Goal: Task Accomplishment & Management: Use online tool/utility

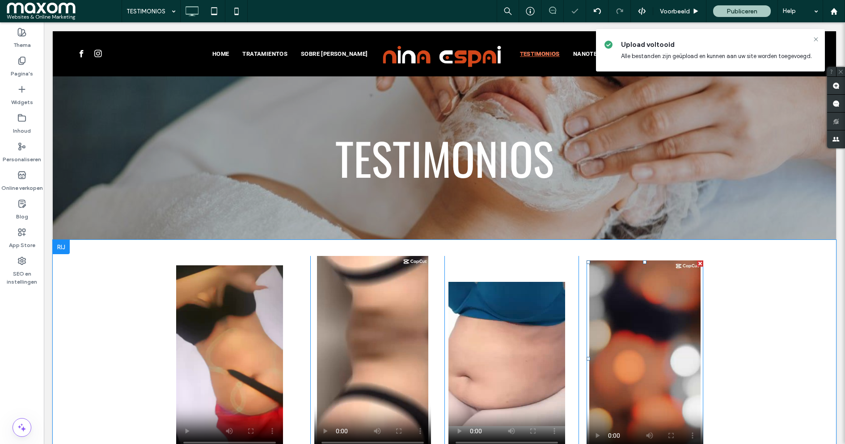
scroll to position [84, 0]
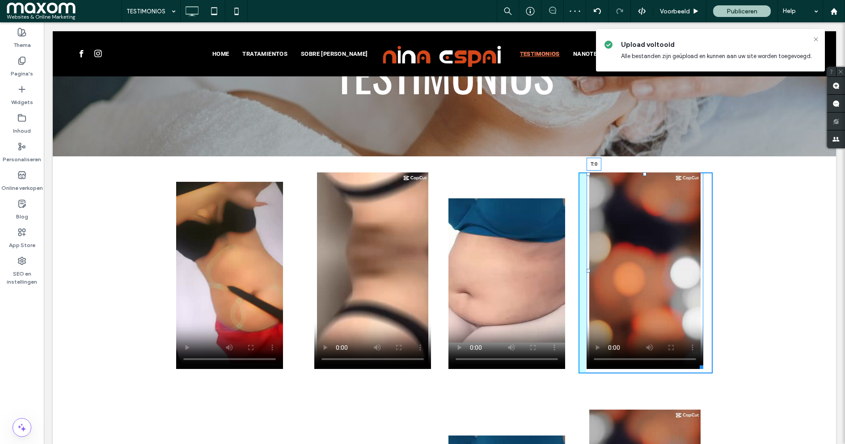
click at [645, 174] on div at bounding box center [645, 175] width 4 height 4
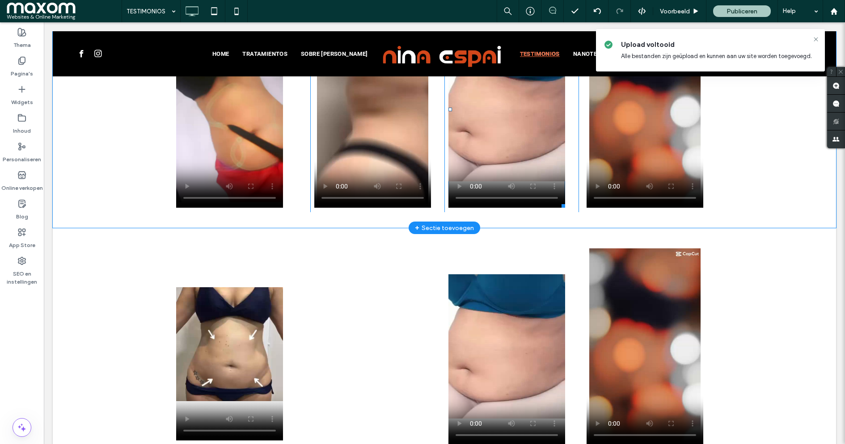
scroll to position [253, 0]
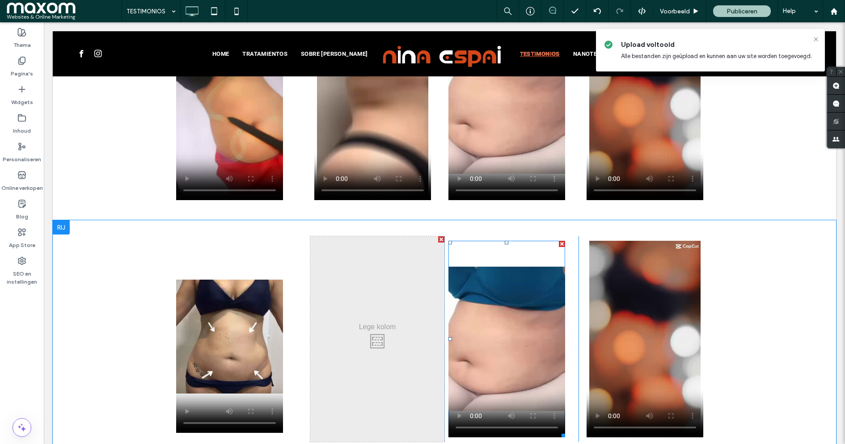
click at [563, 245] on div at bounding box center [562, 244] width 6 height 6
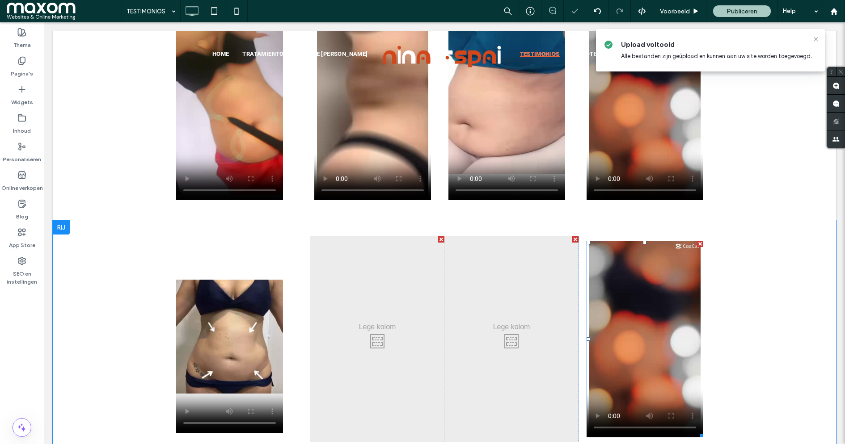
click at [699, 243] on div at bounding box center [700, 244] width 6 height 6
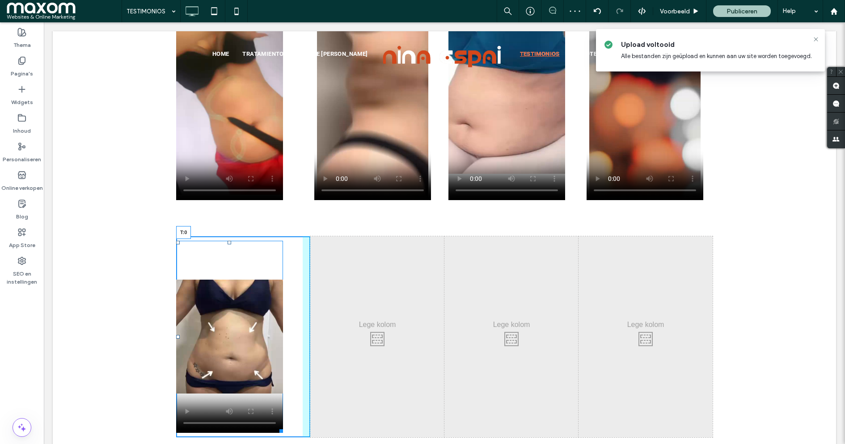
drag, startPoint x: 230, startPoint y: 247, endPoint x: 235, endPoint y: 241, distance: 7.9
click at [235, 241] on div "T:0" at bounding box center [229, 337] width 107 height 192
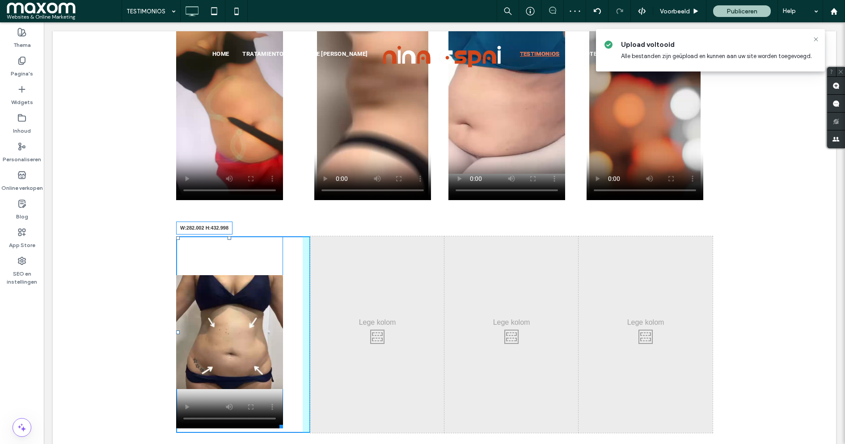
drag, startPoint x: 282, startPoint y: 426, endPoint x: 314, endPoint y: 427, distance: 32.7
click at [314, 427] on div "W:282.002 H:432.998 Click To Paste Click To Paste Click To Paste Click To Paste…" at bounding box center [444, 335] width 537 height 197
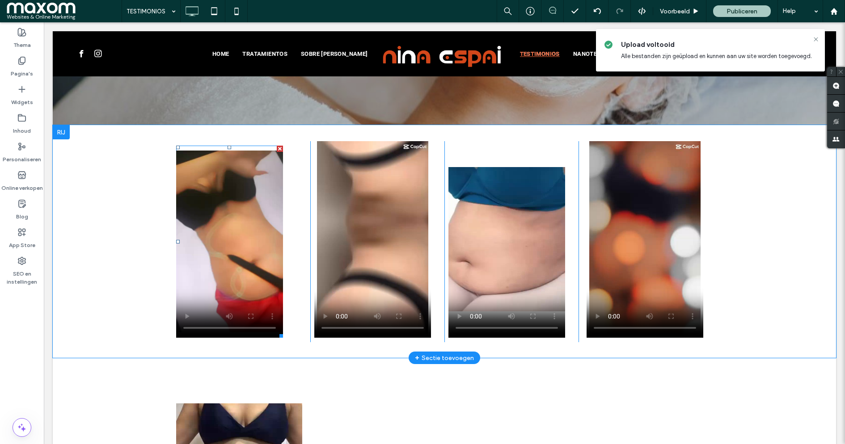
scroll to position [110, 0]
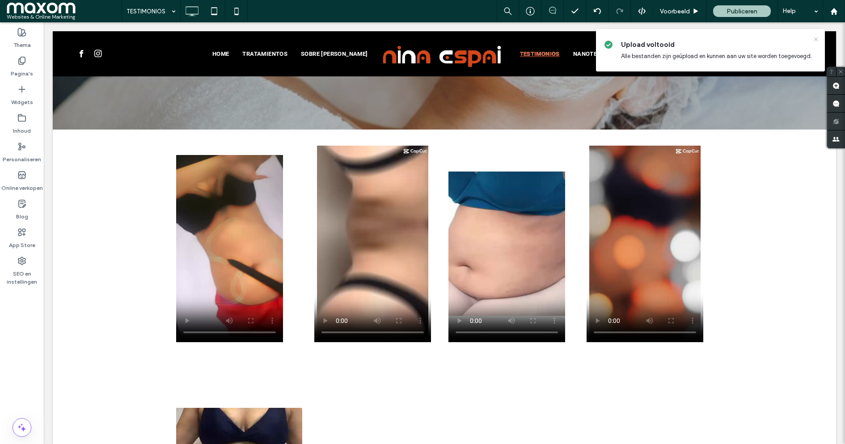
click at [817, 39] on icon at bounding box center [816, 39] width 7 height 7
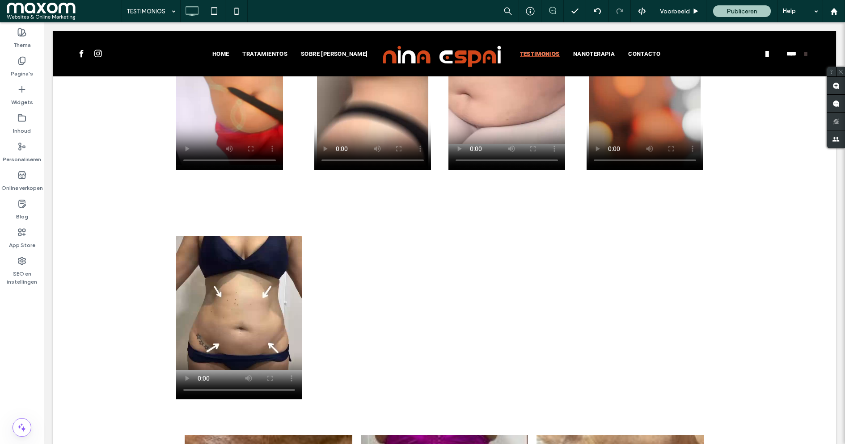
scroll to position [290, 0]
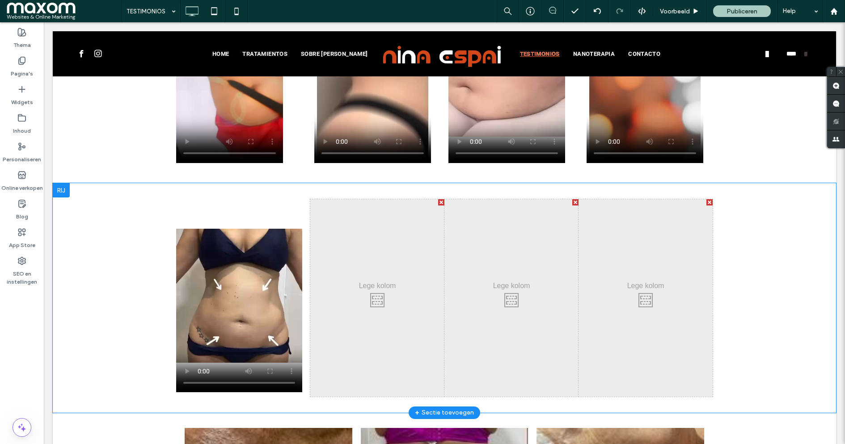
drag, startPoint x: 125, startPoint y: 412, endPoint x: 126, endPoint y: 403, distance: 9.0
click at [63, 186] on div at bounding box center [61, 190] width 17 height 14
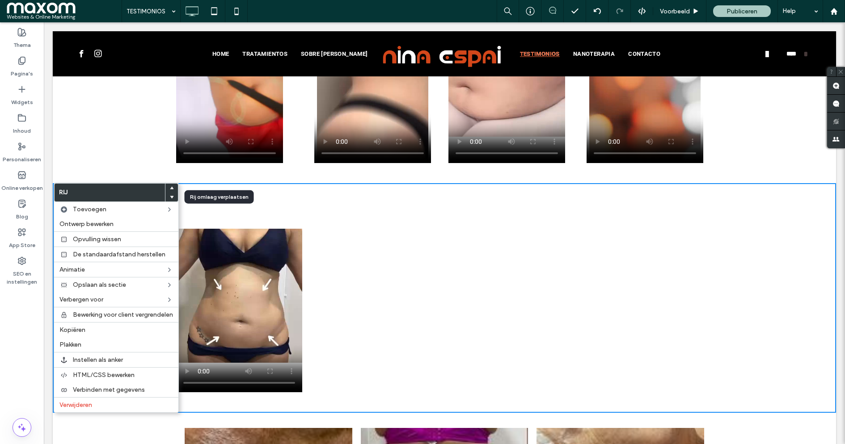
click at [174, 195] on icon at bounding box center [172, 197] width 4 height 4
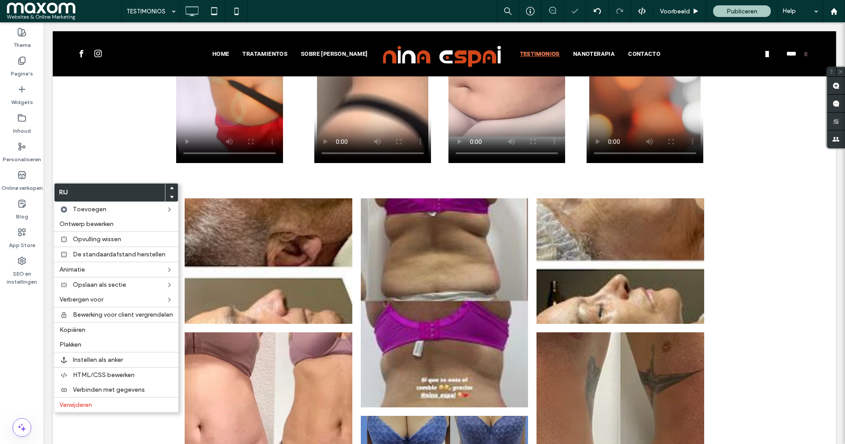
click at [119, 149] on div "Click To Paste Click To Paste Click To Paste Click To Paste Click To Paste Clic…" at bounding box center [444, 66] width 783 height 233
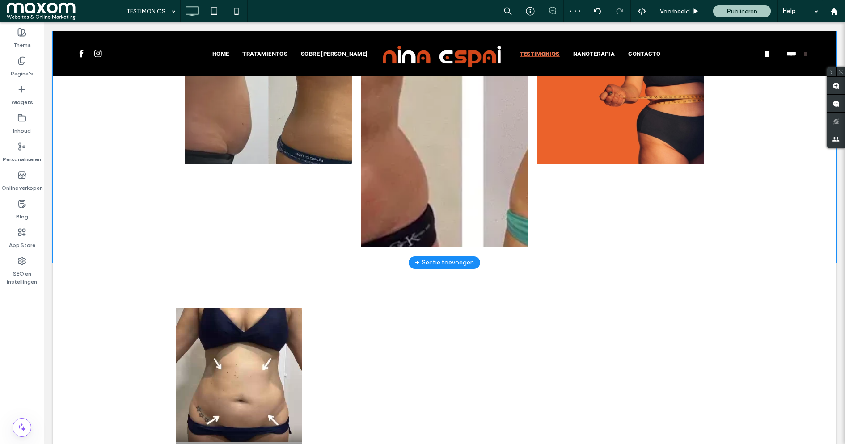
scroll to position [1152, 0]
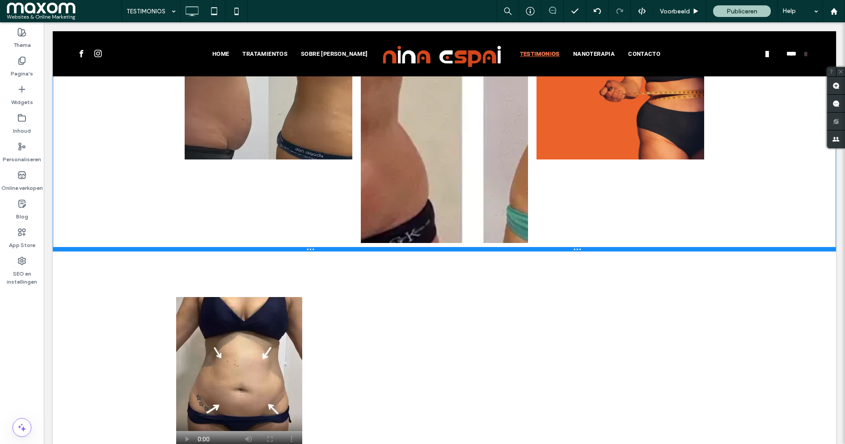
drag, startPoint x: 210, startPoint y: 262, endPoint x: 210, endPoint y: 247, distance: 14.3
click at [210, 247] on div at bounding box center [444, 249] width 783 height 4
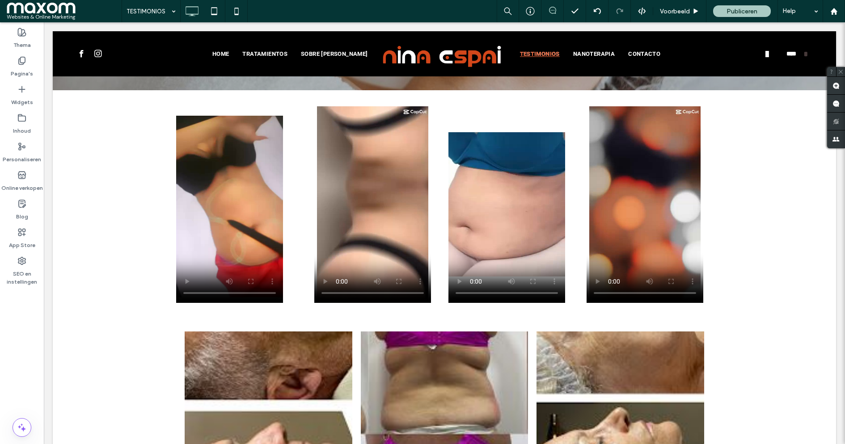
scroll to position [150, 0]
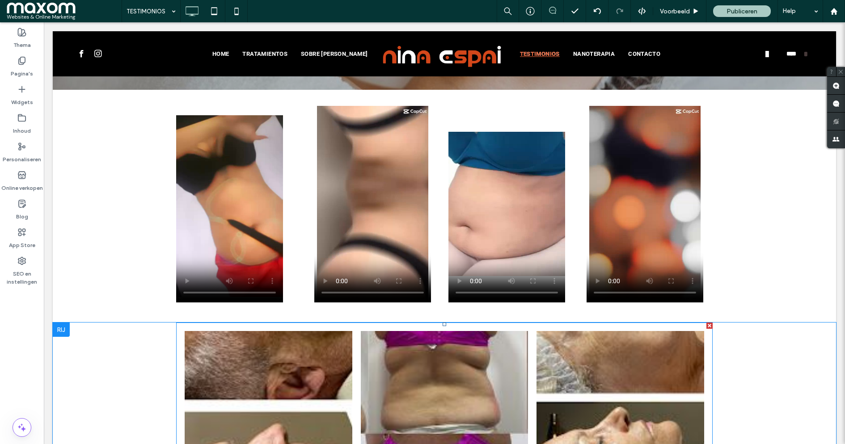
click at [181, 361] on li "Button" at bounding box center [269, 394] width 176 height 134
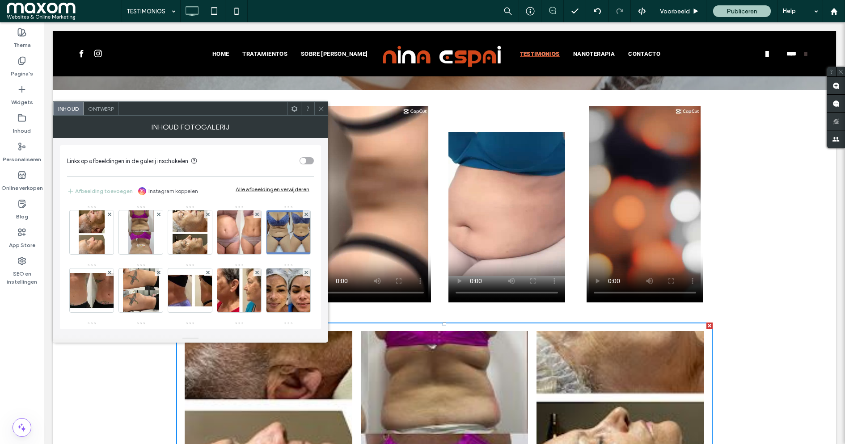
click at [102, 107] on span "Ontwerp" at bounding box center [101, 109] width 26 height 7
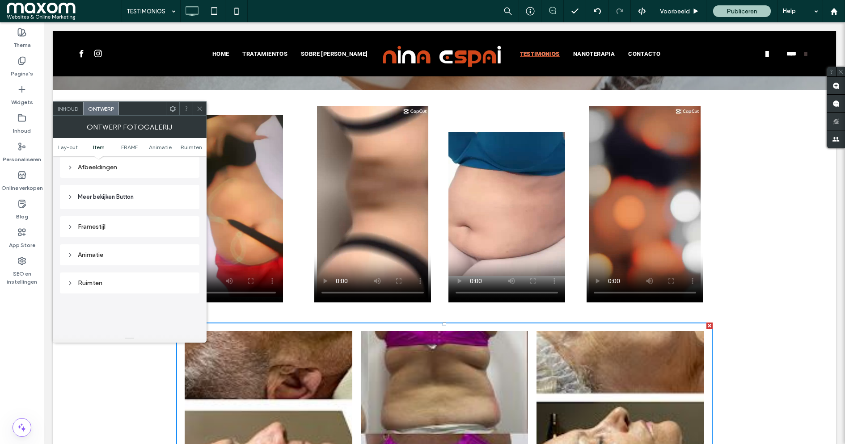
scroll to position [352, 0]
click at [102, 277] on div "Ruimten" at bounding box center [129, 279] width 125 height 8
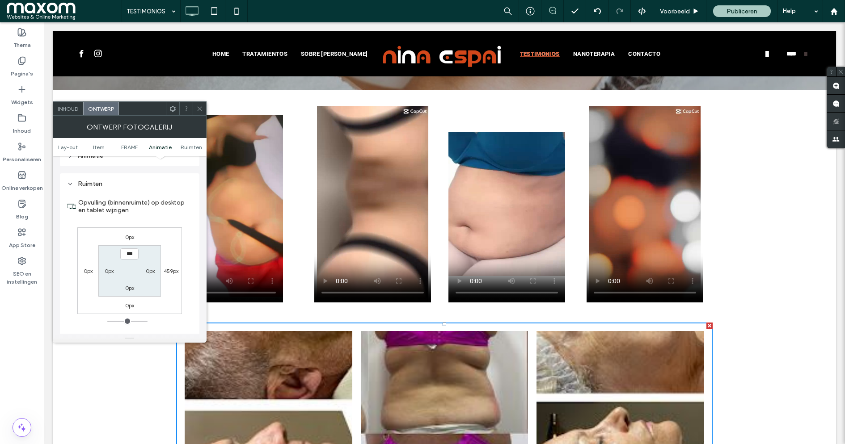
scroll to position [450, 0]
click at [200, 106] on icon at bounding box center [199, 109] width 7 height 7
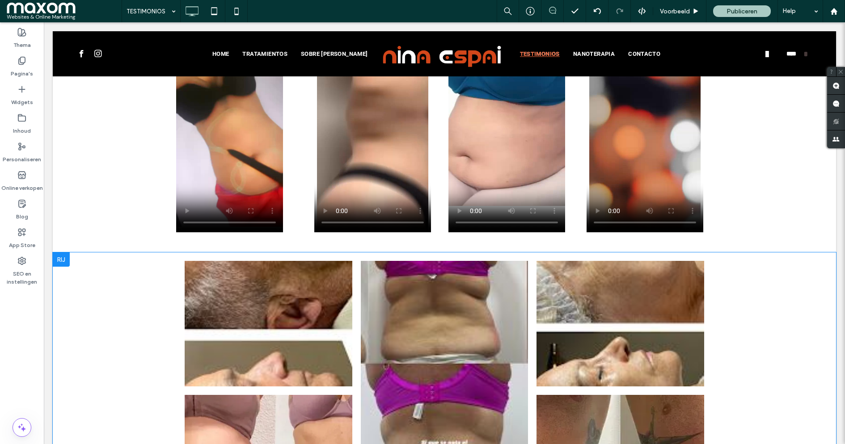
scroll to position [0, 0]
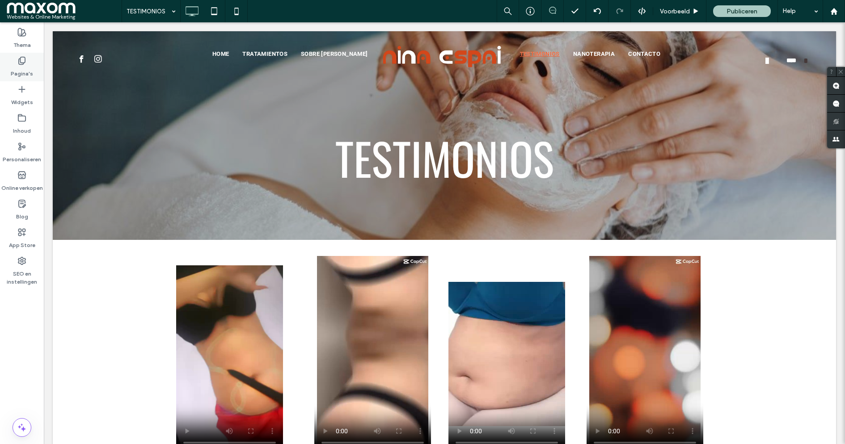
click at [21, 66] on label "Pagina's" at bounding box center [22, 71] width 22 height 13
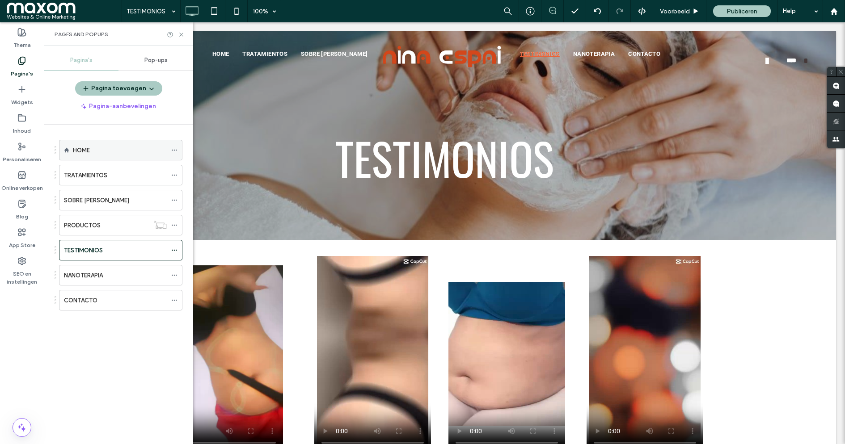
click at [134, 151] on div "HOME" at bounding box center [120, 150] width 94 height 9
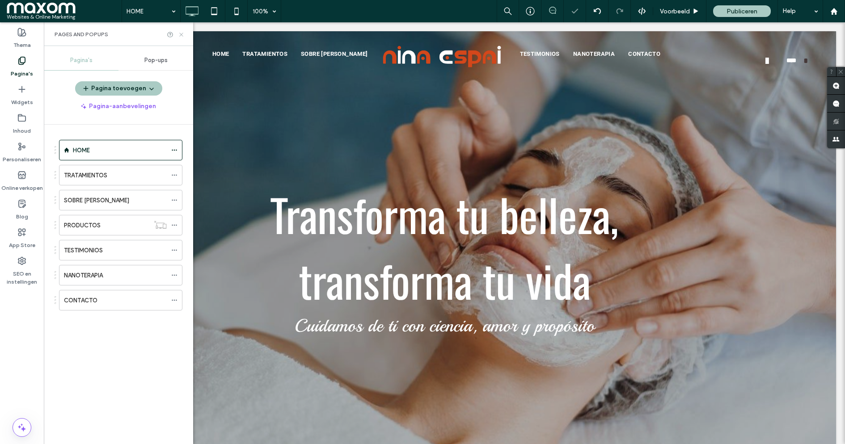
click at [179, 34] on icon at bounding box center [181, 34] width 7 height 7
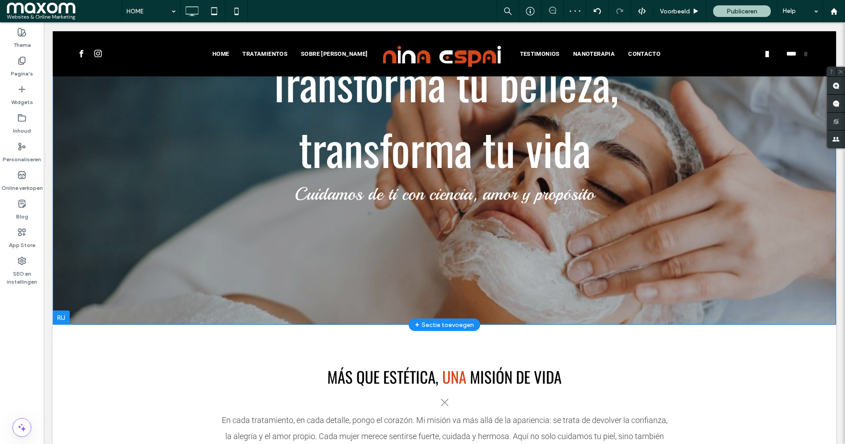
scroll to position [26, 0]
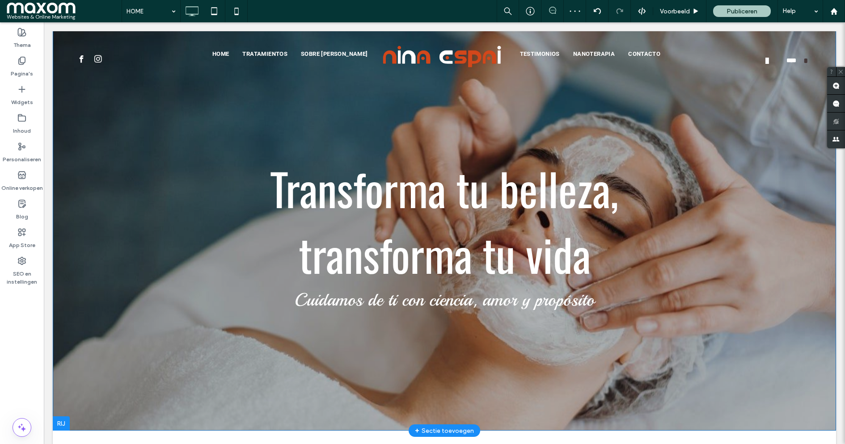
click at [110, 178] on div "Transforma tu belleza, transforma tu vida Cuidamos de ti con ciencia, amor y pr…" at bounding box center [444, 218] width 783 height 426
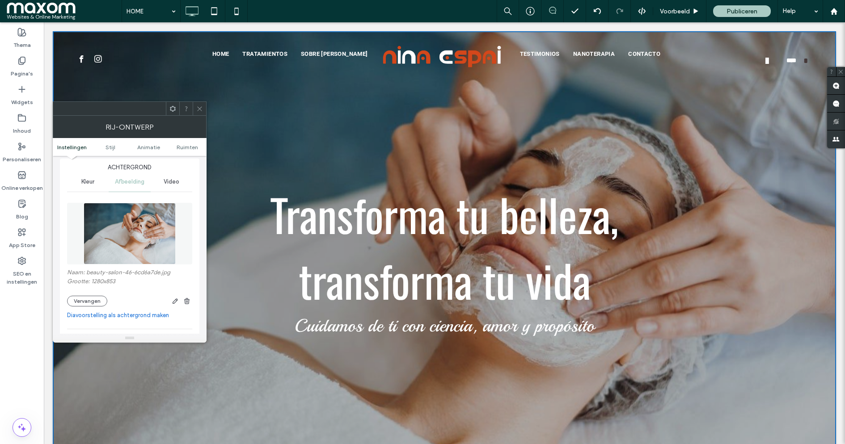
scroll to position [106, 0]
click at [93, 296] on button "Vervangen" at bounding box center [87, 301] width 40 height 11
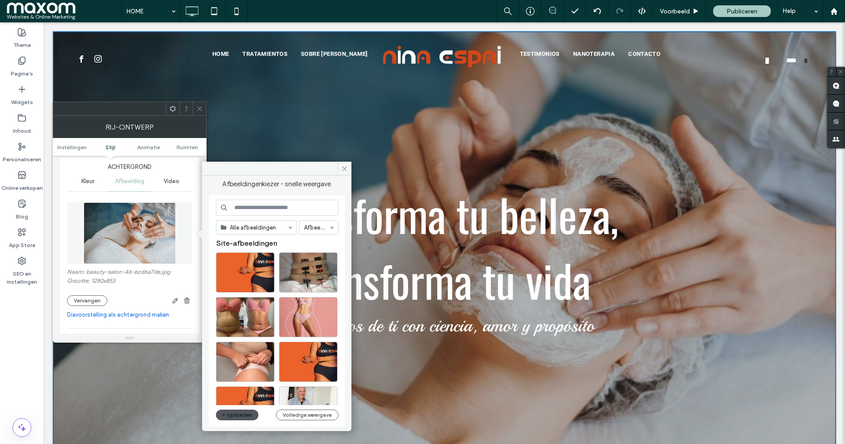
click at [239, 419] on button "Uploaden" at bounding box center [237, 415] width 43 height 11
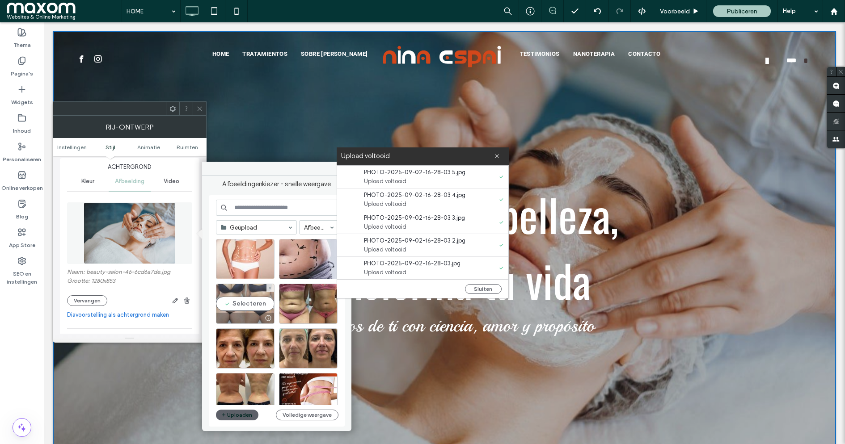
click at [260, 304] on div "Selecteren" at bounding box center [245, 304] width 59 height 40
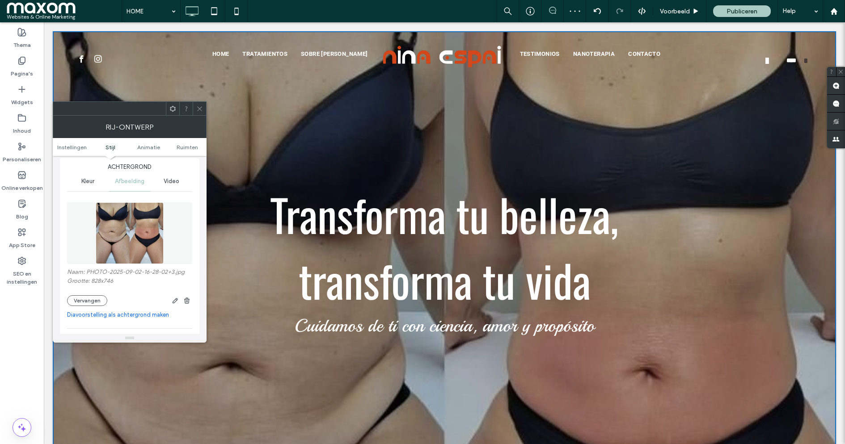
click at [204, 108] on div at bounding box center [199, 108] width 13 height 13
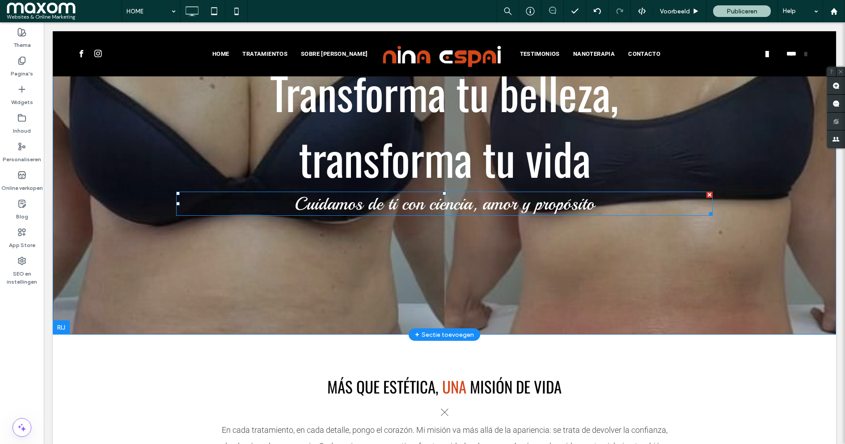
scroll to position [0, 0]
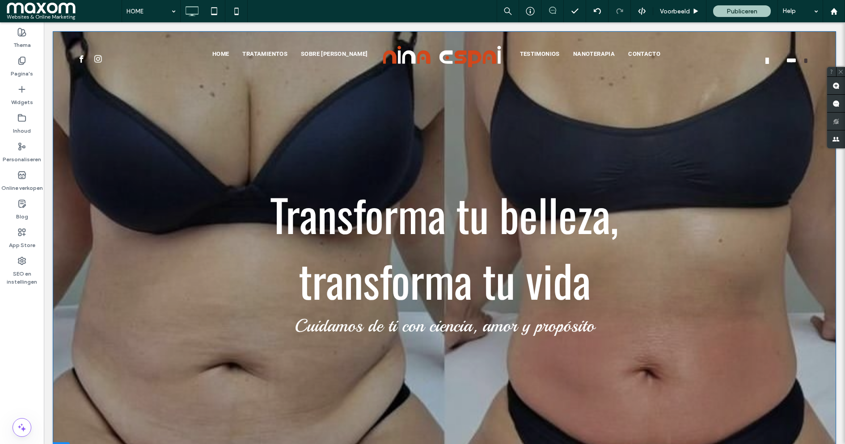
click at [83, 226] on div "Transforma tu belleza, transforma tu vida Cuidamos de ti con ciencia, amor y pr…" at bounding box center [444, 244] width 783 height 426
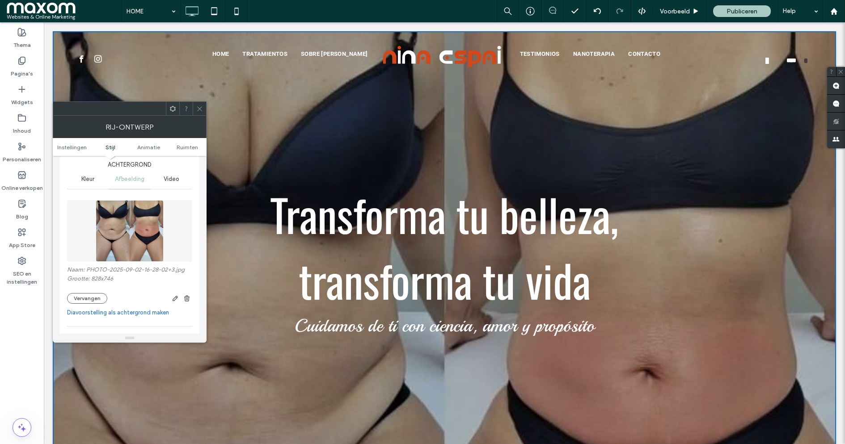
scroll to position [110, 0]
click at [172, 295] on icon "button" at bounding box center [175, 296] width 7 height 7
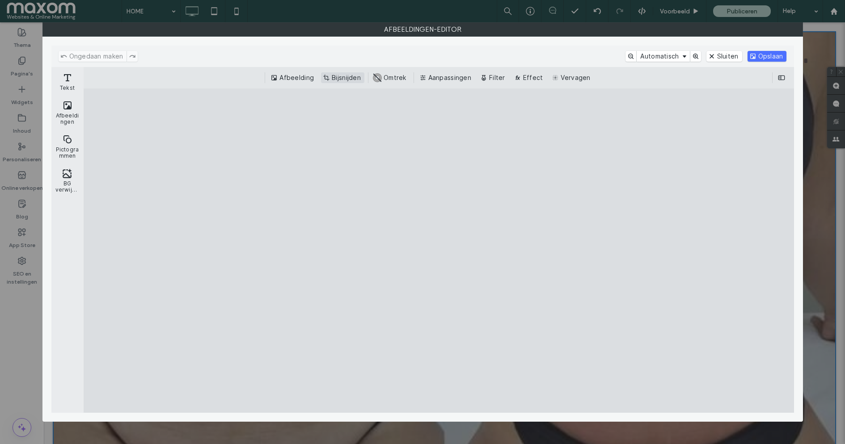
click at [351, 78] on button "Bijsnijden" at bounding box center [342, 77] width 43 height 11
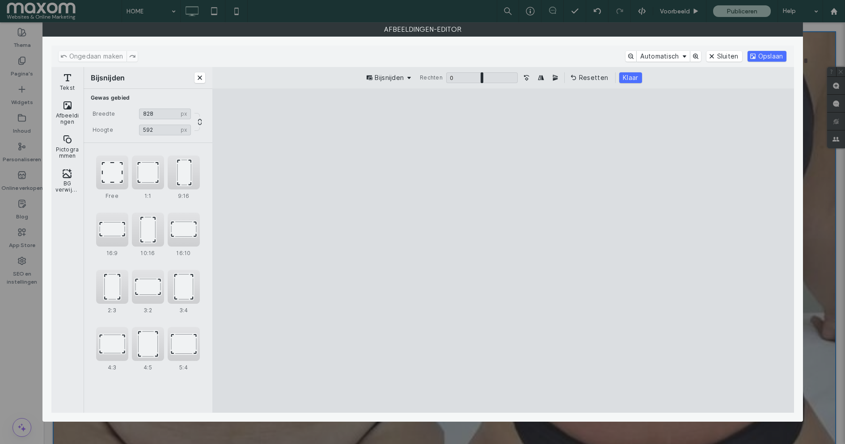
type input "***"
drag, startPoint x: 500, startPoint y: 119, endPoint x: 495, endPoint y: 174, distance: 55.7
click at [503, 251] on cesdk-canvas "Editor canvas" at bounding box center [503, 251] width 0 height 0
click at [630, 75] on button "Klaar" at bounding box center [630, 77] width 22 height 11
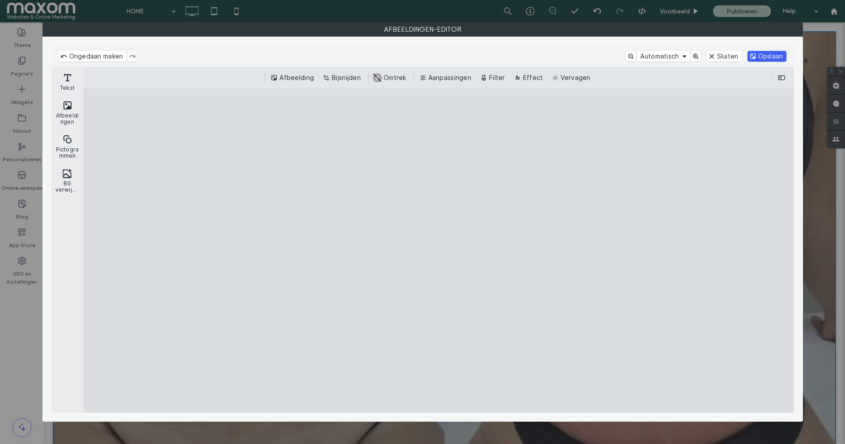
click at [773, 52] on button "Opslaan" at bounding box center [767, 56] width 39 height 11
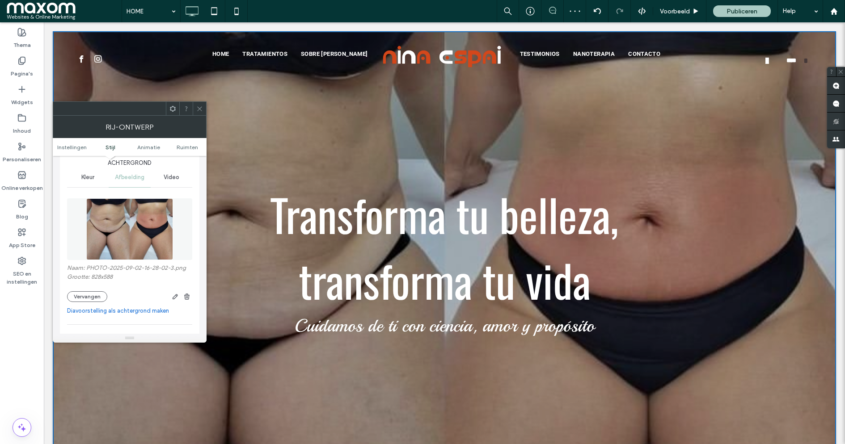
click at [200, 109] on icon at bounding box center [199, 109] width 7 height 7
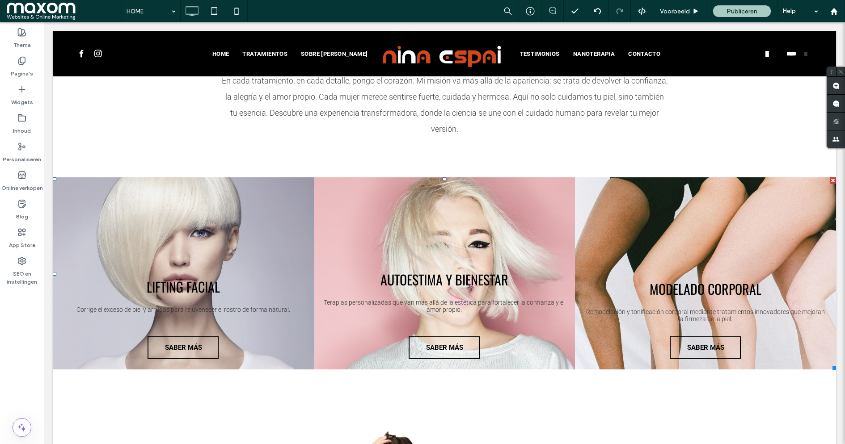
scroll to position [473, 0]
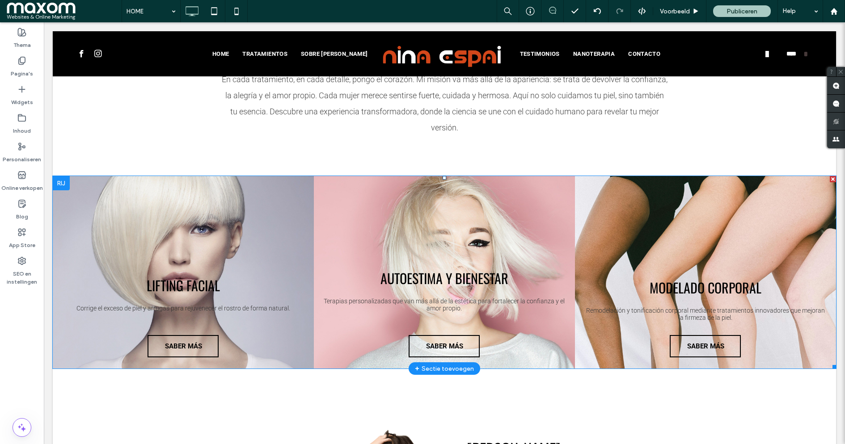
click at [258, 212] on link at bounding box center [183, 272] width 277 height 204
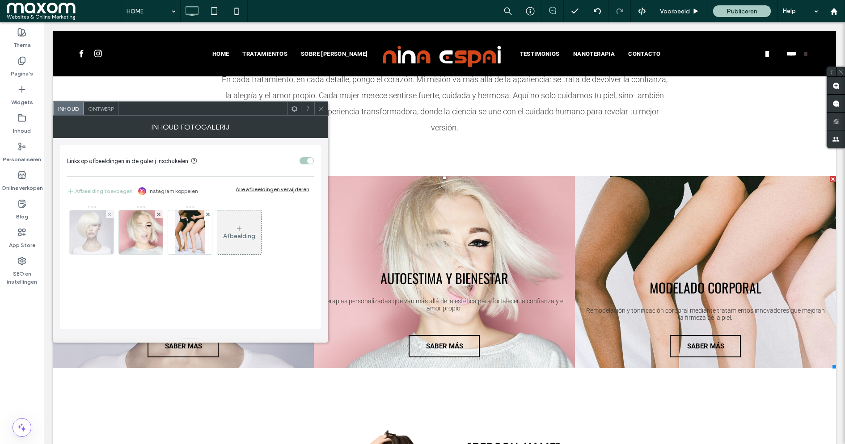
click at [93, 239] on img at bounding box center [92, 233] width 44 height 44
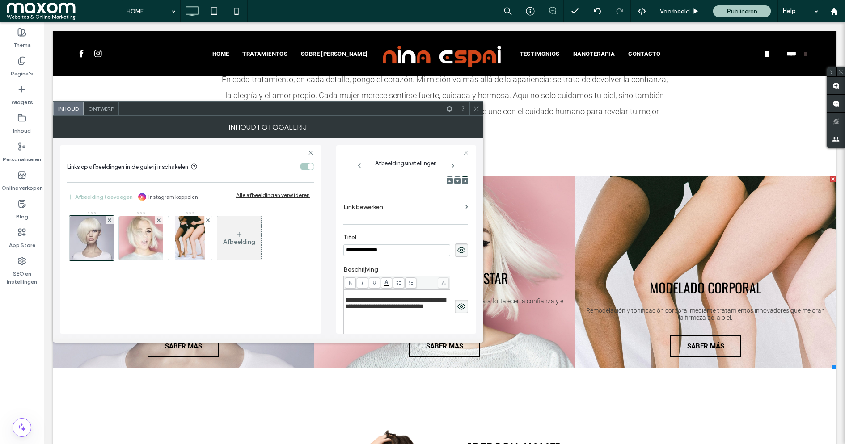
scroll to position [0, 0]
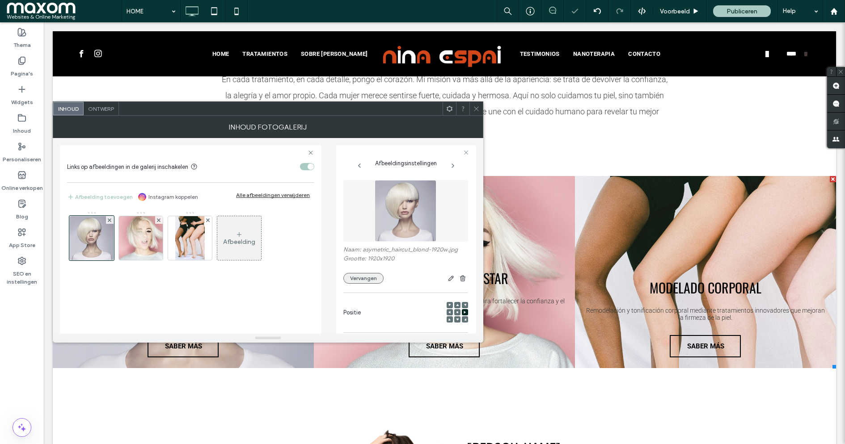
click at [371, 278] on button "Vervangen" at bounding box center [363, 278] width 40 height 11
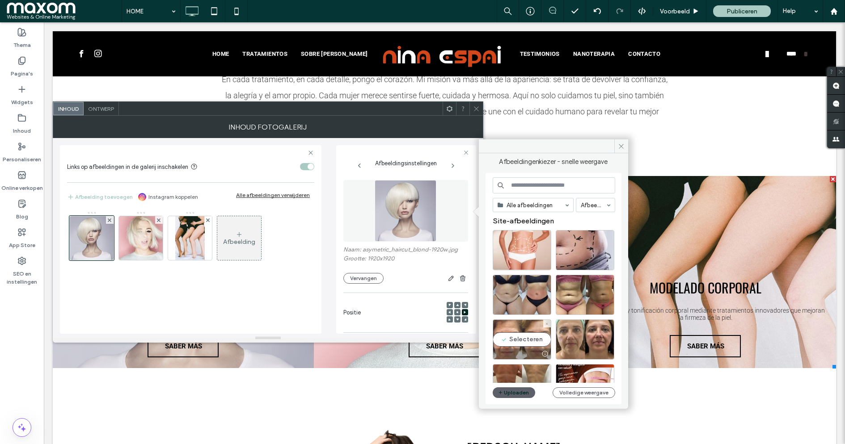
click at [537, 339] on div "Selecteren" at bounding box center [522, 340] width 59 height 40
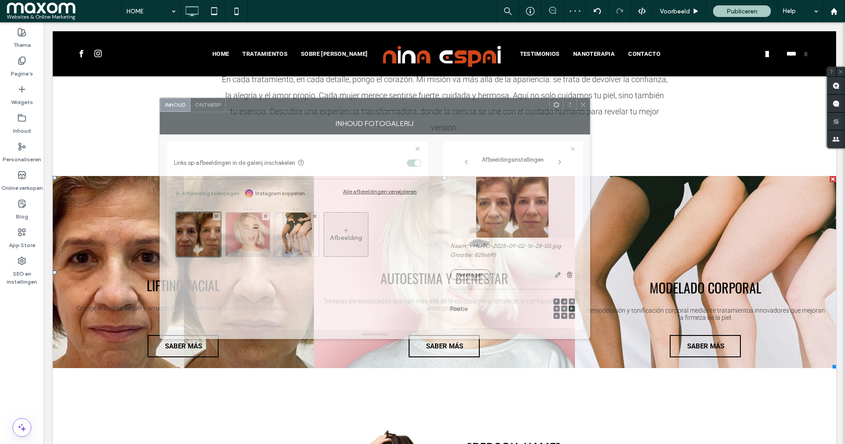
drag, startPoint x: 375, startPoint y: 112, endPoint x: 482, endPoint y: 108, distance: 107.4
click at [482, 108] on div at bounding box center [388, 104] width 324 height 13
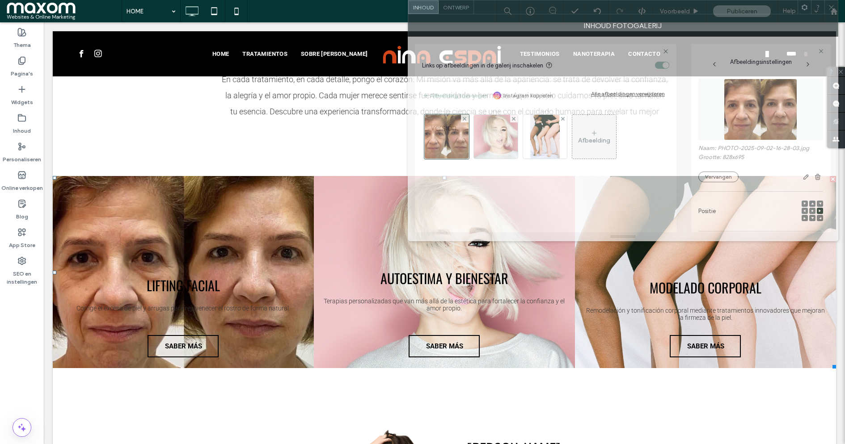
drag, startPoint x: 296, startPoint y: 105, endPoint x: 493, endPoint y: 52, distance: 204.3
click at [493, 14] on div at bounding box center [636, 6] width 324 height 13
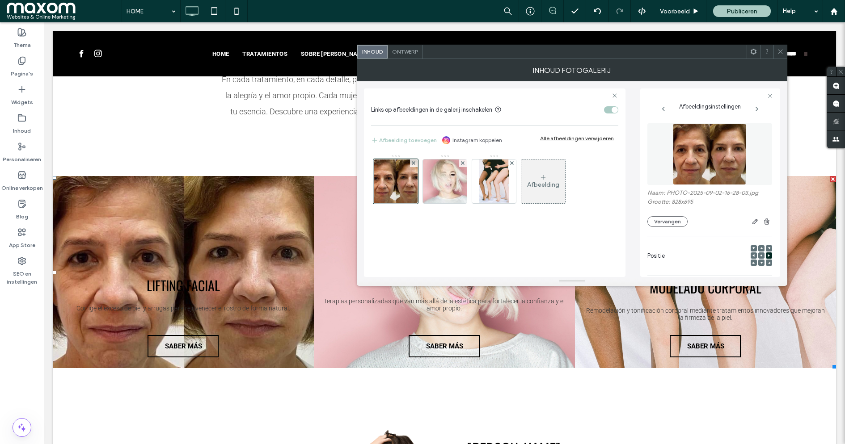
click at [780, 49] on icon at bounding box center [780, 51] width 7 height 7
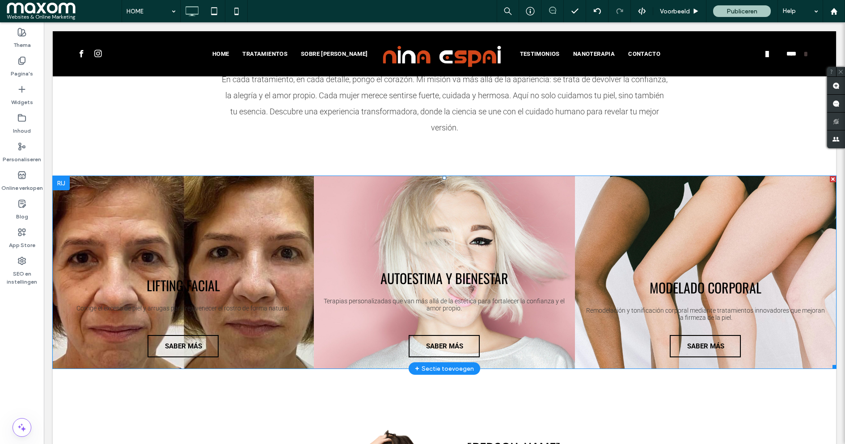
click at [431, 274] on link at bounding box center [444, 272] width 277 height 204
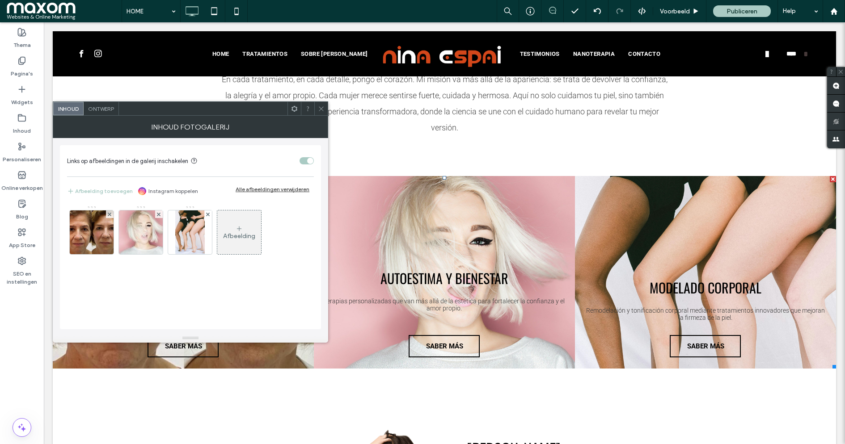
click at [431, 274] on link at bounding box center [444, 272] width 277 height 204
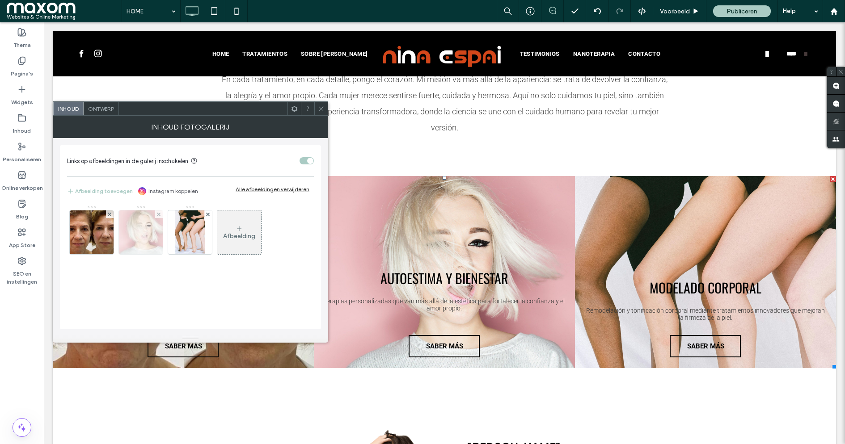
click at [144, 230] on img at bounding box center [141, 233] width 66 height 44
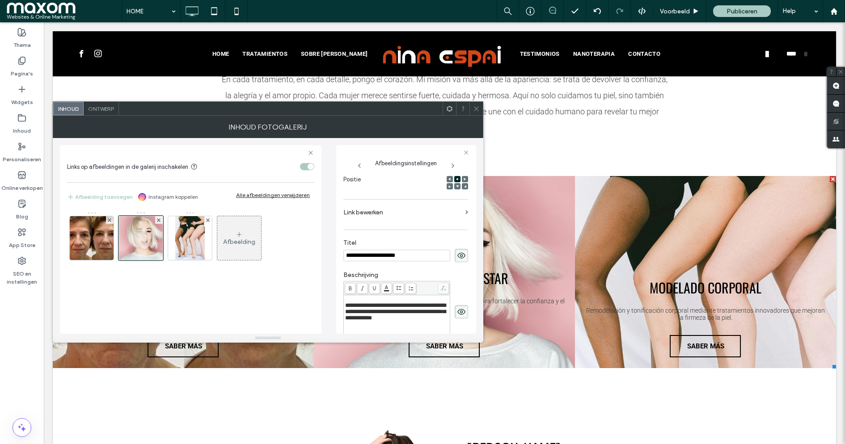
click at [390, 253] on input "**********" at bounding box center [396, 256] width 107 height 12
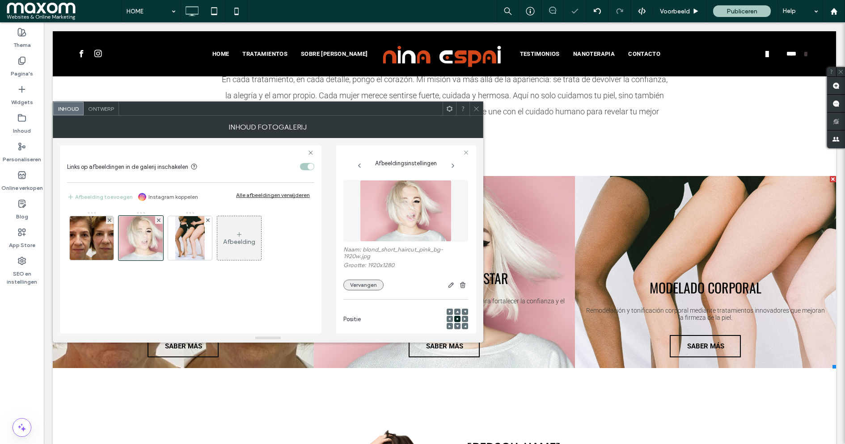
click at [359, 280] on button "Vervangen" at bounding box center [363, 285] width 40 height 11
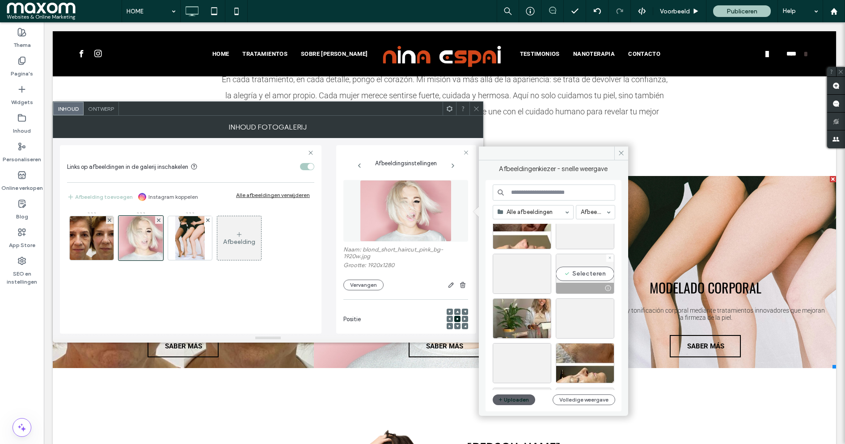
scroll to position [1375, 0]
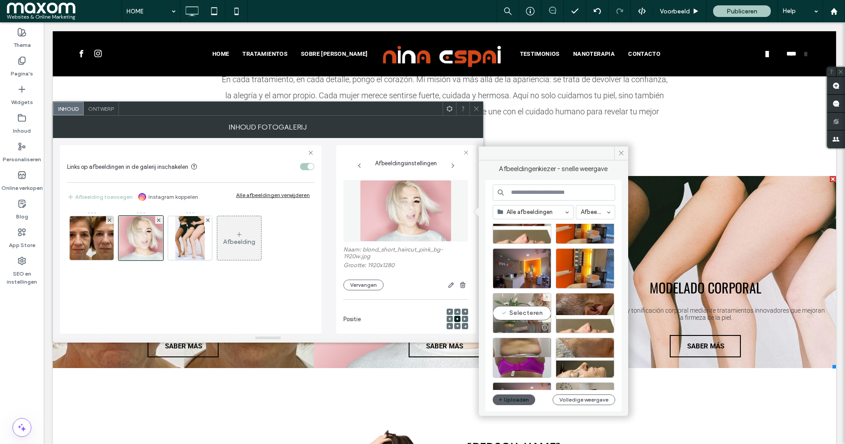
click at [534, 310] on div "Selecteren" at bounding box center [522, 313] width 59 height 40
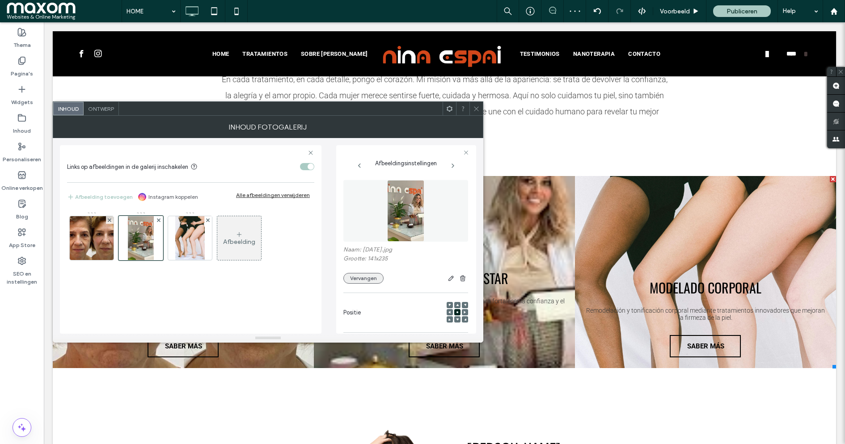
click at [372, 277] on button "Vervangen" at bounding box center [363, 278] width 40 height 11
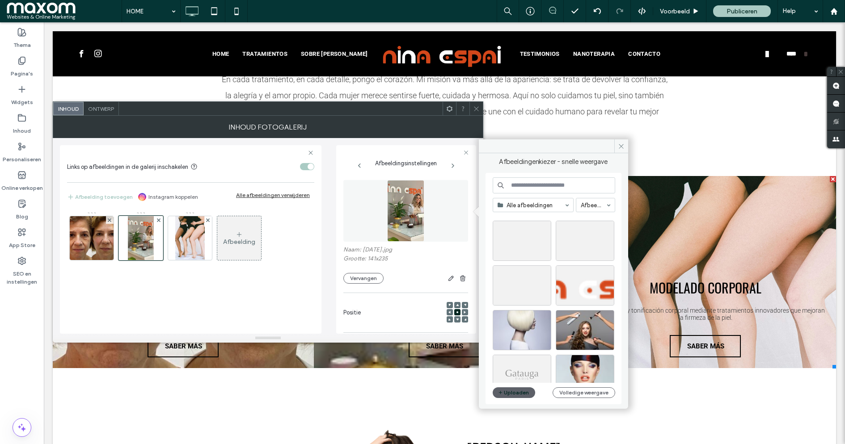
scroll to position [1930, 0]
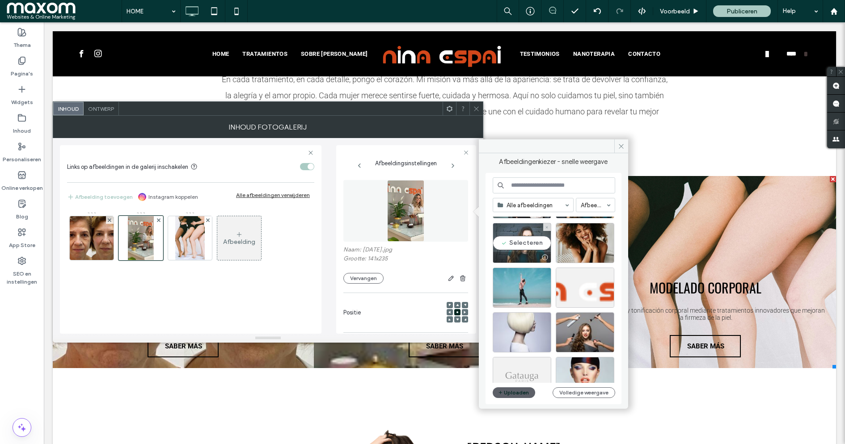
click at [540, 243] on div "Selecteren" at bounding box center [522, 243] width 59 height 40
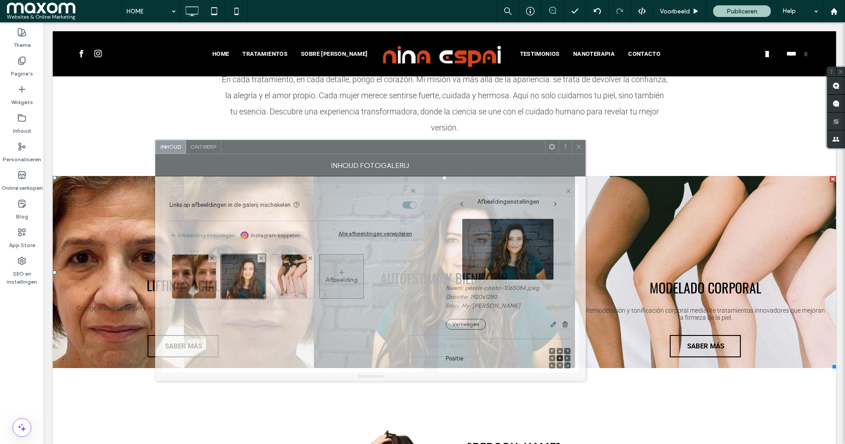
drag, startPoint x: 275, startPoint y: 115, endPoint x: 377, endPoint y: 154, distance: 109.4
click at [377, 154] on div "Inhoud fotogalerij" at bounding box center [370, 165] width 431 height 22
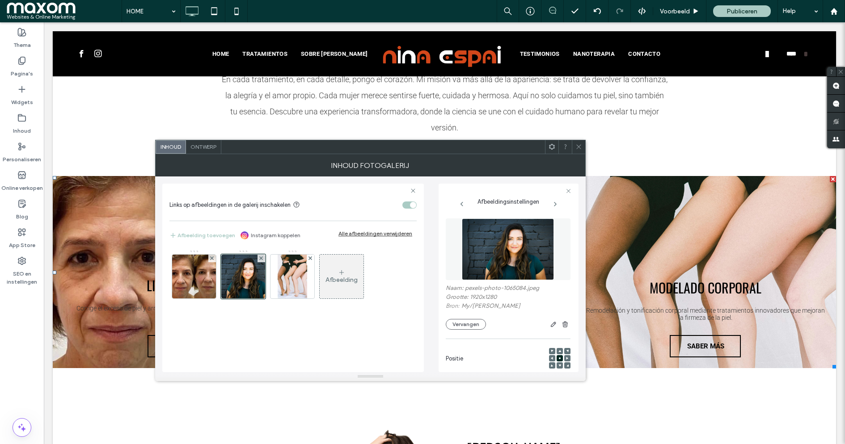
click at [582, 152] on span at bounding box center [579, 146] width 7 height 13
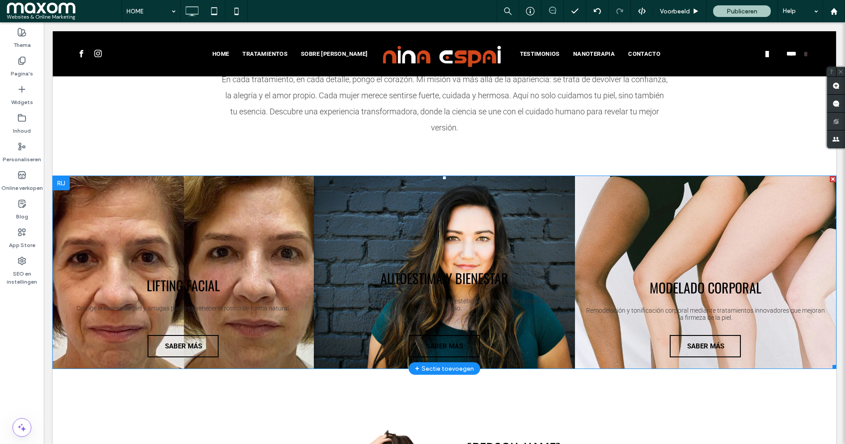
click at [427, 277] on link at bounding box center [444, 272] width 277 height 204
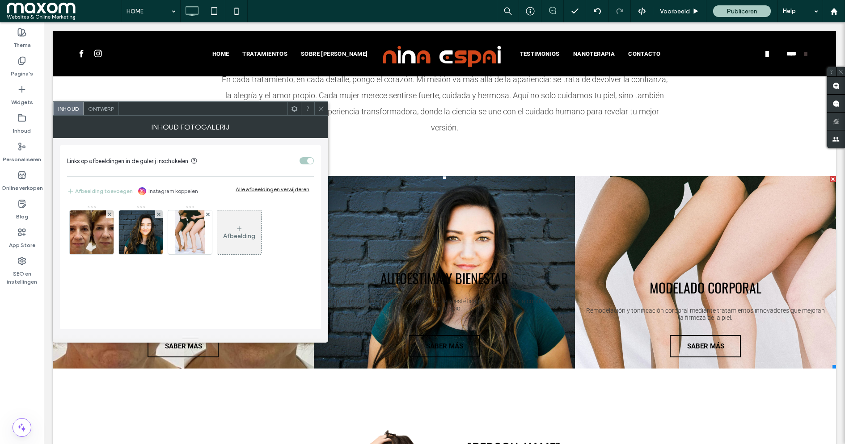
click at [424, 277] on link at bounding box center [444, 272] width 277 height 204
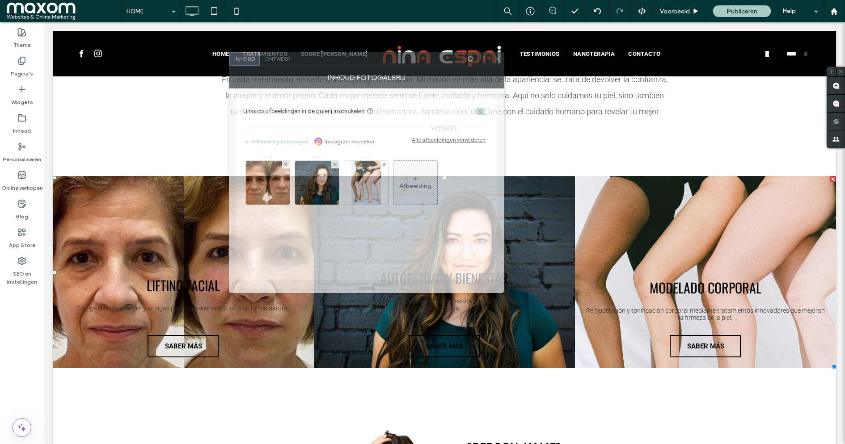
drag, startPoint x: 127, startPoint y: 108, endPoint x: 304, endPoint y: 58, distance: 183.0
click at [304, 58] on div at bounding box center [379, 58] width 169 height 13
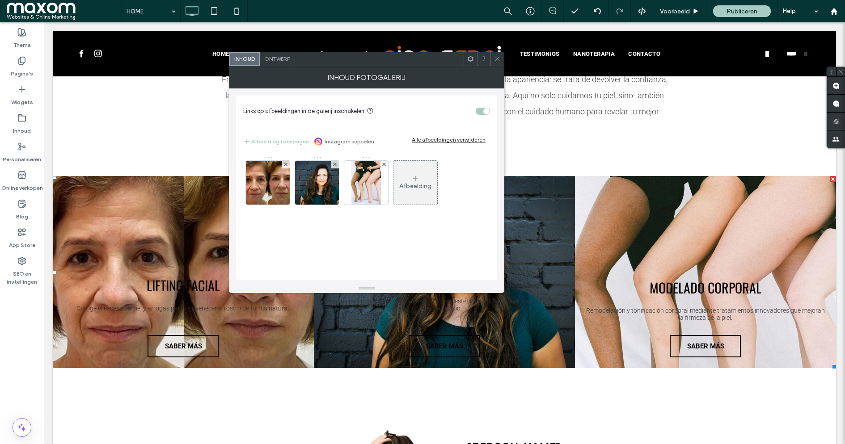
click at [499, 58] on icon at bounding box center [497, 58] width 7 height 7
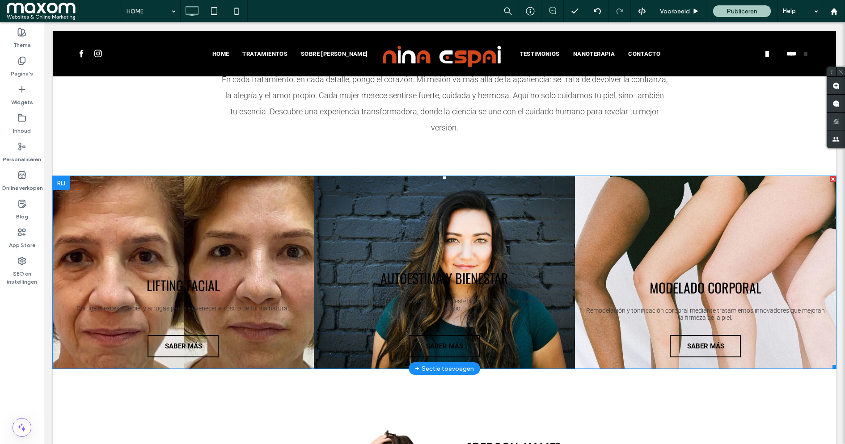
click at [197, 284] on link at bounding box center [183, 272] width 277 height 204
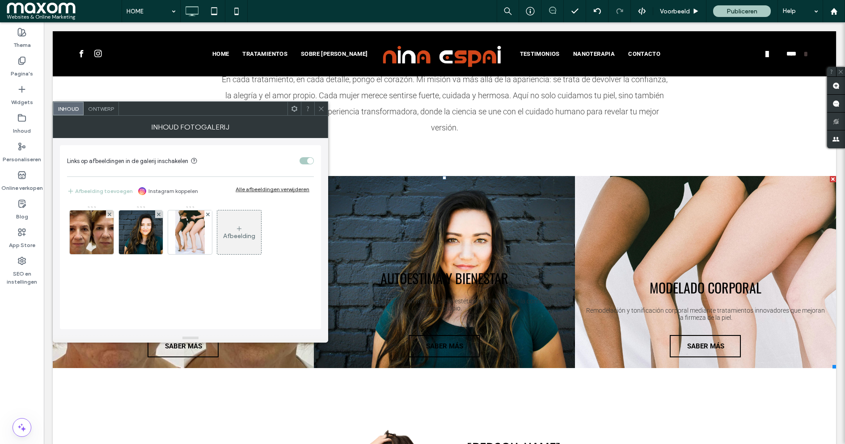
click at [109, 110] on span "Ontwerp" at bounding box center [101, 109] width 26 height 7
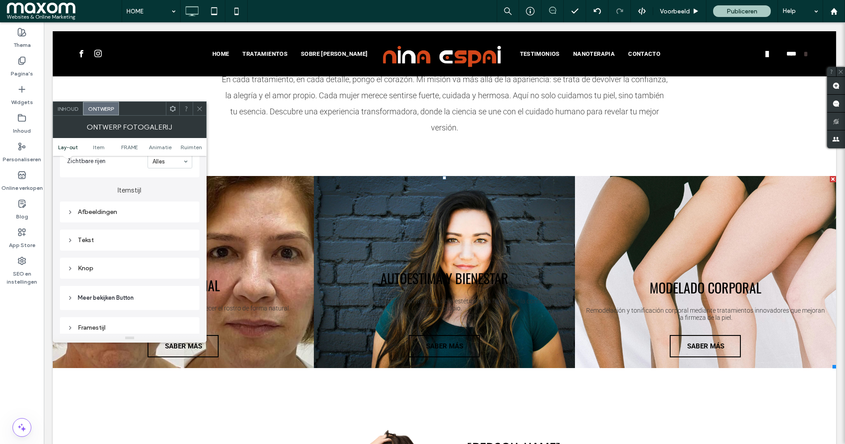
scroll to position [307, 0]
click at [85, 234] on div "Tekst" at bounding box center [129, 236] width 125 height 8
click at [158, 249] on span "Tekst" at bounding box center [161, 251] width 16 height 7
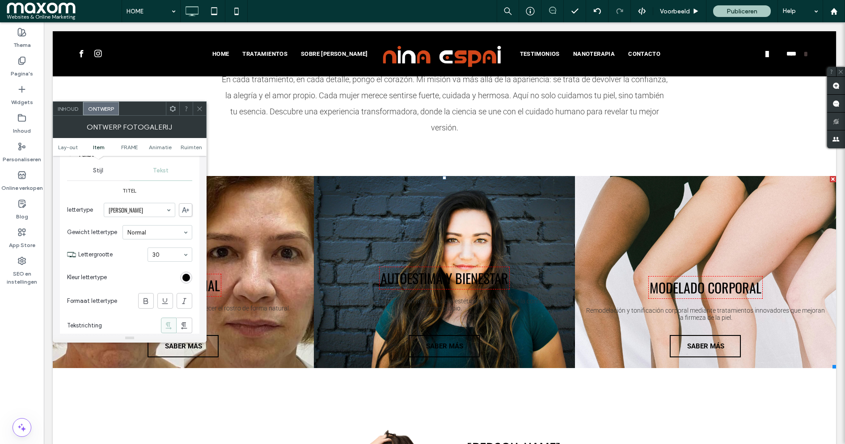
scroll to position [394, 0]
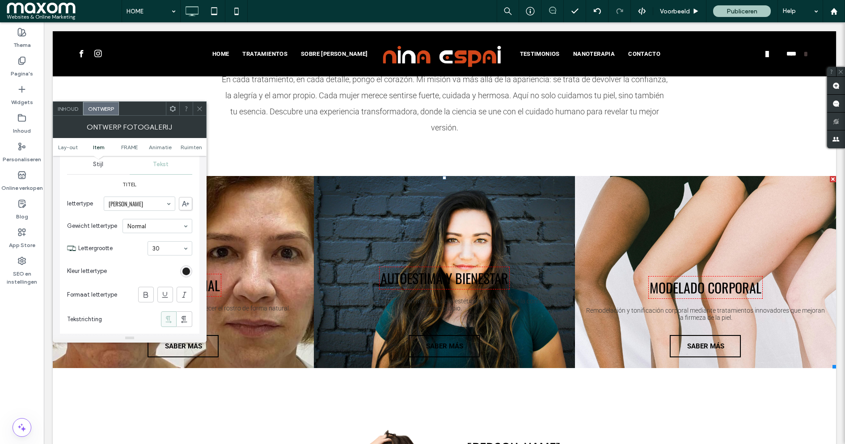
click at [186, 269] on div "rgb(0, 0, 0)" at bounding box center [186, 272] width 8 height 8
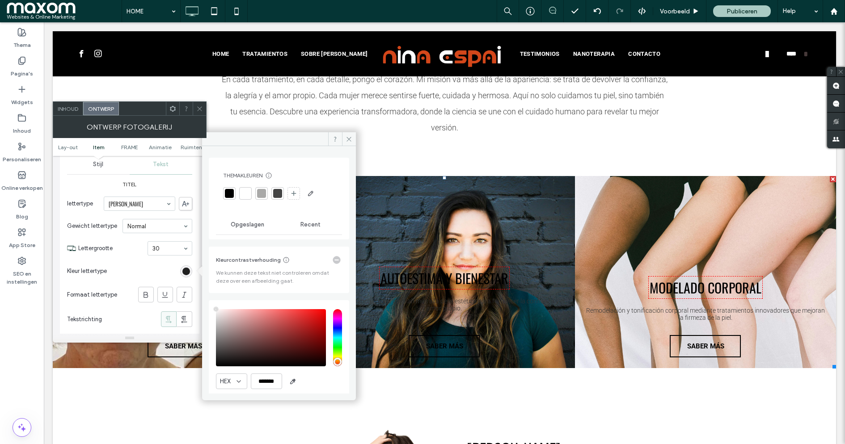
type input "****"
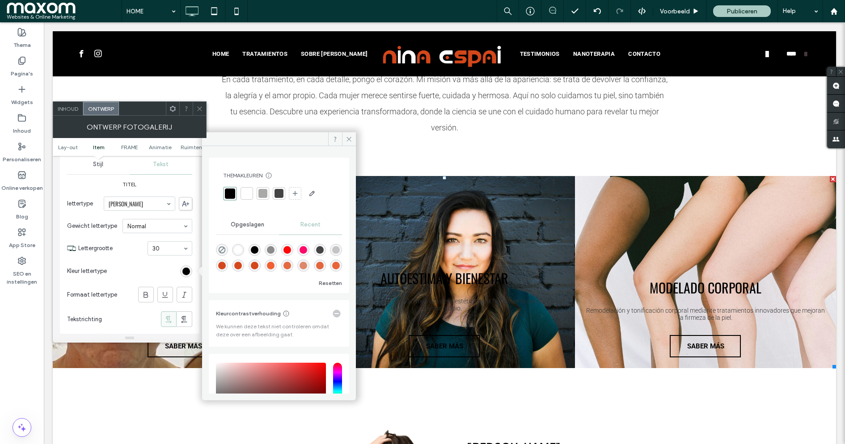
click at [242, 250] on div "rgba(255, 255, 255, 1)" at bounding box center [238, 250] width 8 height 8
type input "*******"
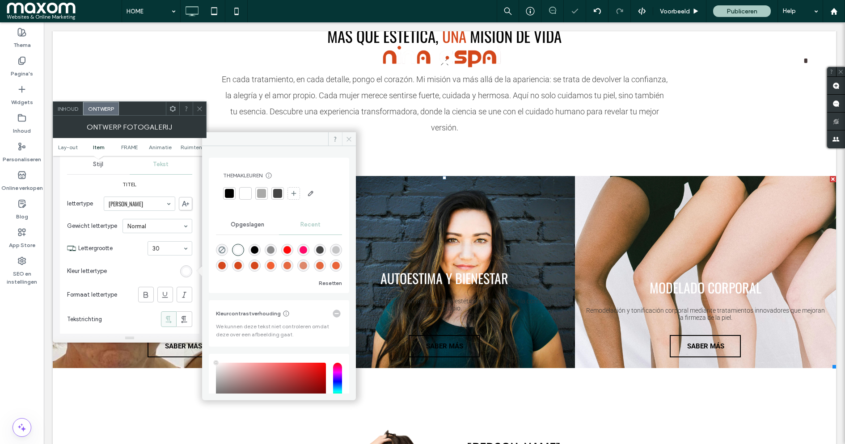
click at [347, 139] on icon at bounding box center [349, 139] width 7 height 7
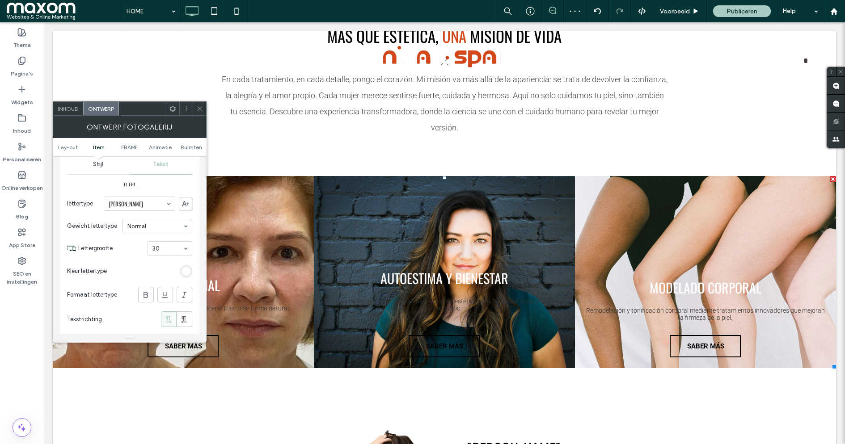
click at [199, 106] on icon at bounding box center [199, 109] width 7 height 7
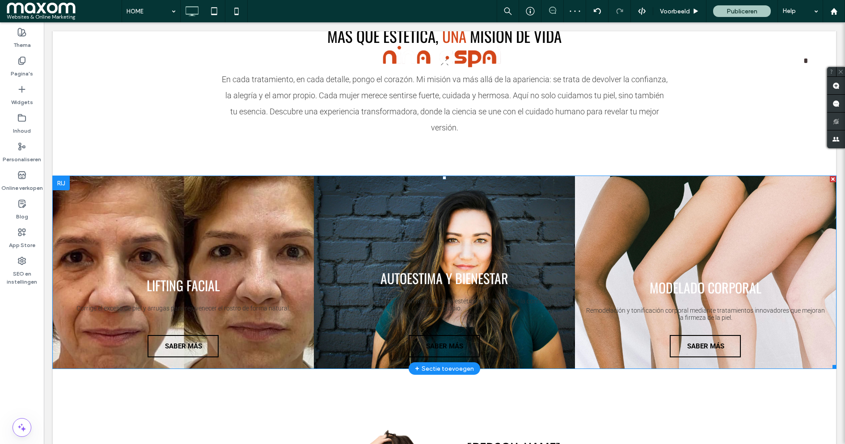
click at [189, 309] on link at bounding box center [183, 272] width 277 height 204
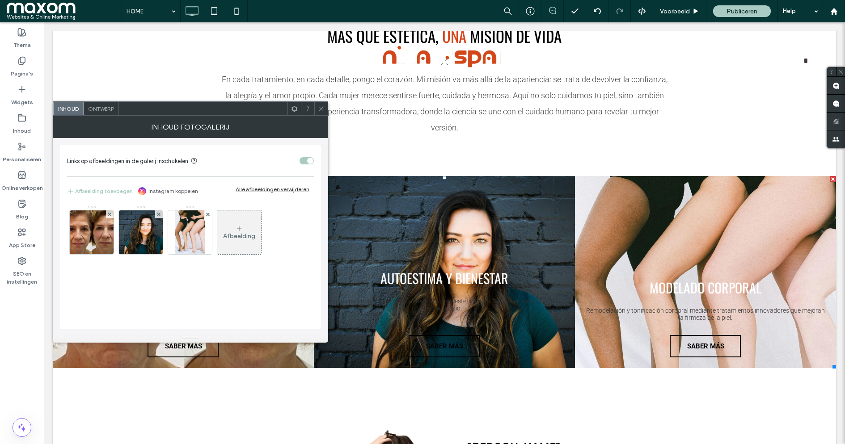
click at [323, 109] on icon at bounding box center [321, 109] width 7 height 7
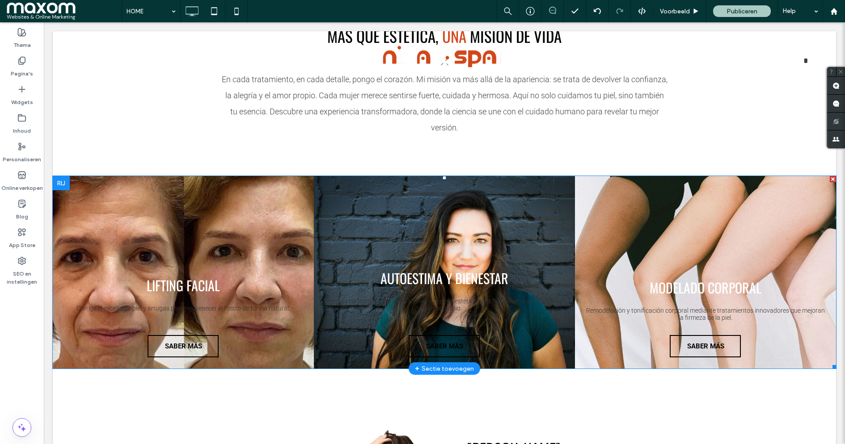
click at [194, 310] on link at bounding box center [183, 272] width 277 height 204
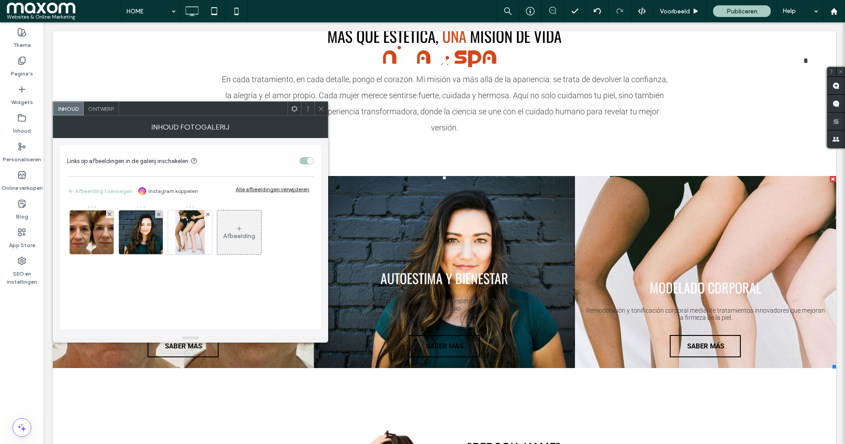
click at [105, 110] on span "Ontwerp" at bounding box center [101, 109] width 26 height 7
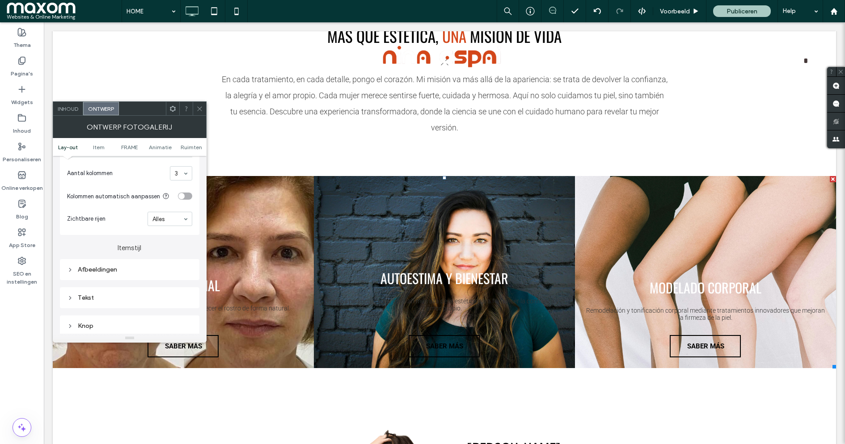
scroll to position [247, 0]
click at [96, 294] on div "Tekst" at bounding box center [129, 296] width 125 height 8
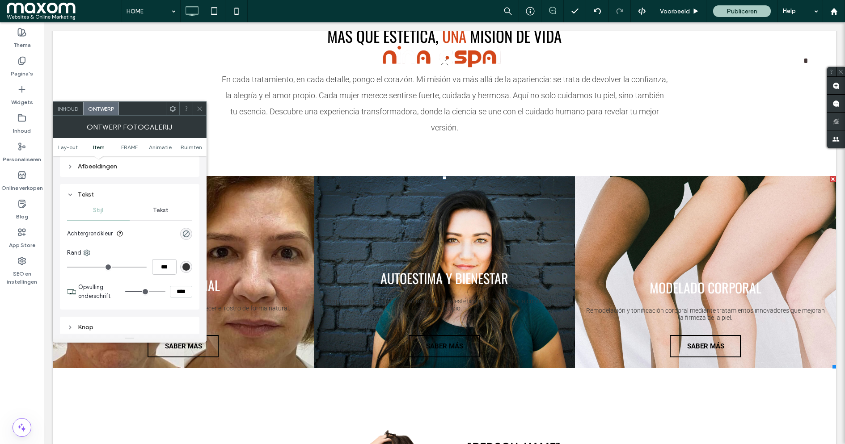
click at [163, 212] on span "Tekst" at bounding box center [161, 210] width 16 height 7
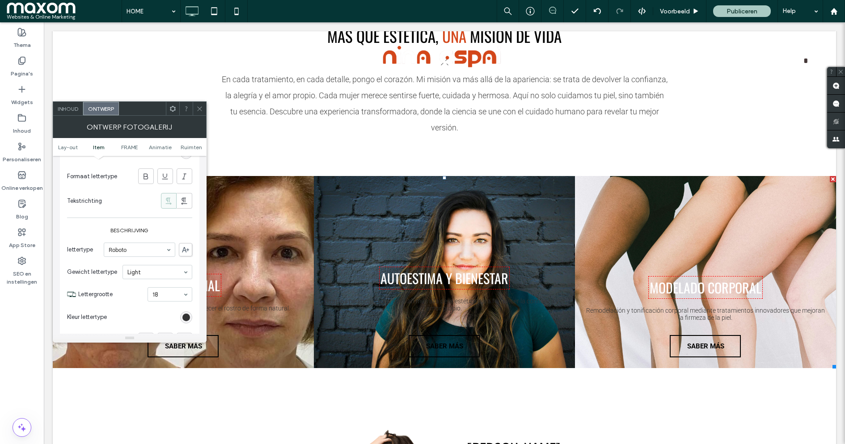
scroll to position [518, 0]
click at [187, 310] on div "rgb(51, 51, 51)" at bounding box center [186, 313] width 8 height 8
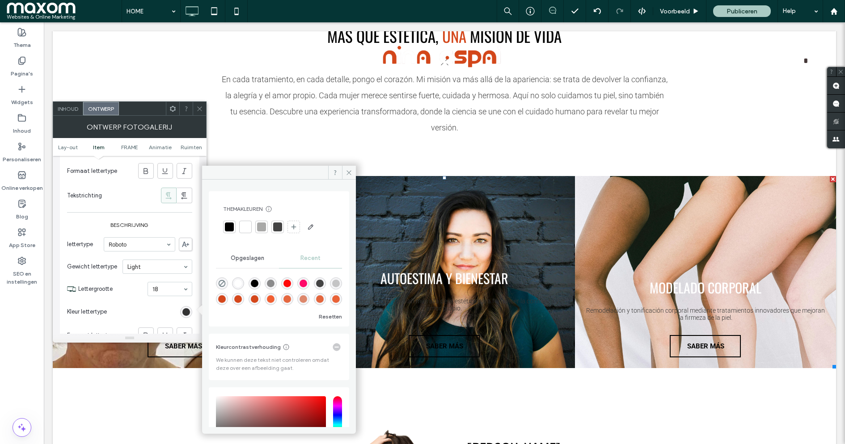
click at [242, 283] on div "rgba(255, 255, 255, 1)" at bounding box center [238, 284] width 8 height 8
type input "*******"
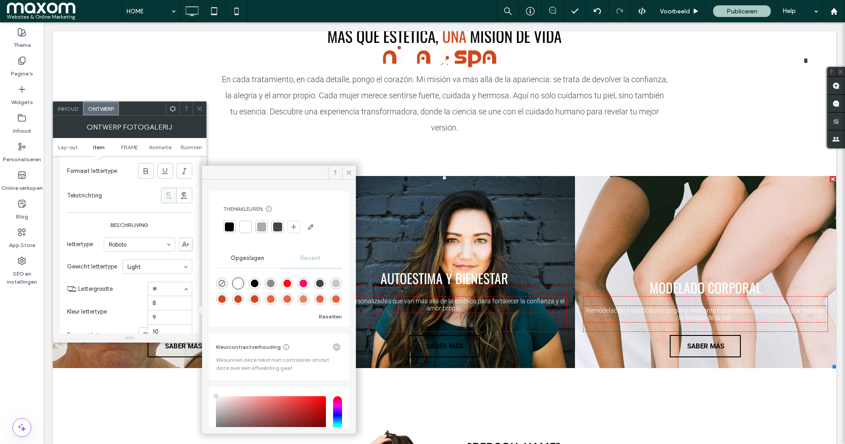
scroll to position [101, 0]
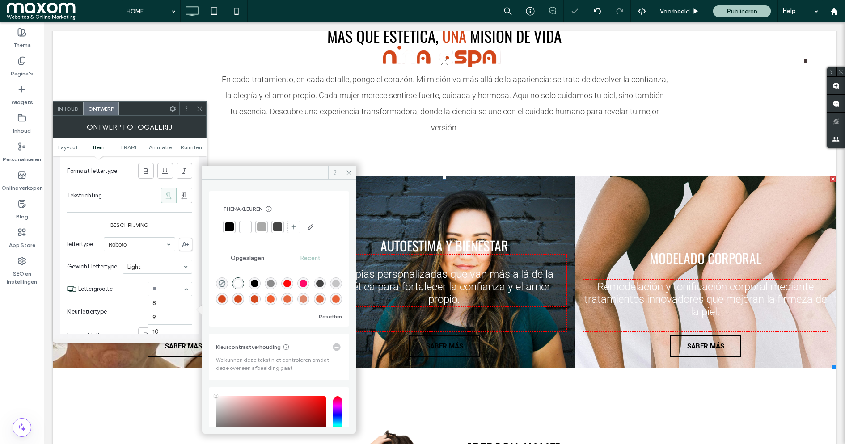
click at [166, 288] on input at bounding box center [167, 289] width 30 height 6
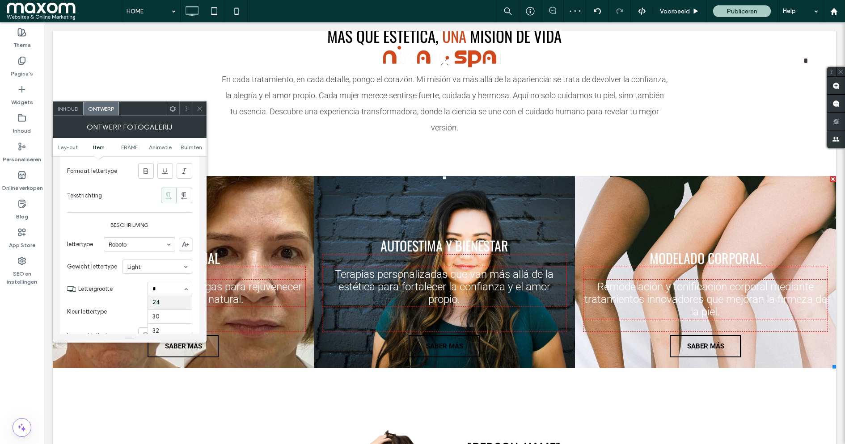
type input "**"
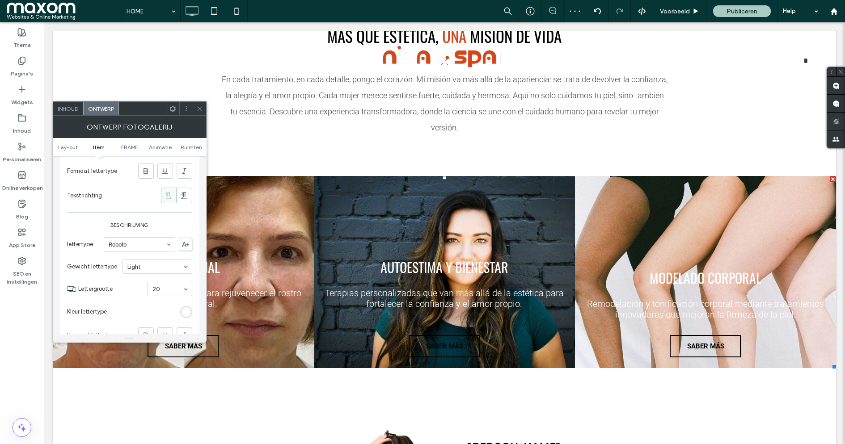
click at [201, 109] on icon at bounding box center [199, 109] width 7 height 7
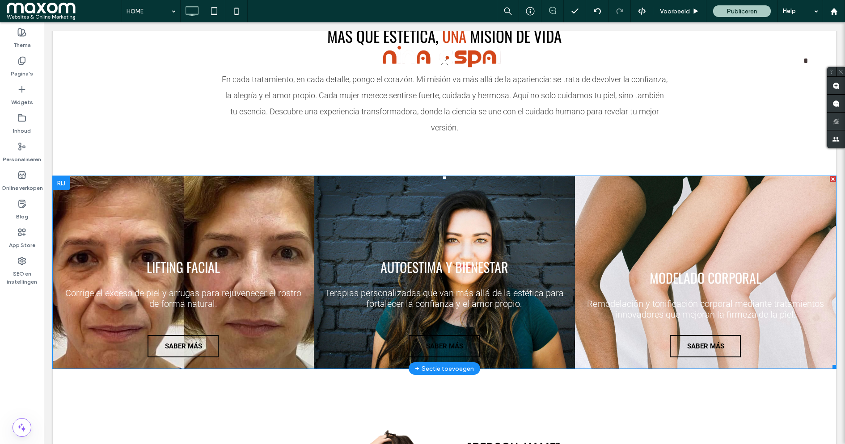
click at [592, 201] on link at bounding box center [705, 272] width 277 height 204
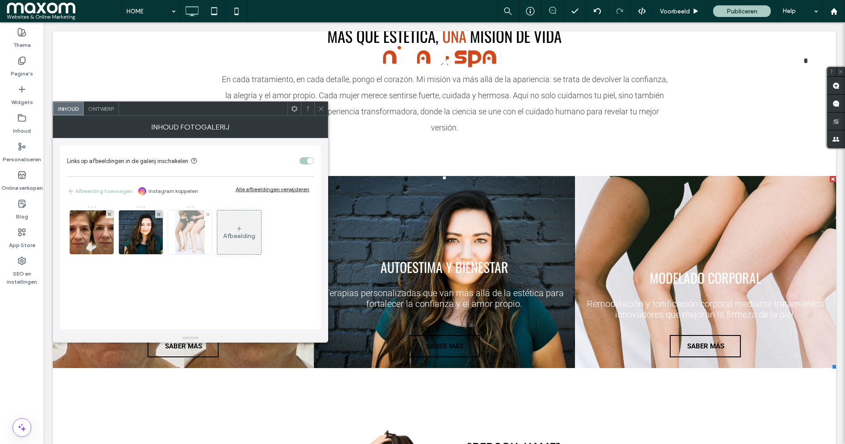
click at [187, 228] on img at bounding box center [189, 233] width 29 height 44
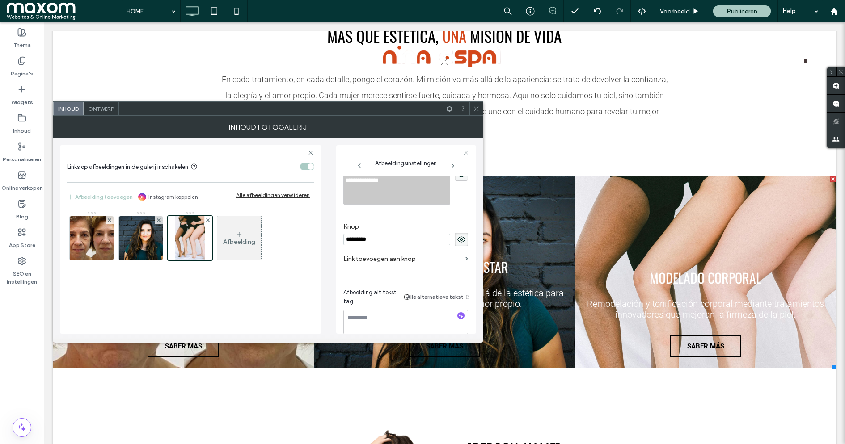
scroll to position [288, 0]
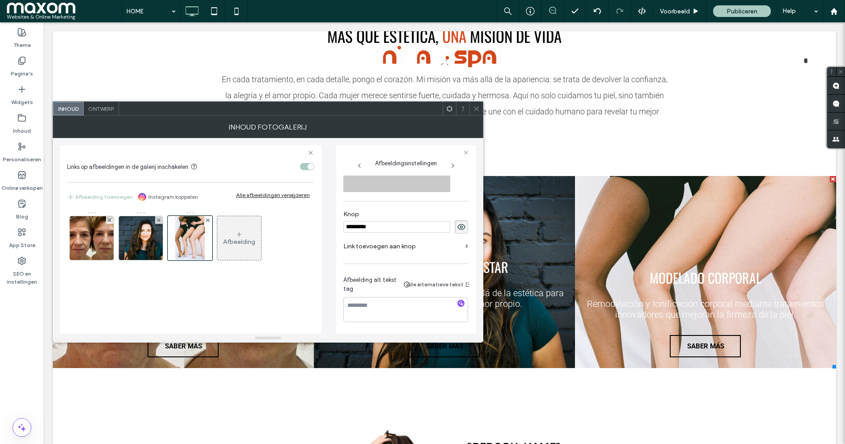
click at [101, 107] on span "Ontwerp" at bounding box center [101, 109] width 26 height 7
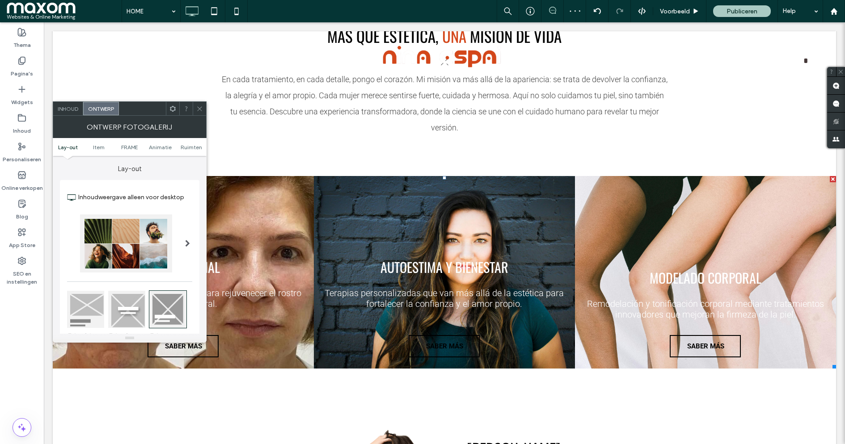
click at [690, 268] on link at bounding box center [705, 272] width 277 height 204
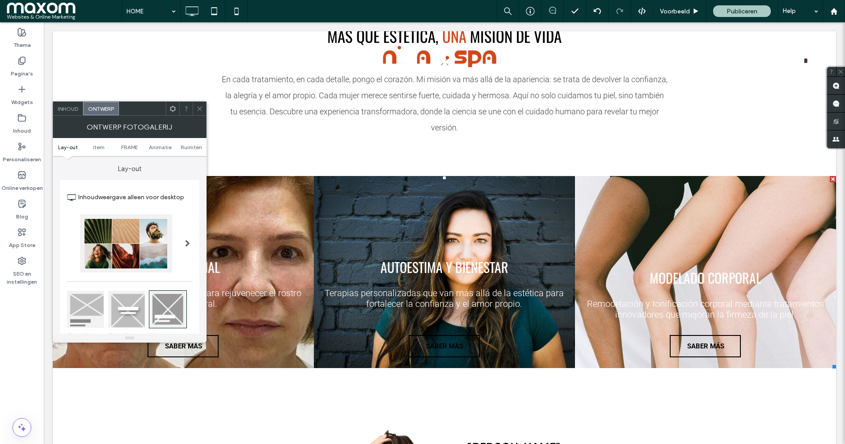
click at [199, 107] on icon at bounding box center [199, 109] width 7 height 7
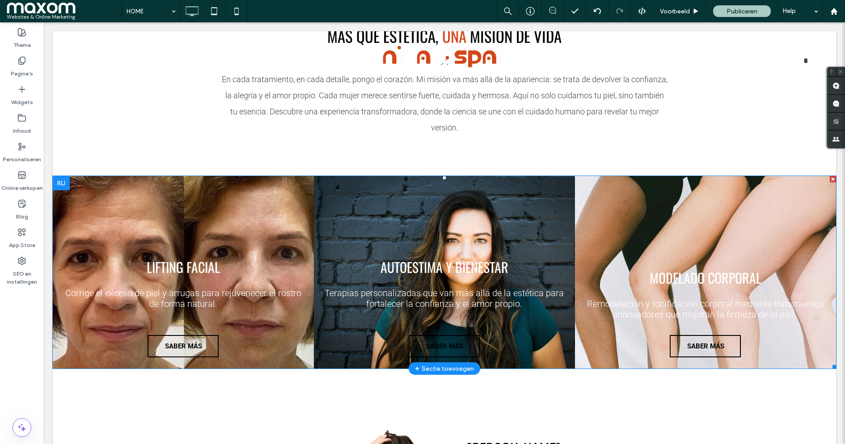
click at [704, 280] on link at bounding box center [705, 272] width 277 height 204
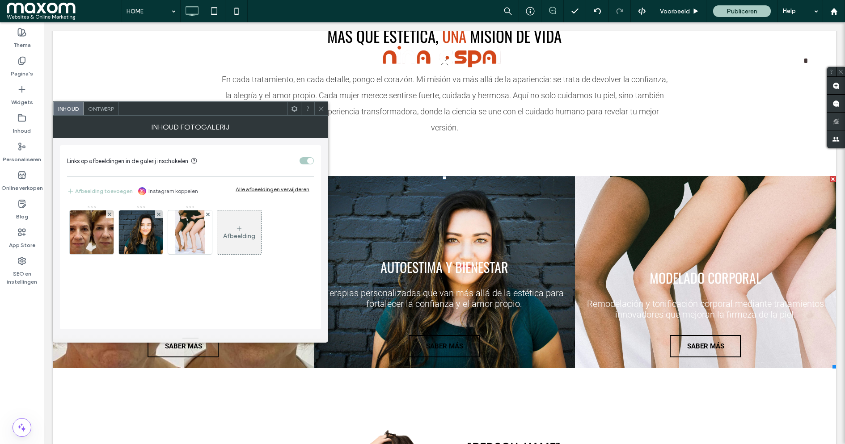
click at [325, 108] on div at bounding box center [320, 108] width 13 height 13
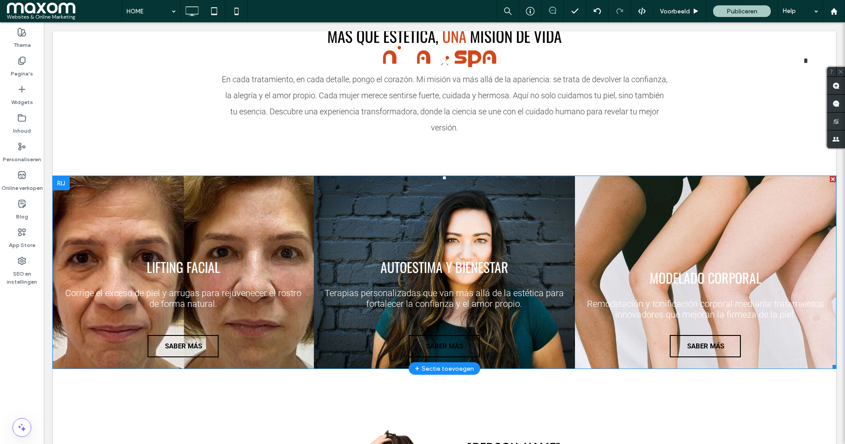
click at [672, 281] on link at bounding box center [705, 272] width 277 height 204
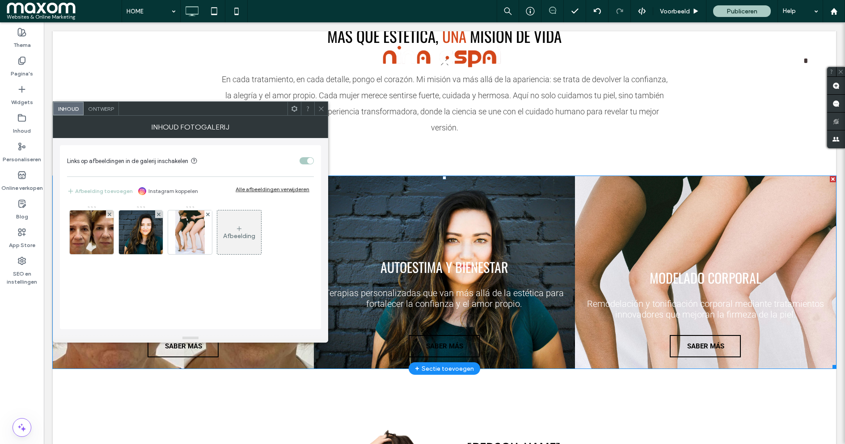
click at [672, 281] on link at bounding box center [705, 272] width 277 height 204
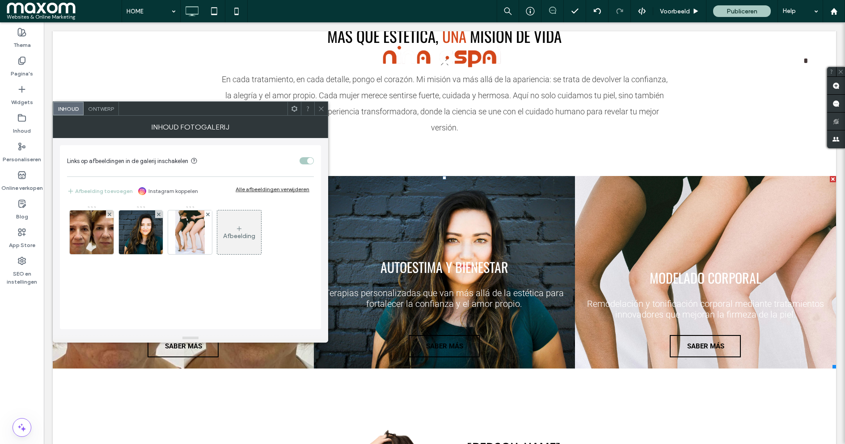
click at [672, 281] on link at bounding box center [705, 272] width 277 height 204
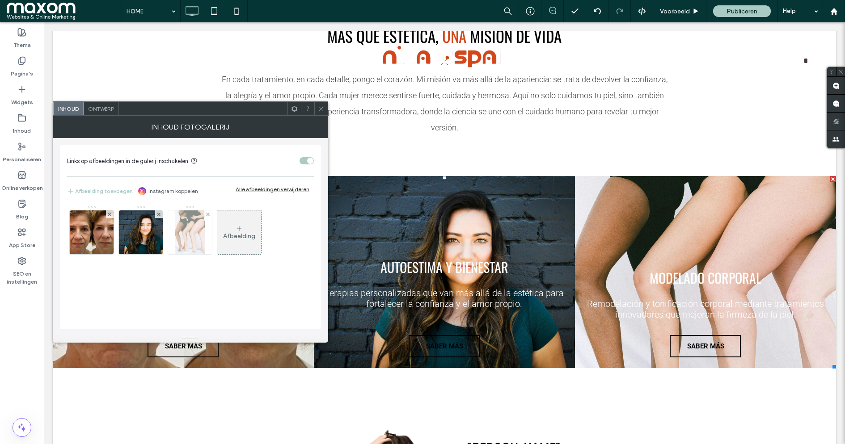
click at [186, 226] on img at bounding box center [189, 233] width 29 height 44
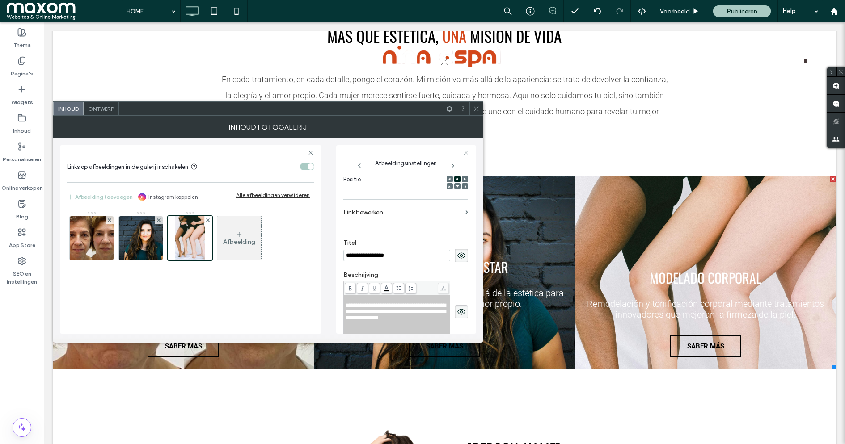
scroll to position [0, 0]
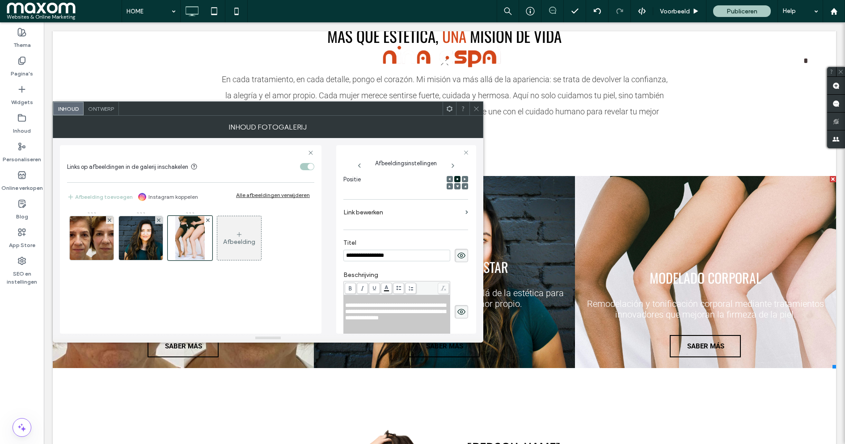
click at [394, 256] on input "**********" at bounding box center [396, 256] width 107 height 12
click at [192, 237] on div at bounding box center [190, 238] width 45 height 45
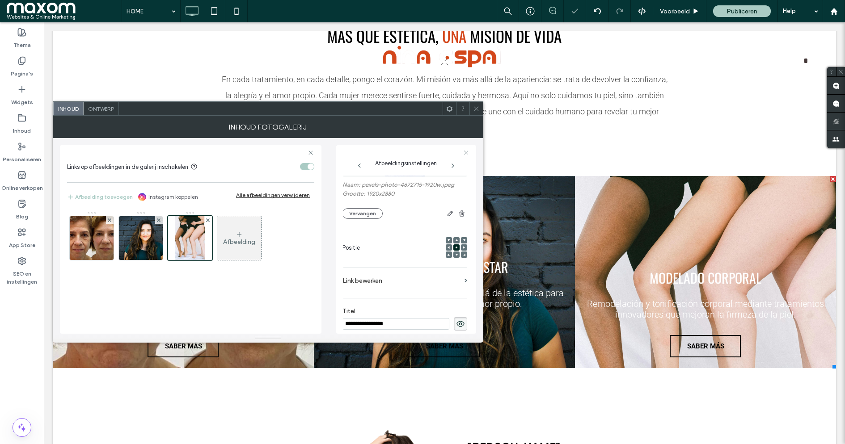
scroll to position [62, 1]
click at [370, 213] on button "Vervangen" at bounding box center [363, 216] width 40 height 11
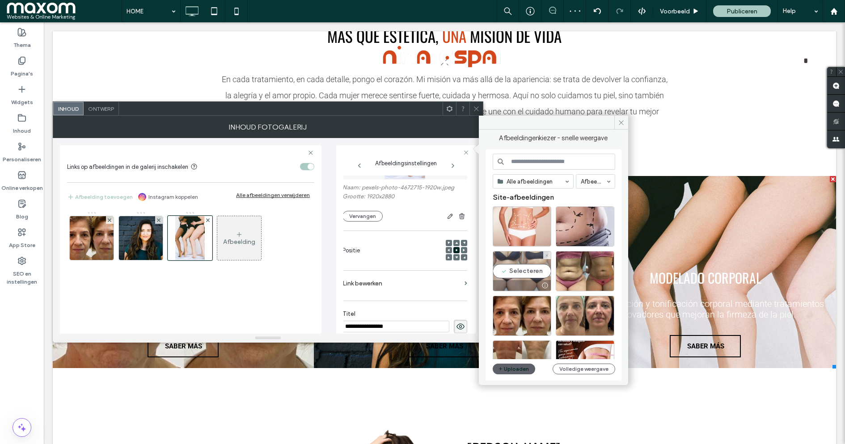
click at [530, 272] on div "Selecteren" at bounding box center [522, 271] width 59 height 40
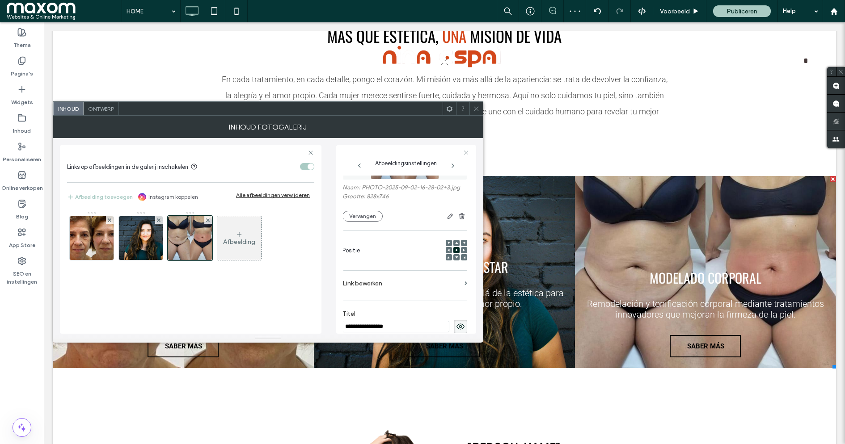
click at [478, 107] on icon at bounding box center [476, 109] width 7 height 7
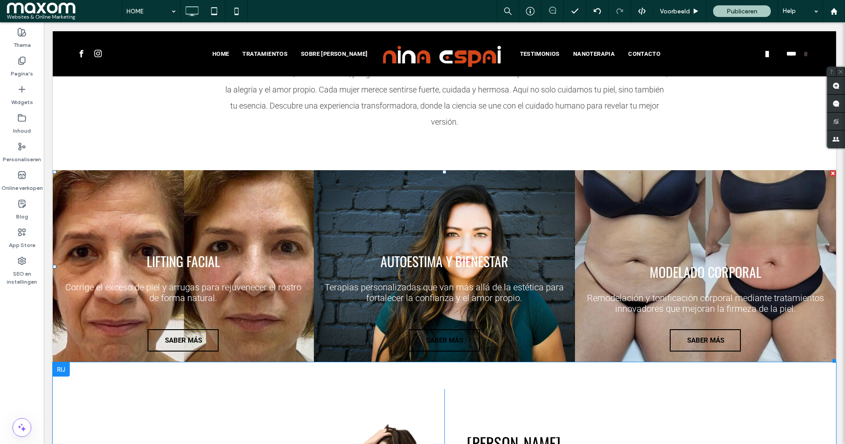
scroll to position [477, 0]
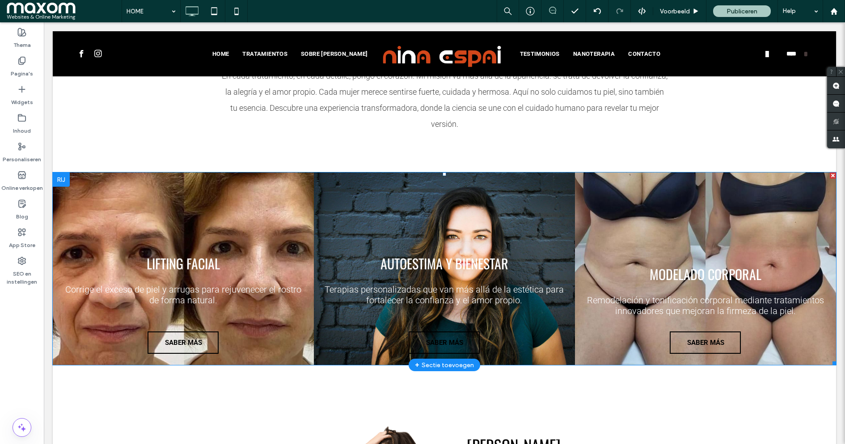
click at [108, 193] on link at bounding box center [183, 269] width 277 height 204
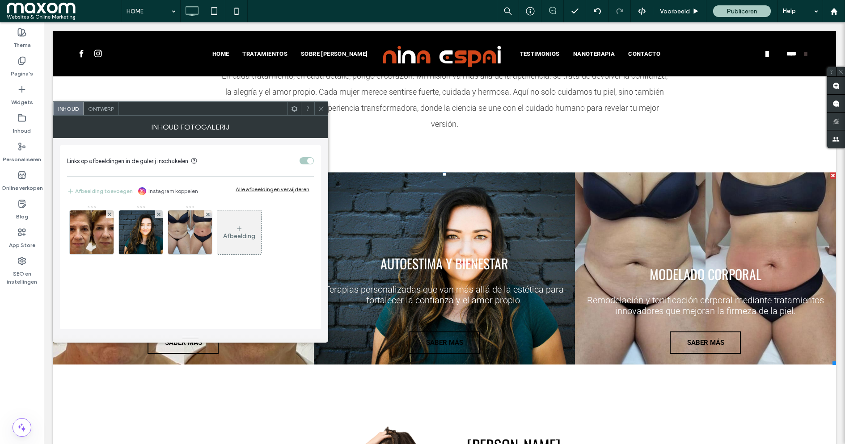
click at [104, 109] on span "Ontwerp" at bounding box center [101, 109] width 26 height 7
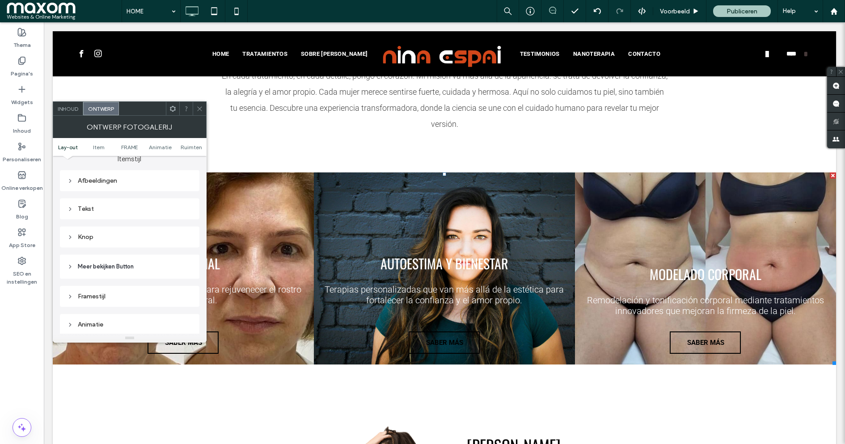
scroll to position [338, 0]
click at [108, 178] on div "Afbeeldingen" at bounding box center [129, 177] width 125 height 8
click at [110, 209] on div "Tekst" at bounding box center [129, 211] width 125 height 8
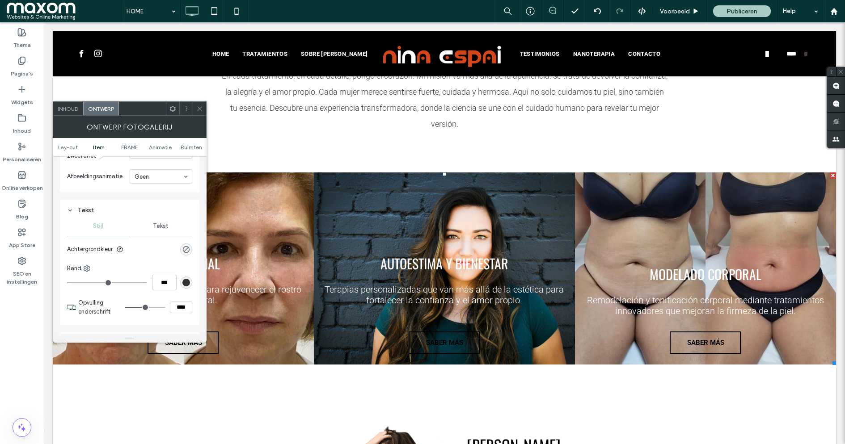
click at [110, 209] on div "Tekst" at bounding box center [129, 211] width 125 height 8
click at [59, 108] on span "Inhoud" at bounding box center [68, 109] width 21 height 7
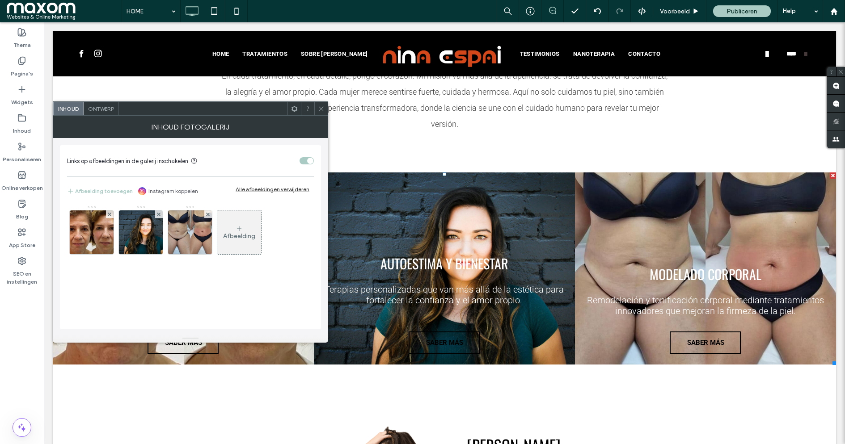
click at [320, 110] on icon at bounding box center [321, 109] width 7 height 7
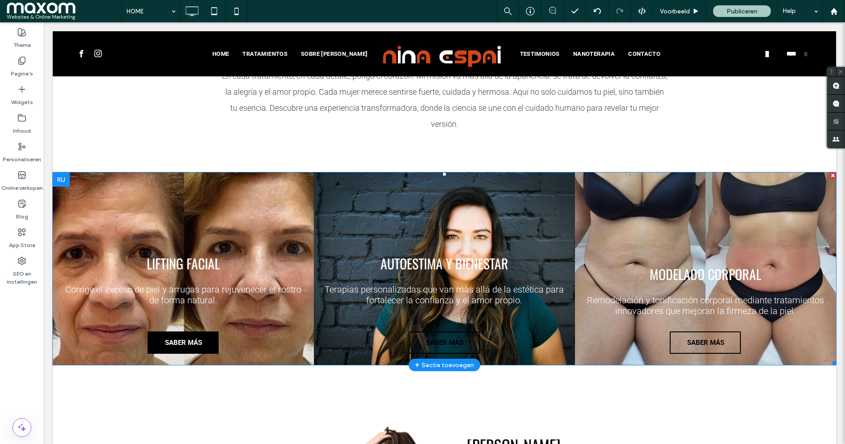
click at [205, 339] on span "SABER MÁS" at bounding box center [183, 342] width 55 height 17
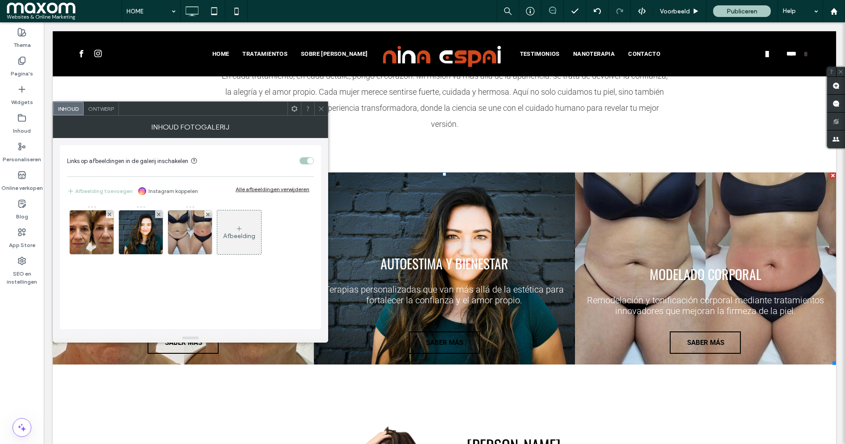
click at [102, 107] on span "Ontwerp" at bounding box center [101, 109] width 26 height 7
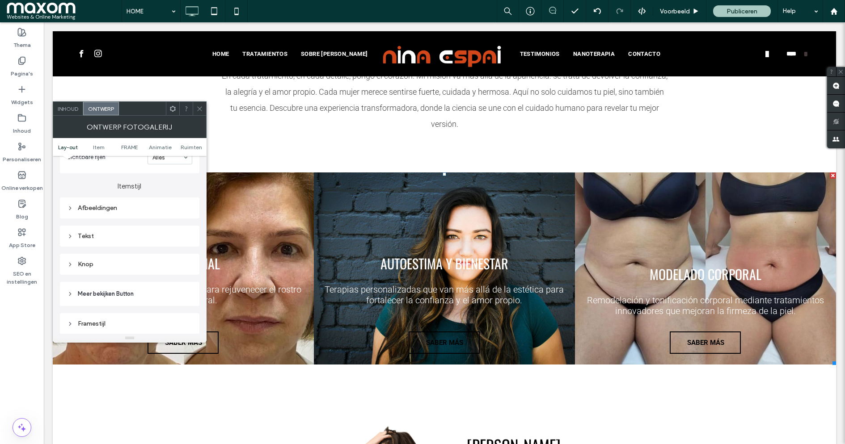
scroll to position [307, 0]
click at [133, 266] on div "Knop" at bounding box center [129, 264] width 125 height 8
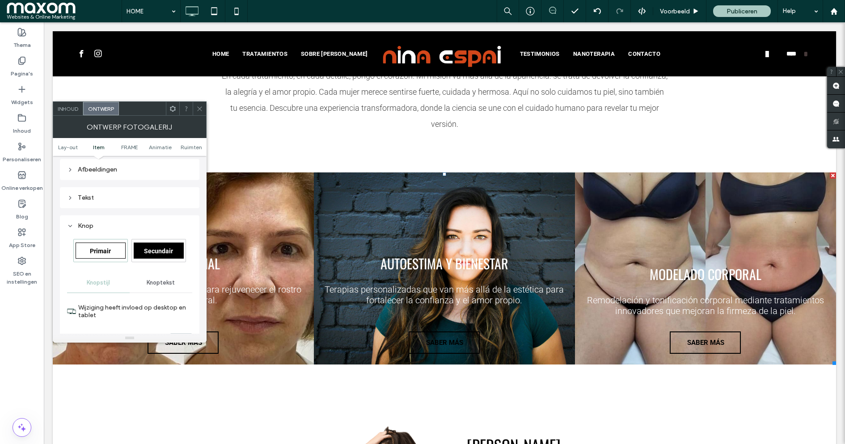
scroll to position [364, 0]
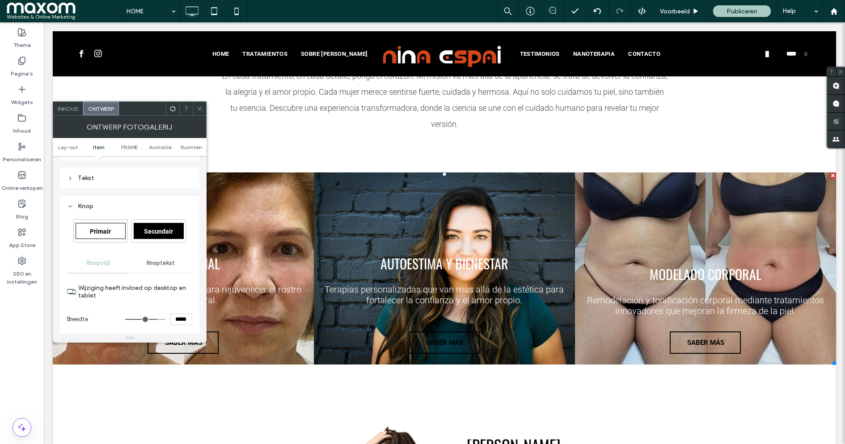
click at [155, 234] on span "Secundair" at bounding box center [158, 231] width 29 height 7
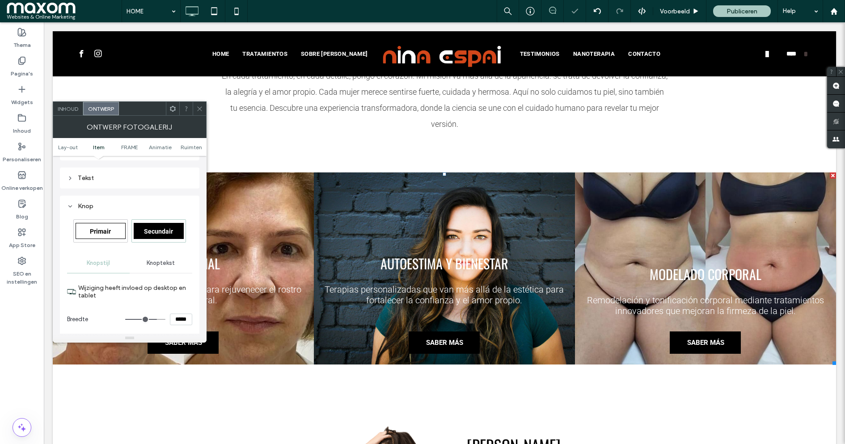
type input "*"
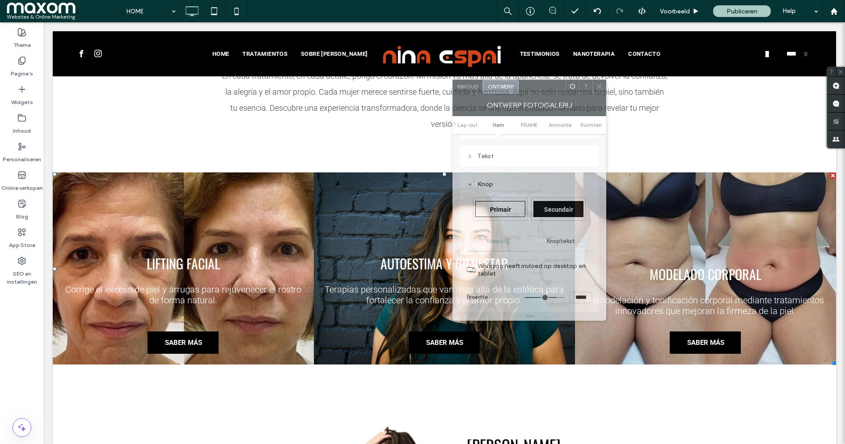
drag, startPoint x: 137, startPoint y: 111, endPoint x: 501, endPoint y: 91, distance: 365.0
click at [519, 91] on div at bounding box center [542, 86] width 47 height 13
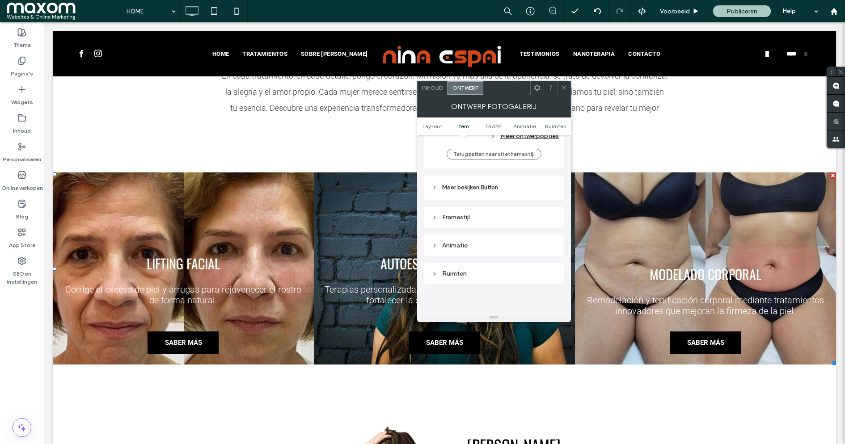
scroll to position [697, 0]
click at [566, 85] on icon at bounding box center [564, 88] width 7 height 7
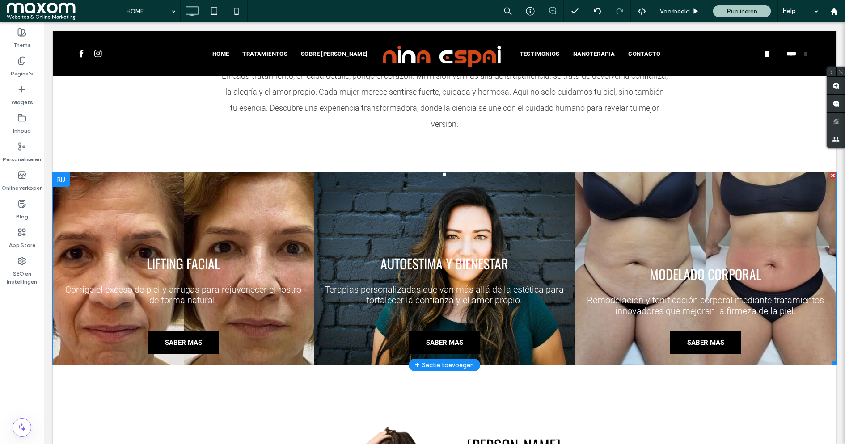
click at [199, 262] on link at bounding box center [183, 269] width 277 height 204
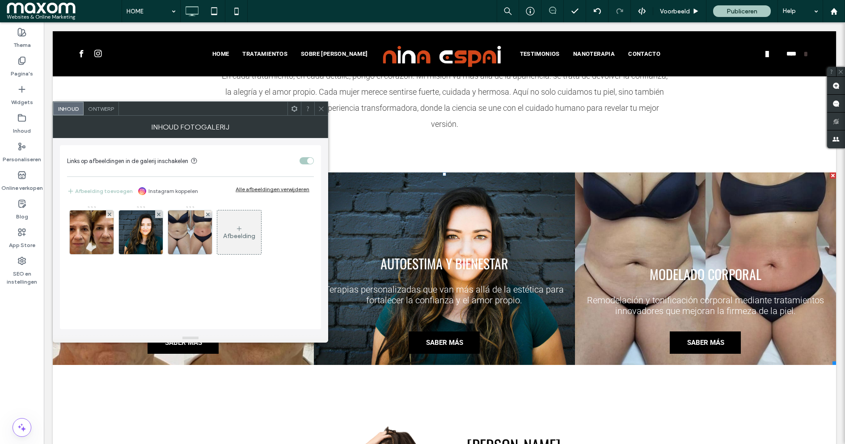
click at [199, 262] on div "Afbeelding" at bounding box center [190, 235] width 246 height 58
click at [100, 231] on img at bounding box center [92, 233] width 52 height 44
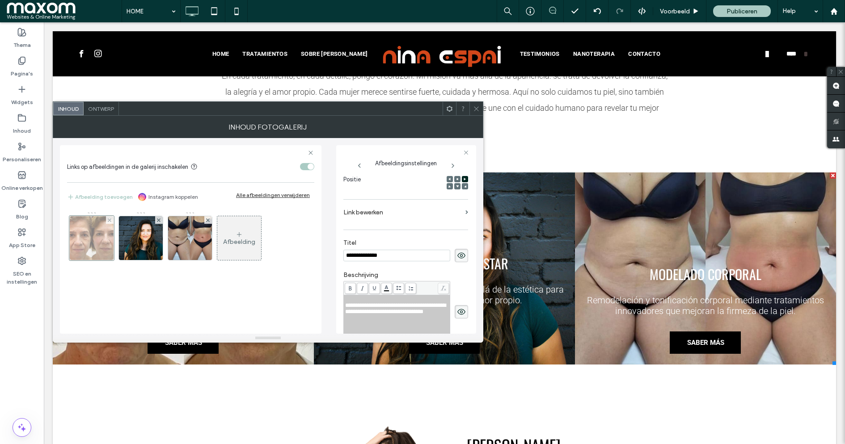
scroll to position [0, 0]
click at [103, 106] on span "Ontwerp" at bounding box center [101, 109] width 26 height 7
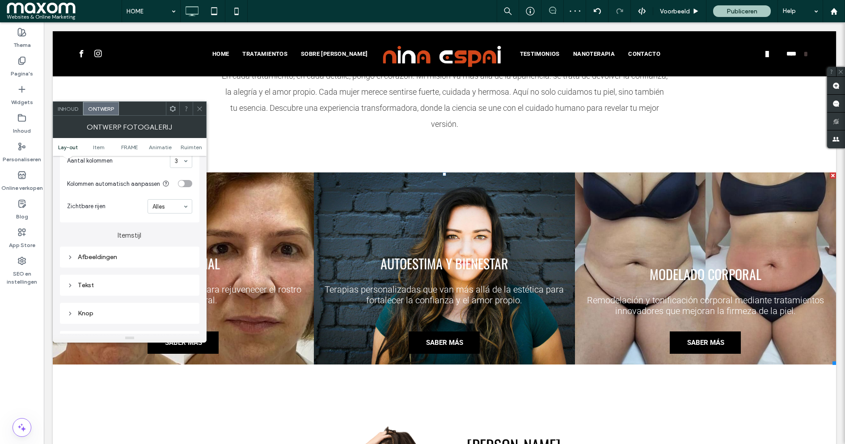
scroll to position [255, 0]
click at [114, 282] on div "Tekst" at bounding box center [129, 288] width 125 height 12
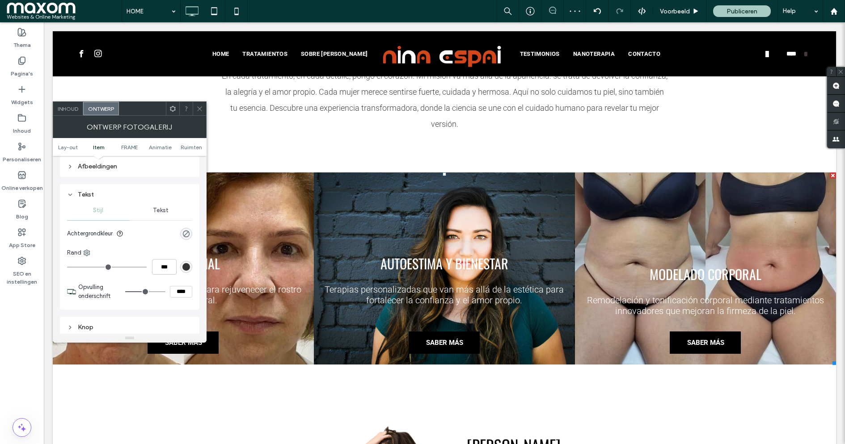
scroll to position [360, 0]
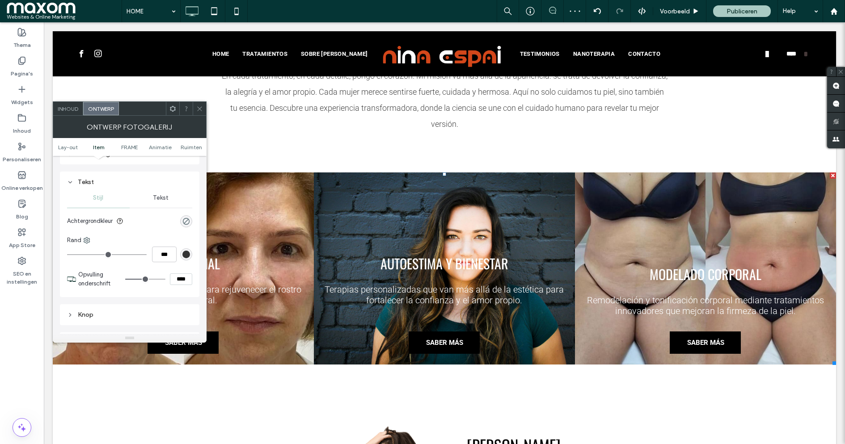
click at [158, 201] on span "Tekst" at bounding box center [161, 198] width 16 height 7
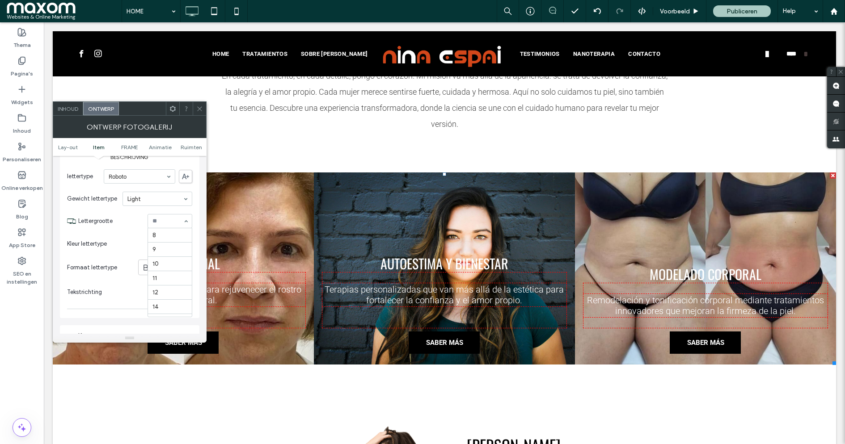
scroll to position [115, 0]
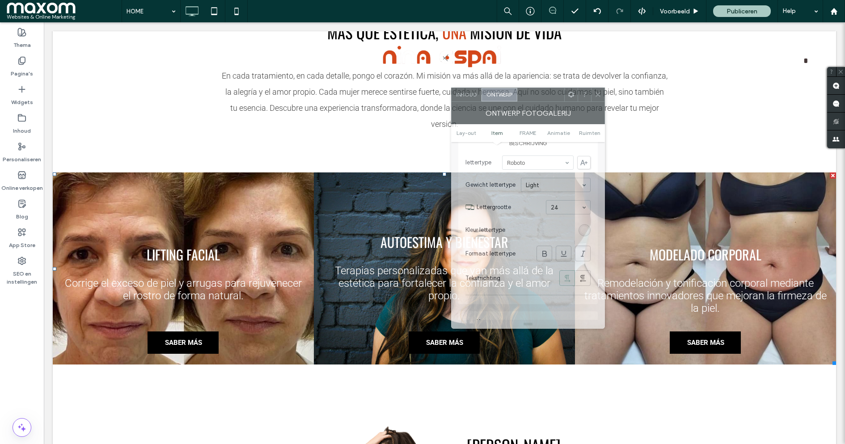
drag, startPoint x: 140, startPoint y: 109, endPoint x: 534, endPoint y: 93, distance: 394.2
click at [534, 93] on div at bounding box center [540, 94] width 47 height 13
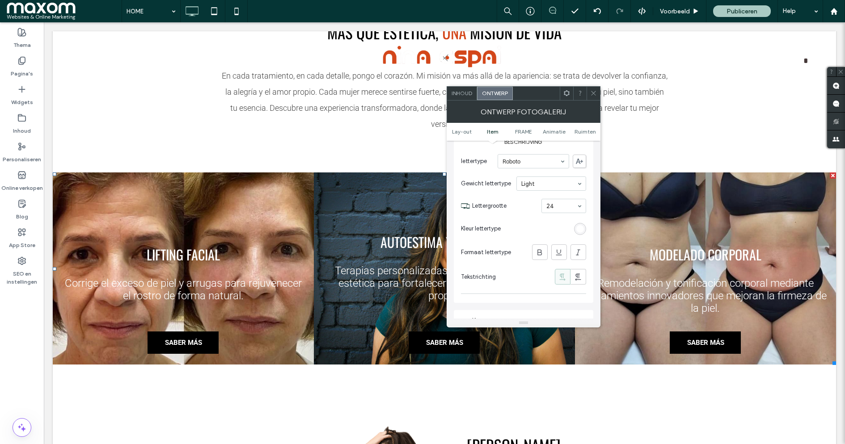
click at [597, 94] on div at bounding box center [593, 93] width 13 height 13
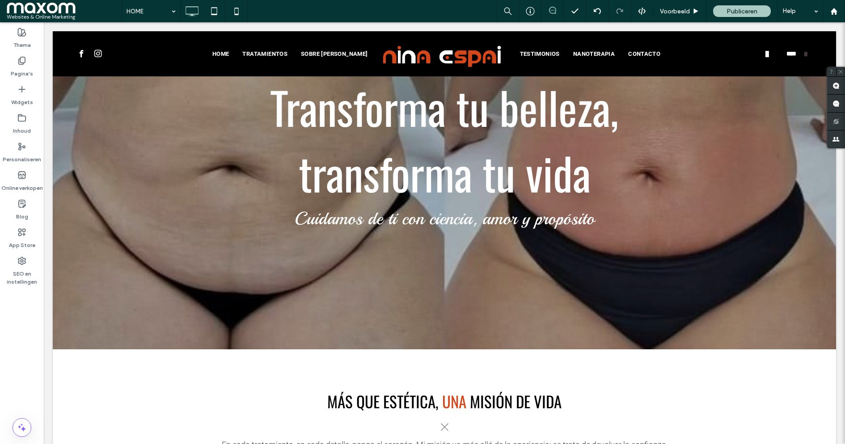
scroll to position [0, 0]
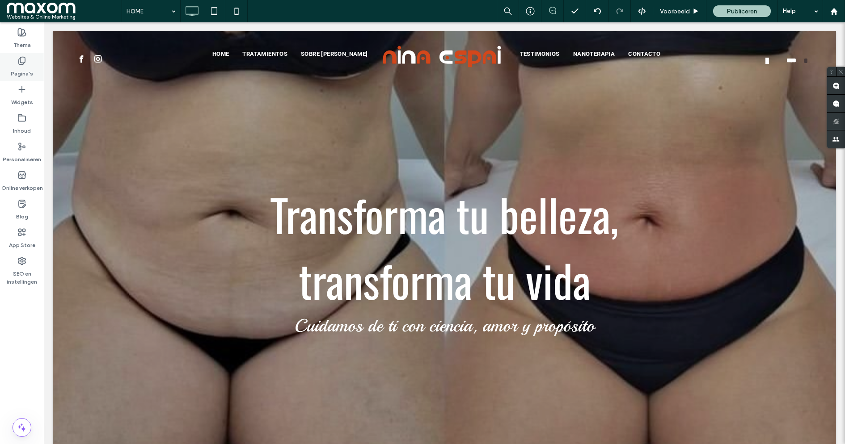
click at [19, 64] on use at bounding box center [22, 61] width 6 height 8
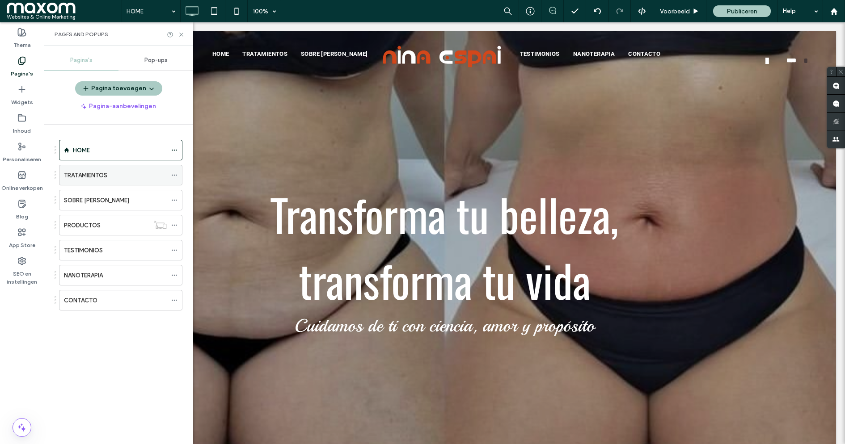
click at [101, 174] on label "TRATAMIENTOS" at bounding box center [85, 176] width 43 height 16
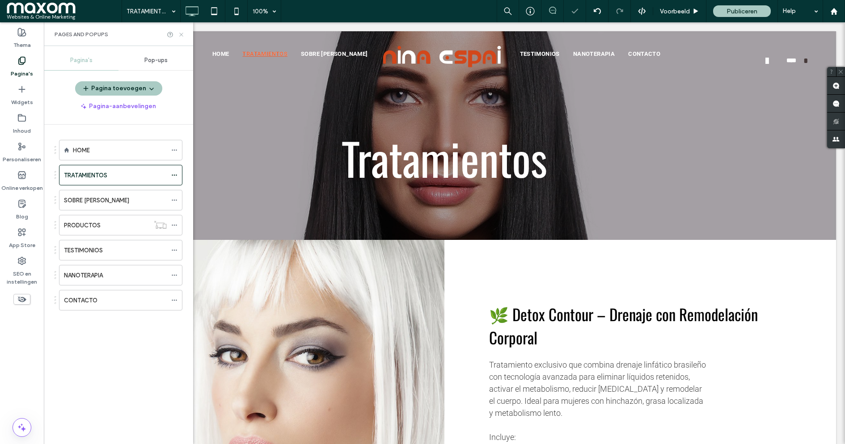
click at [180, 36] on icon at bounding box center [181, 34] width 7 height 7
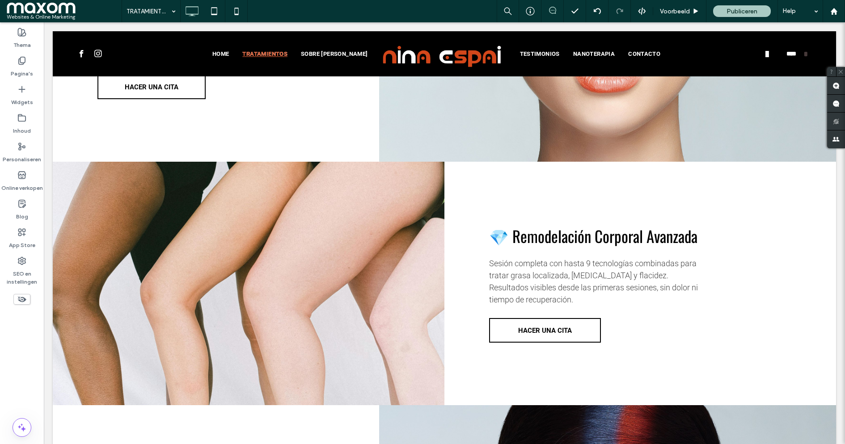
scroll to position [772, 0]
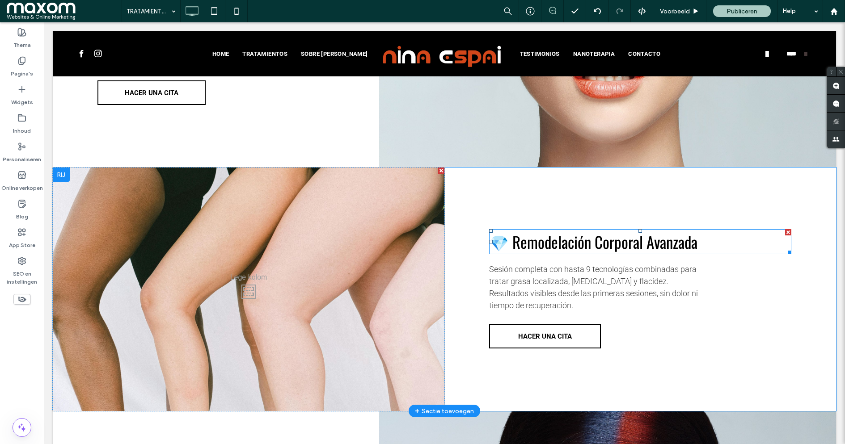
click at [562, 246] on span "💎 Remodelación Corporal Avanzada" at bounding box center [593, 241] width 208 height 23
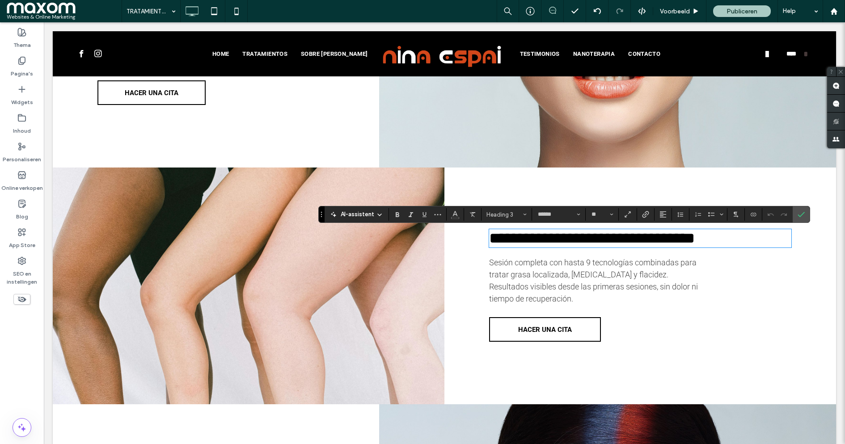
click at [402, 266] on div "Click To Paste" at bounding box center [249, 286] width 392 height 237
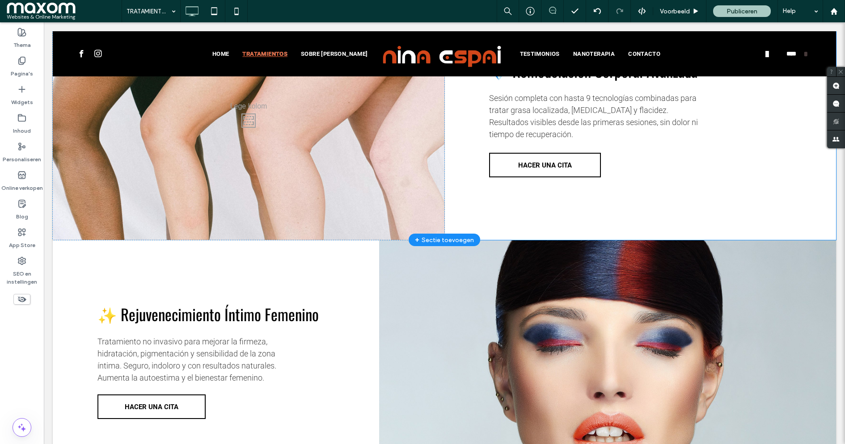
scroll to position [949, 0]
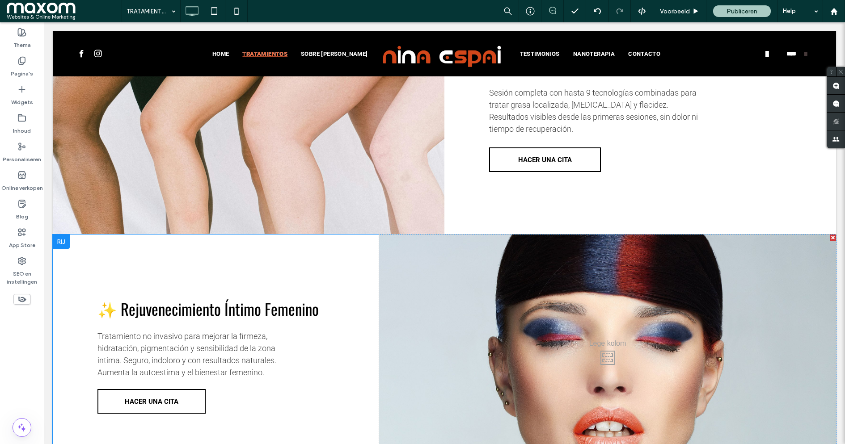
click at [258, 312] on span "✨ Rejuvenecimiento Íntimo Femenino" at bounding box center [207, 308] width 221 height 23
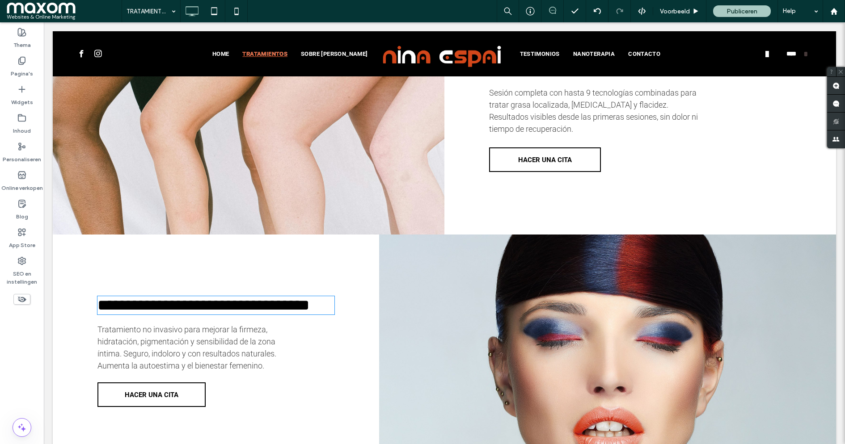
click at [258, 312] on span "**********" at bounding box center [203, 305] width 212 height 15
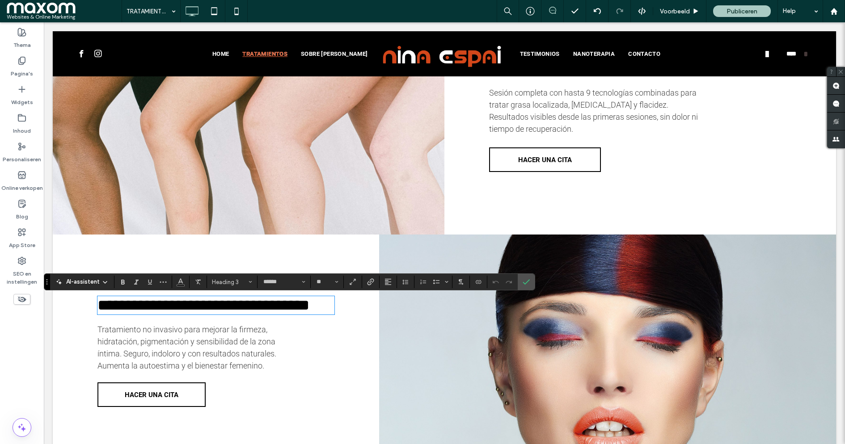
click at [460, 348] on div "Click To Paste" at bounding box center [607, 352] width 457 height 235
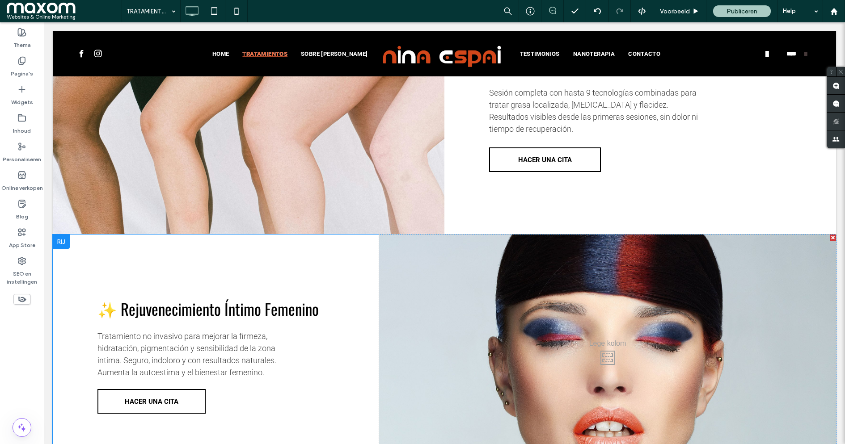
click at [431, 327] on div "Click To Paste" at bounding box center [607, 356] width 457 height 242
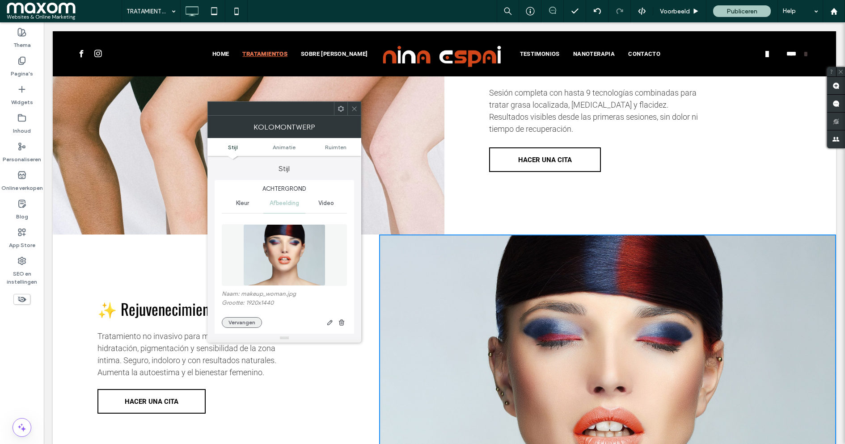
click at [255, 319] on button "Vervangen" at bounding box center [242, 322] width 40 height 11
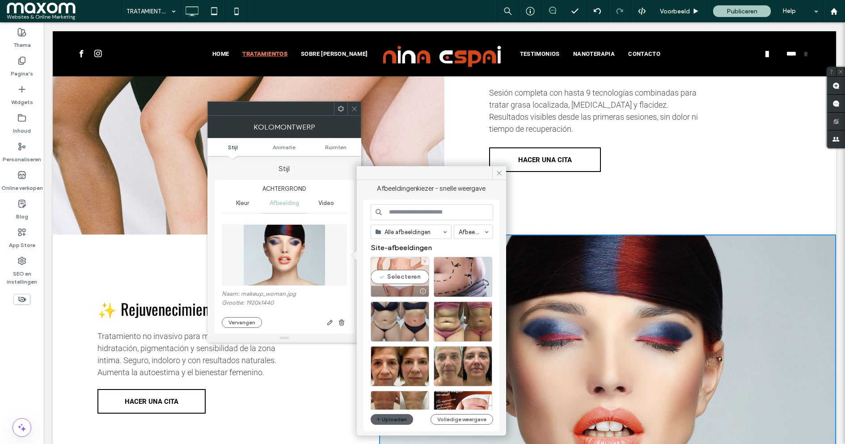
click at [403, 280] on div "Selecteren" at bounding box center [400, 277] width 59 height 40
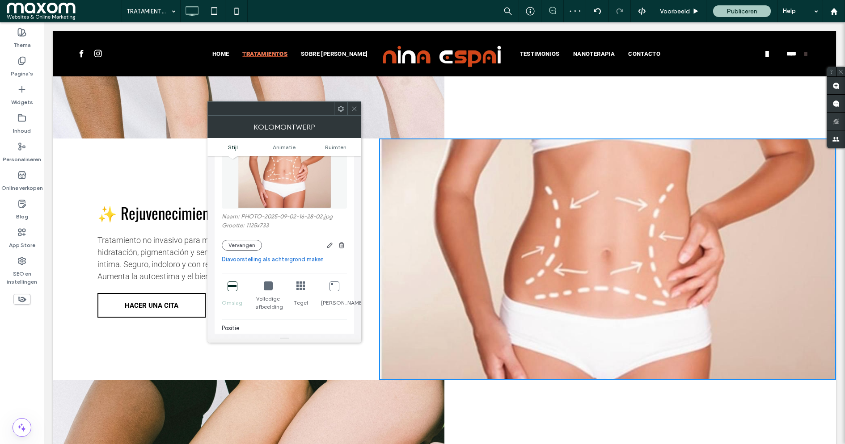
scroll to position [79, 0]
click at [326, 245] on icon "button" at bounding box center [329, 244] width 7 height 7
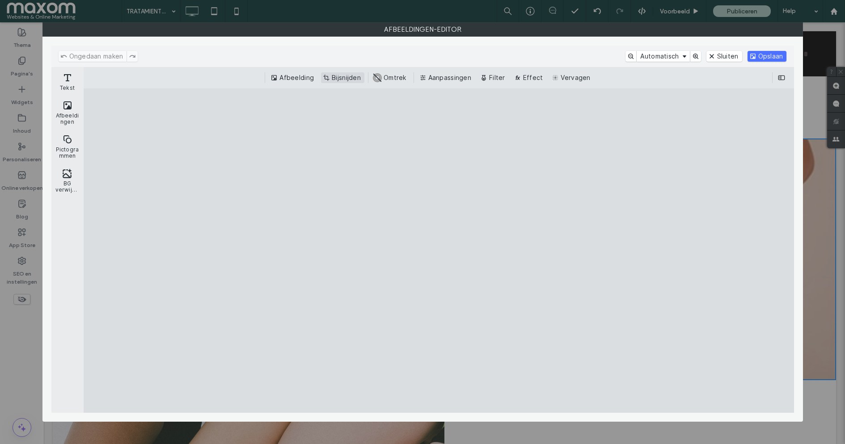
click at [360, 79] on button "Bijsnijden" at bounding box center [342, 77] width 43 height 11
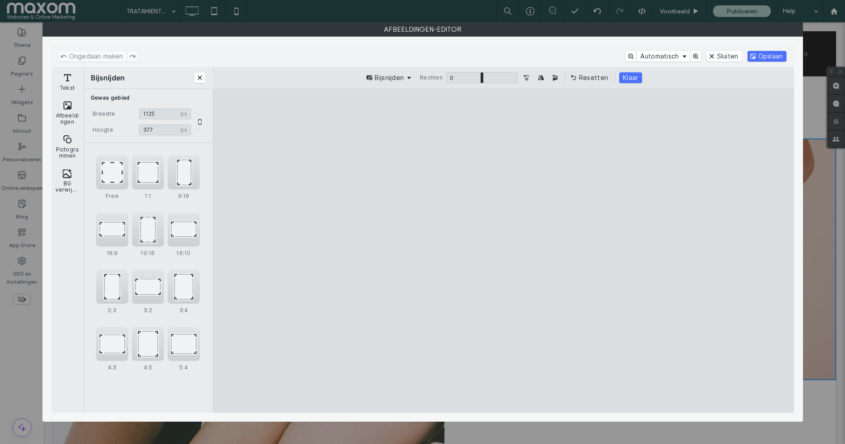
type input "***"
drag, startPoint x: 508, startPoint y: 121, endPoint x: 503, endPoint y: 243, distance: 122.2
click at [503, 251] on cesdk-canvas "Editor canvas" at bounding box center [503, 251] width 0 height 0
drag, startPoint x: 762, startPoint y: 254, endPoint x: 652, endPoint y: 251, distance: 110.0
click at [503, 251] on cesdk-canvas "Editor canvas" at bounding box center [503, 251] width 0 height 0
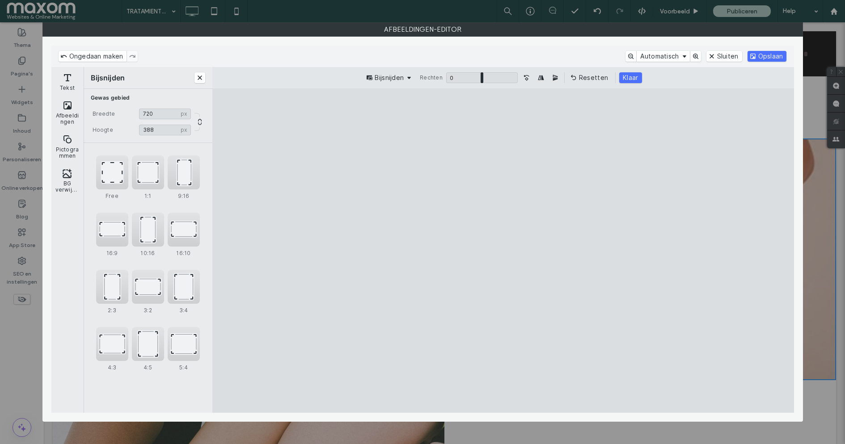
type input "***"
drag, startPoint x: 239, startPoint y: 254, endPoint x: 352, endPoint y: 258, distance: 112.8
click at [503, 251] on cesdk-canvas "Editor canvas" at bounding box center [503, 251] width 0 height 0
click at [634, 72] on button "Klaar" at bounding box center [630, 77] width 22 height 11
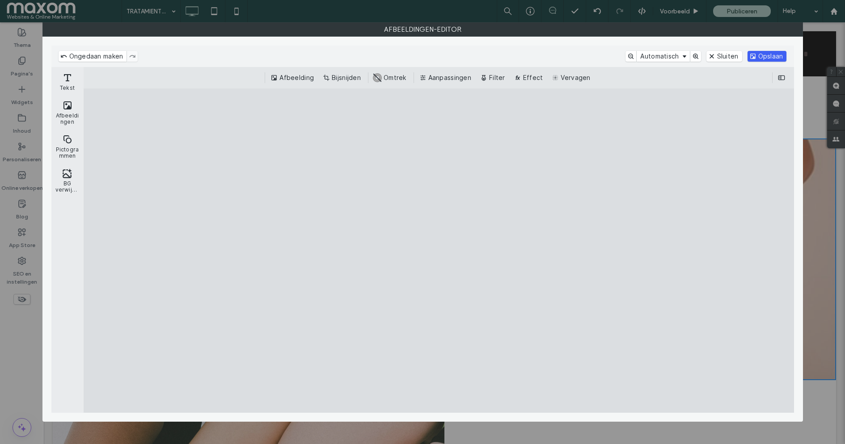
click at [779, 55] on button "Opslaan" at bounding box center [767, 56] width 39 height 11
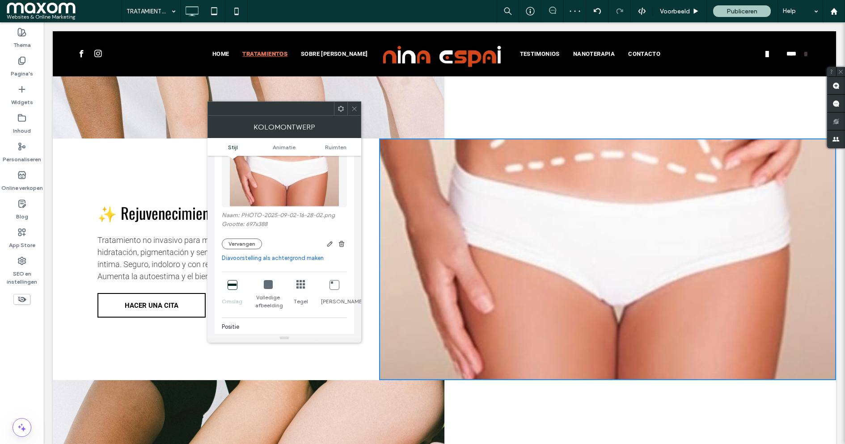
click at [497, 119] on div "💎 Remodelación Corporal Avanzada Sesión completa con hasta 9 tecnologías combin…" at bounding box center [640, 17] width 392 height 244
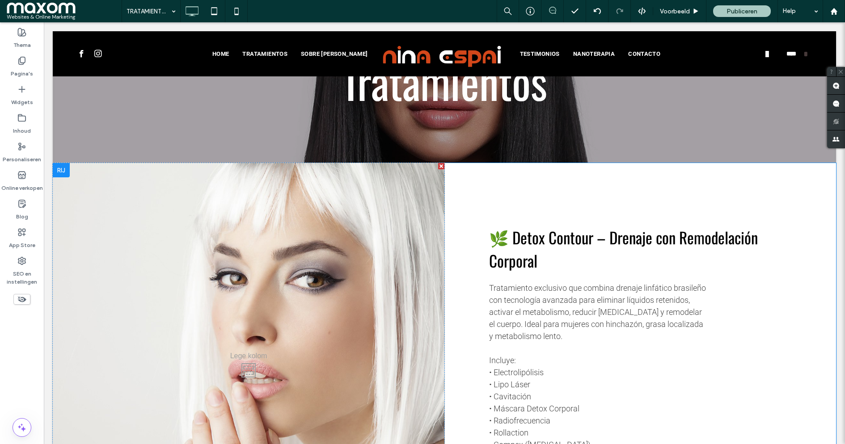
scroll to position [80, 0]
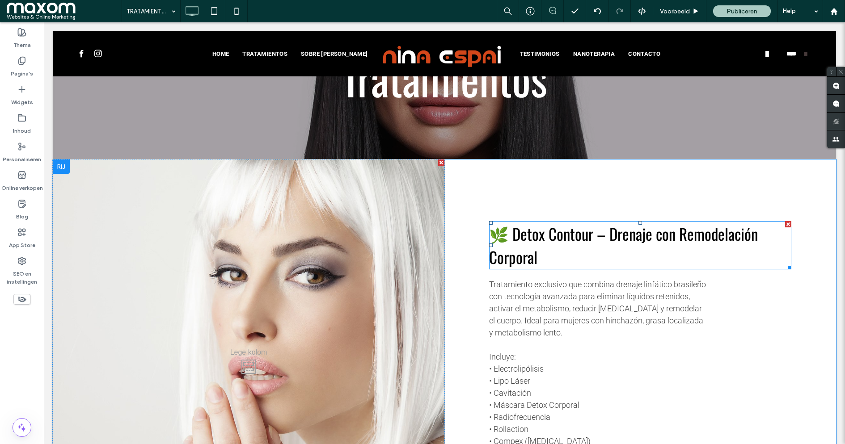
click at [523, 250] on span "🌿 Detox Contour – Drenaje con Remodelación Corporal" at bounding box center [623, 245] width 269 height 47
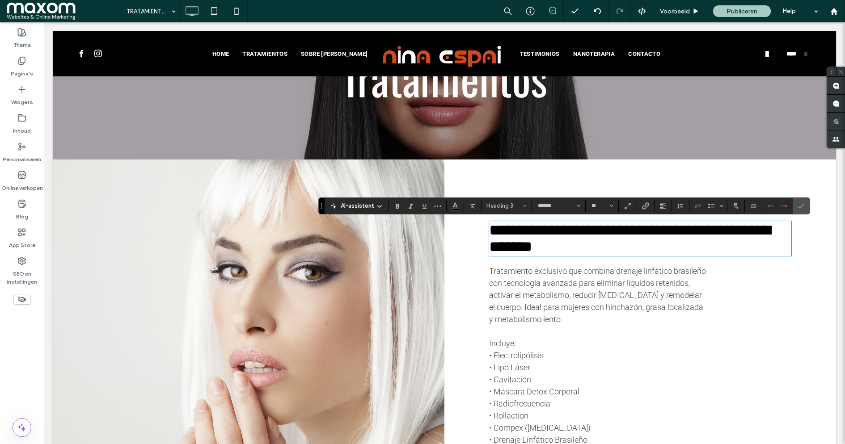
click at [206, 204] on div "Click To Paste" at bounding box center [249, 358] width 392 height 397
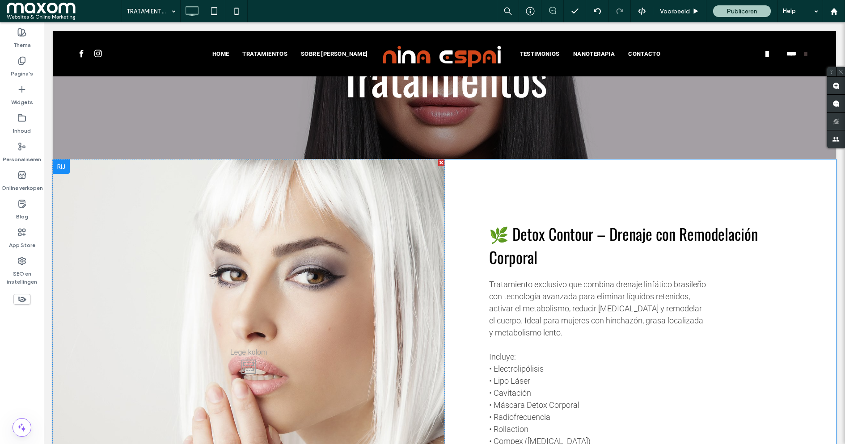
click at [148, 200] on div "Click To Paste" at bounding box center [249, 365] width 392 height 411
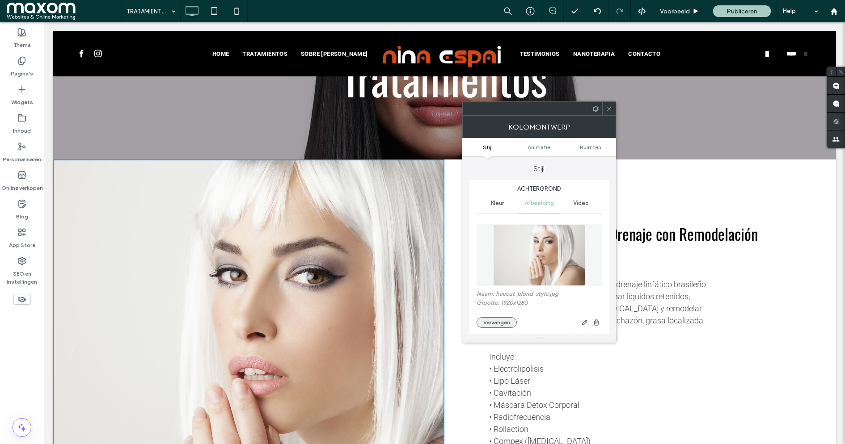
click at [508, 320] on button "Vervangen" at bounding box center [497, 322] width 40 height 11
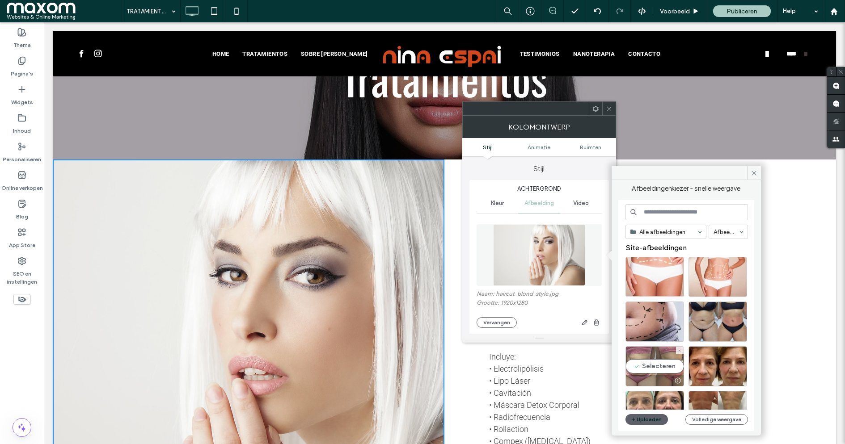
click at [660, 367] on div "Selecteren" at bounding box center [655, 367] width 59 height 40
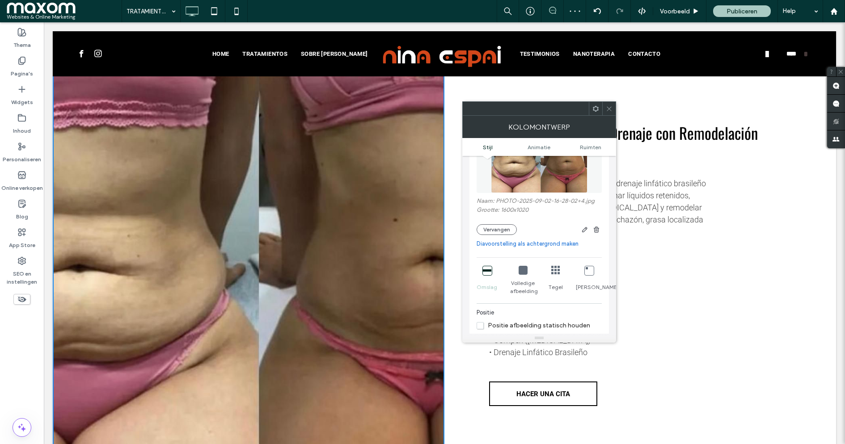
scroll to position [97, 0]
click at [530, 267] on div "Volledige afbeelding" at bounding box center [523, 277] width 26 height 37
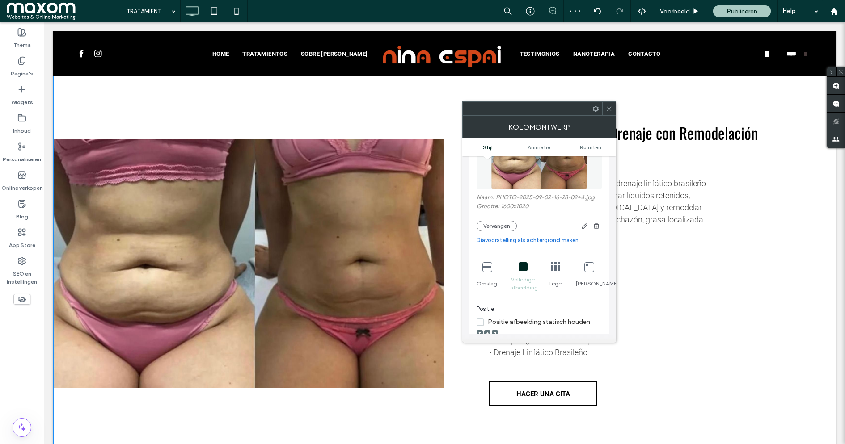
scroll to position [106, 0]
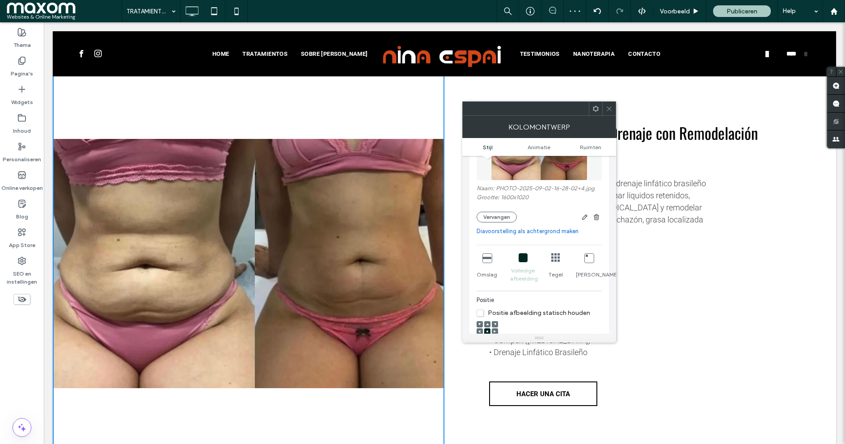
click at [491, 262] on div "Omslag" at bounding box center [487, 268] width 21 height 37
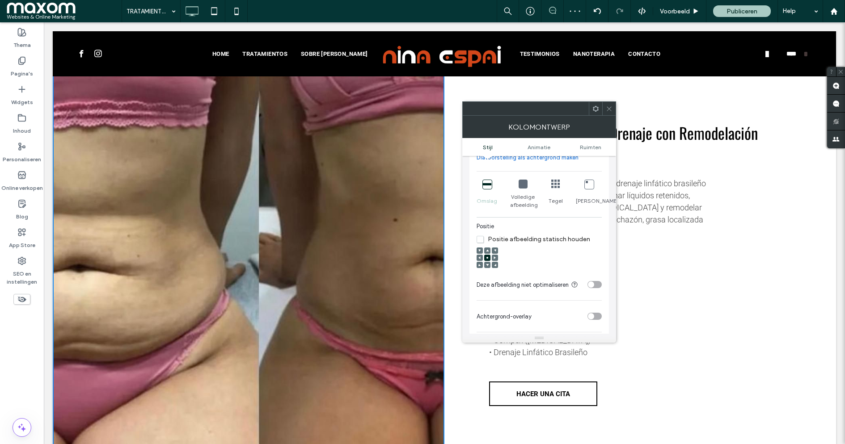
scroll to position [182, 0]
click at [611, 108] on icon at bounding box center [609, 109] width 7 height 7
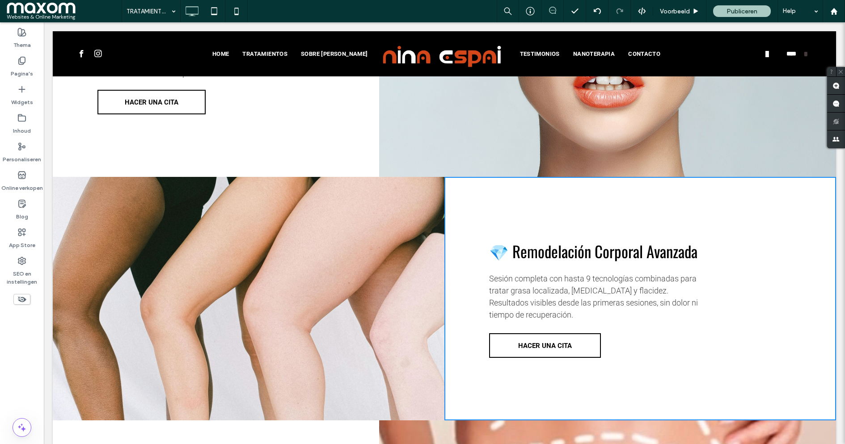
scroll to position [767, 0]
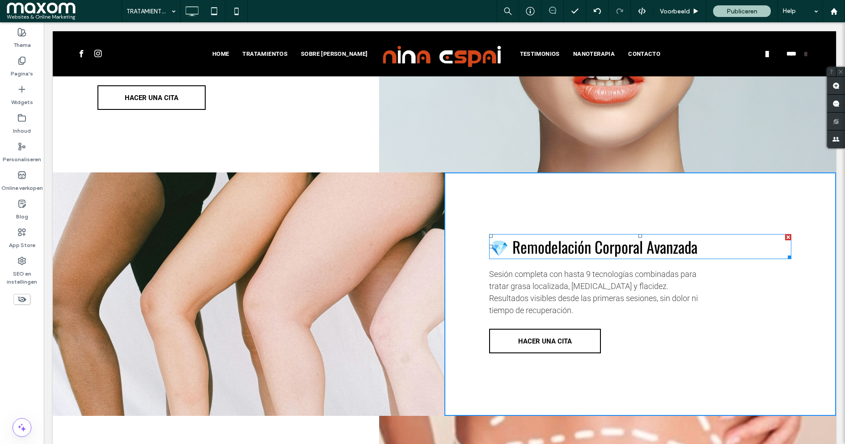
click at [561, 255] on span "💎 Remodelación Corporal Avanzada" at bounding box center [593, 246] width 208 height 23
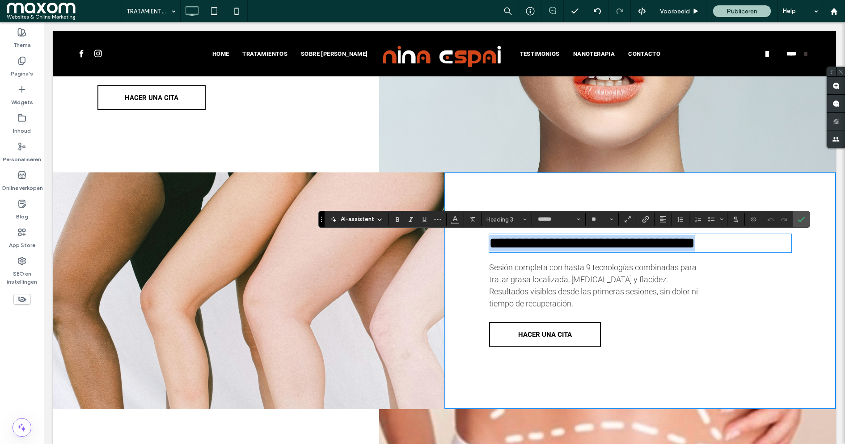
click at [561, 251] on span "**********" at bounding box center [592, 243] width 206 height 15
copy span "**********"
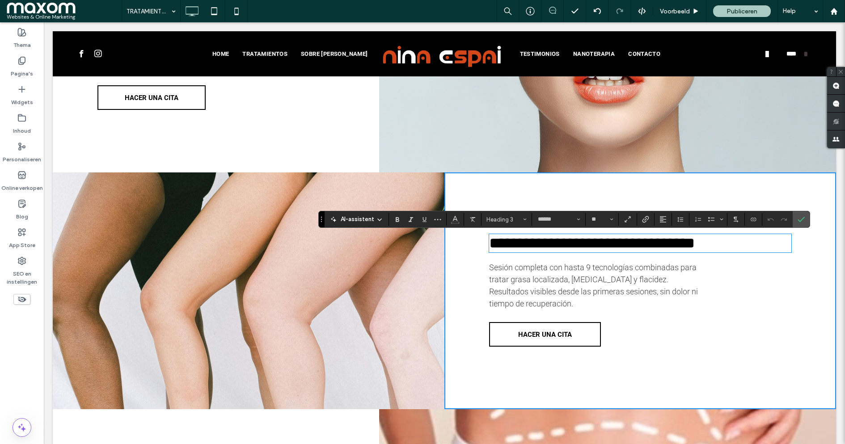
click at [366, 242] on div "Click To Paste" at bounding box center [249, 291] width 392 height 237
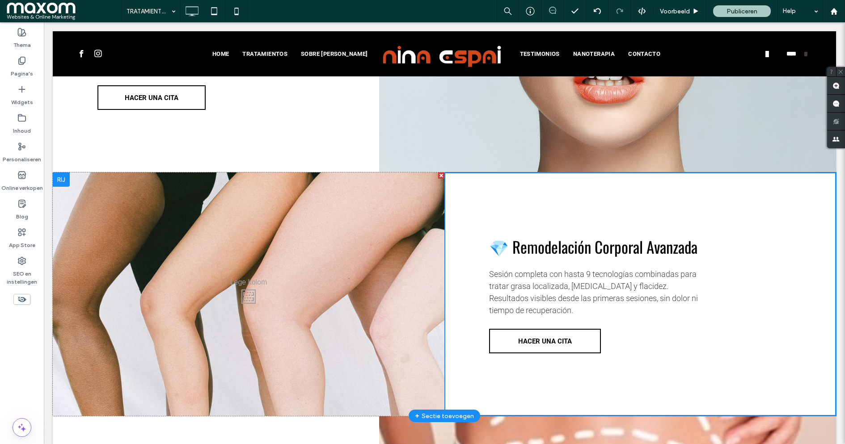
click at [289, 237] on div "Click To Paste" at bounding box center [249, 295] width 392 height 244
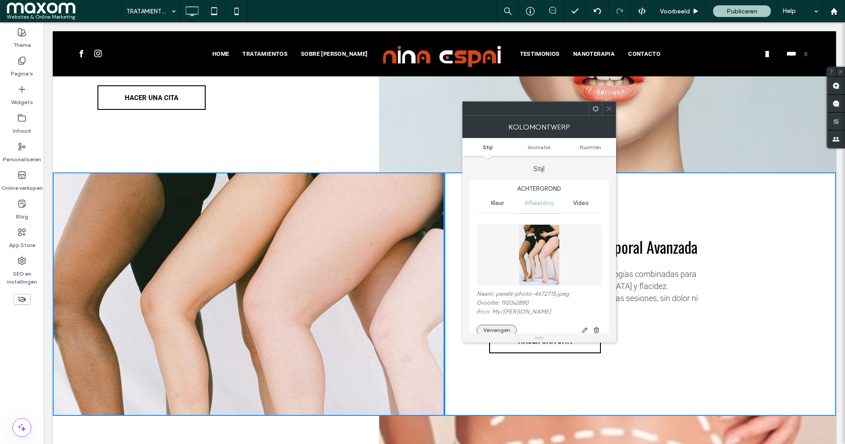
click at [498, 327] on button "Vervangen" at bounding box center [497, 330] width 40 height 11
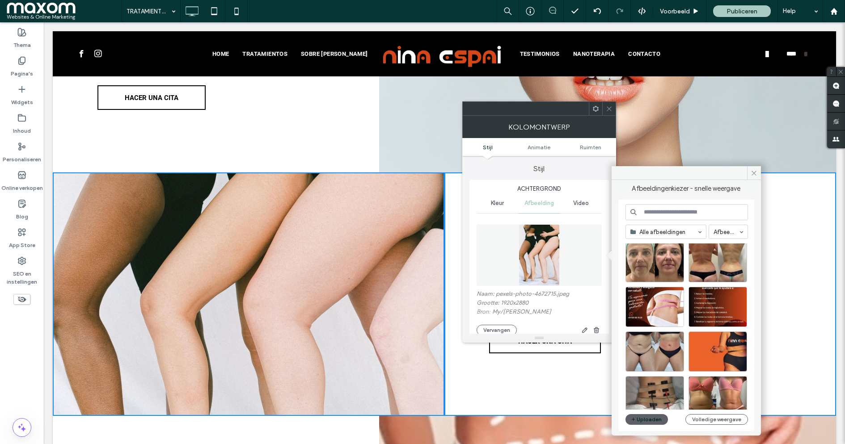
scroll to position [151, 0]
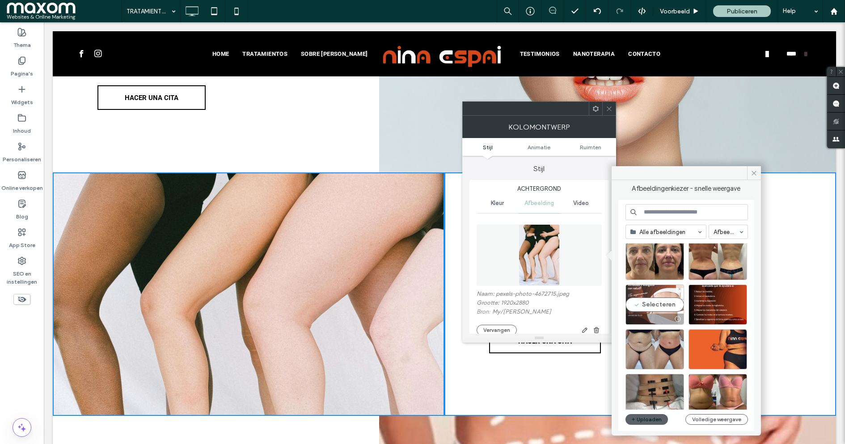
click at [672, 305] on div "Selecteren" at bounding box center [655, 305] width 59 height 40
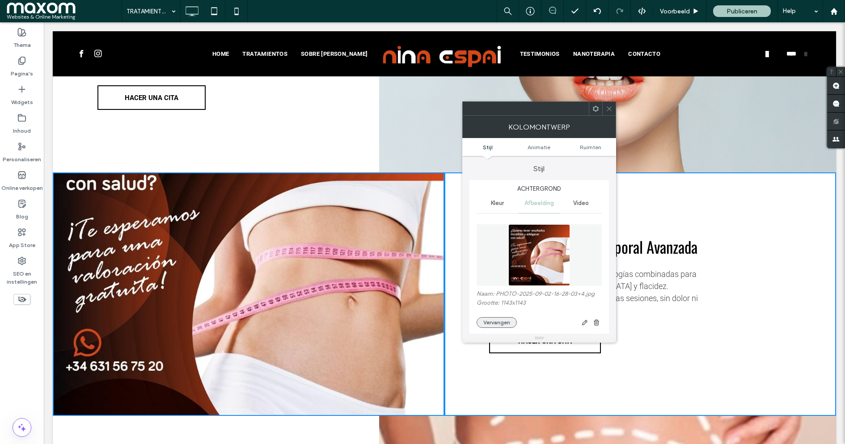
click at [493, 321] on button "Vervangen" at bounding box center [497, 322] width 40 height 11
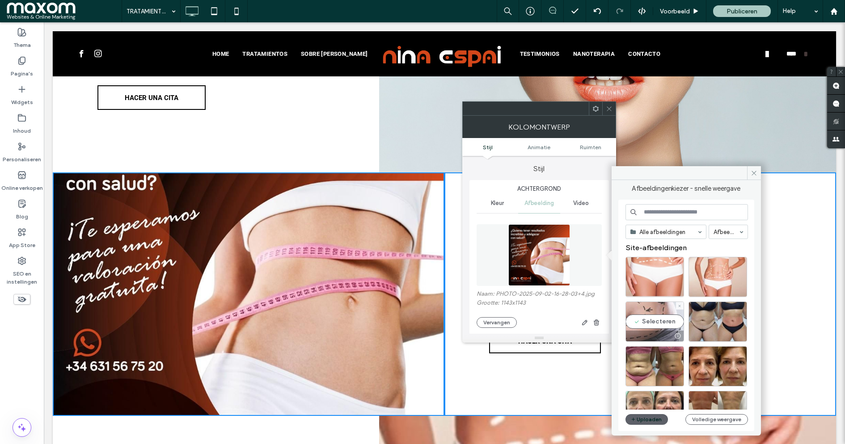
click at [664, 324] on div "Selecteren" at bounding box center [655, 322] width 59 height 40
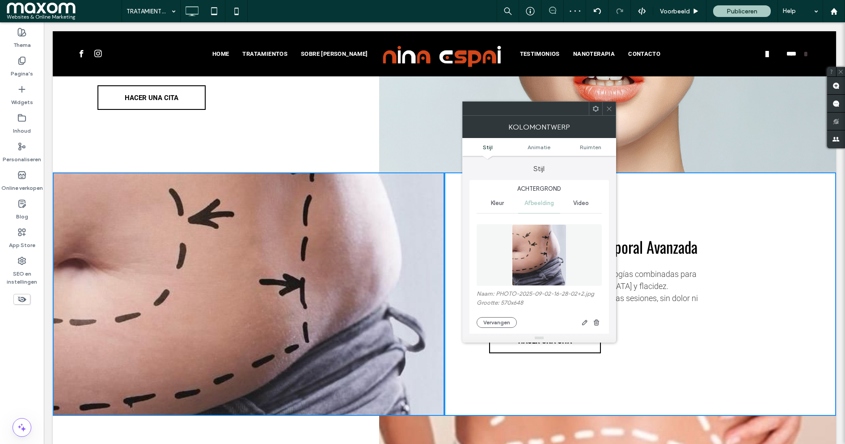
click at [608, 109] on use at bounding box center [609, 108] width 4 height 4
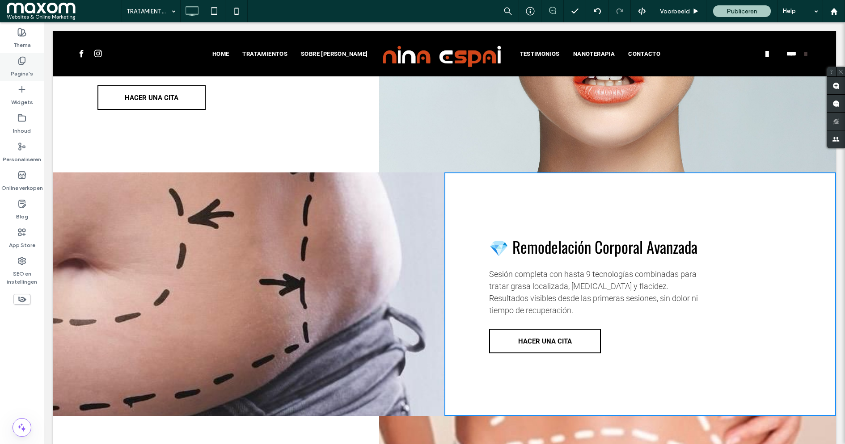
click at [32, 58] on div "Pagina's" at bounding box center [22, 67] width 44 height 29
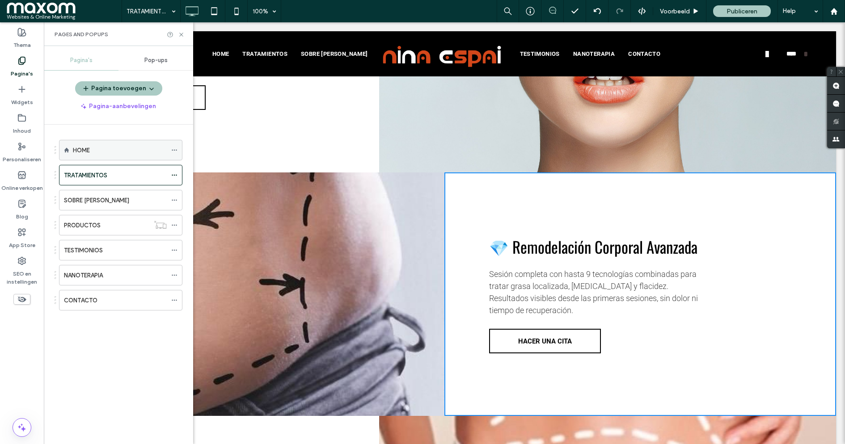
click at [111, 151] on div "HOME" at bounding box center [120, 150] width 94 height 9
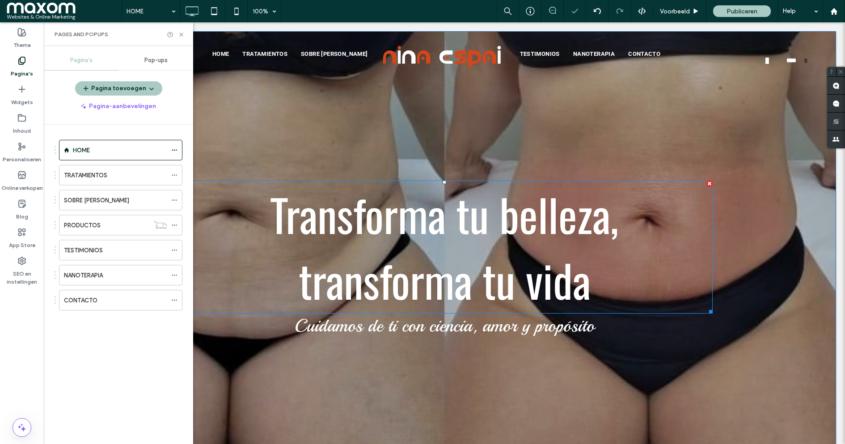
scroll to position [9, 0]
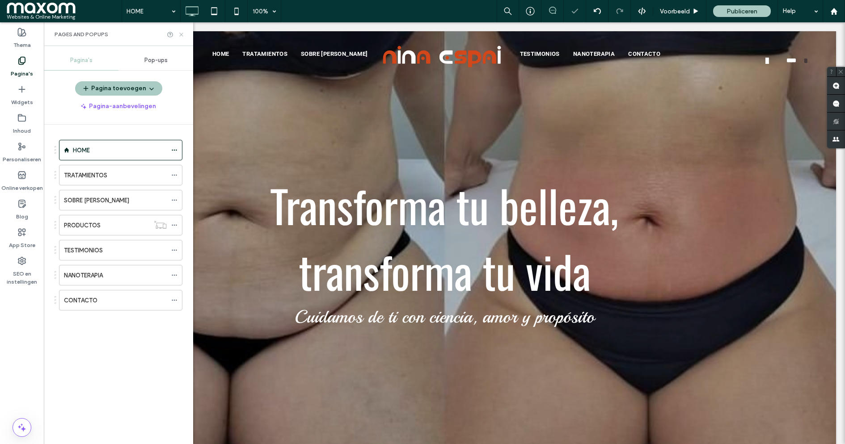
drag, startPoint x: 181, startPoint y: 33, endPoint x: 144, endPoint y: 16, distance: 40.8
click at [181, 33] on icon at bounding box center [181, 34] width 7 height 7
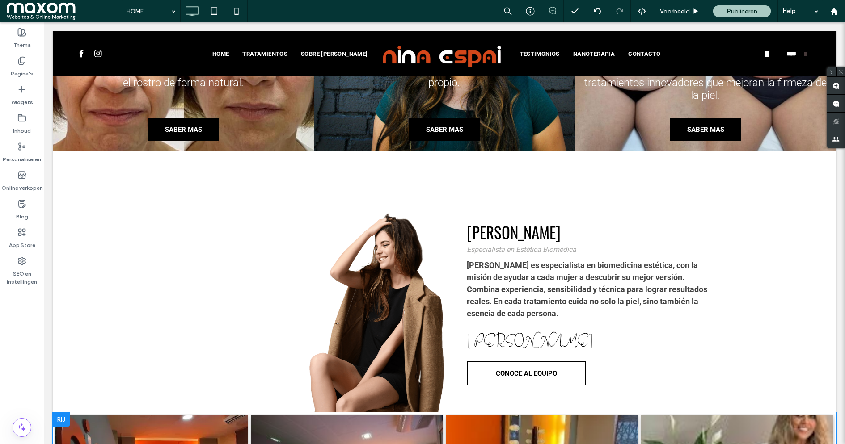
scroll to position [0, 0]
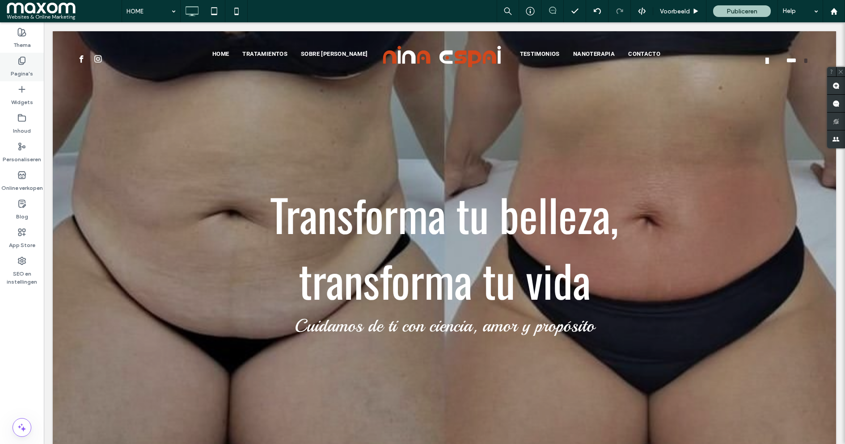
click at [25, 62] on icon at bounding box center [21, 60] width 9 height 9
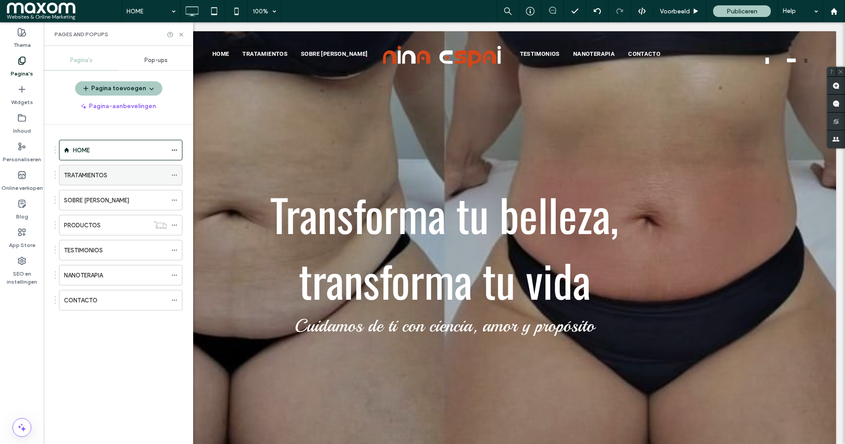
click at [114, 182] on div "TRATAMIENTOS" at bounding box center [115, 175] width 103 height 20
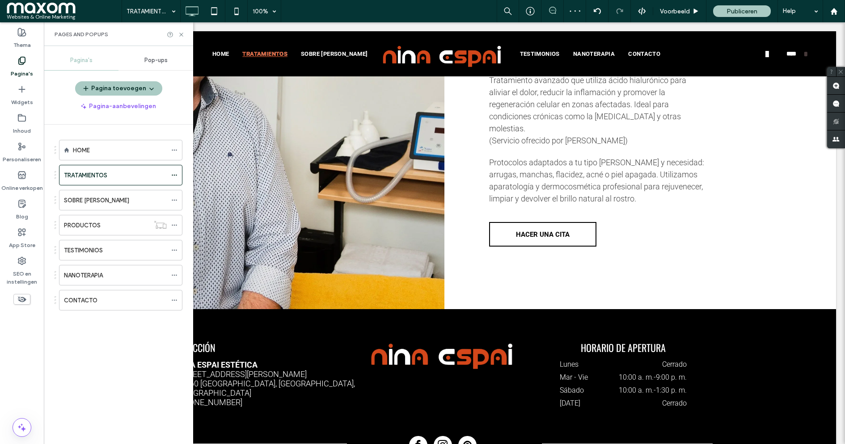
scroll to position [2050, 0]
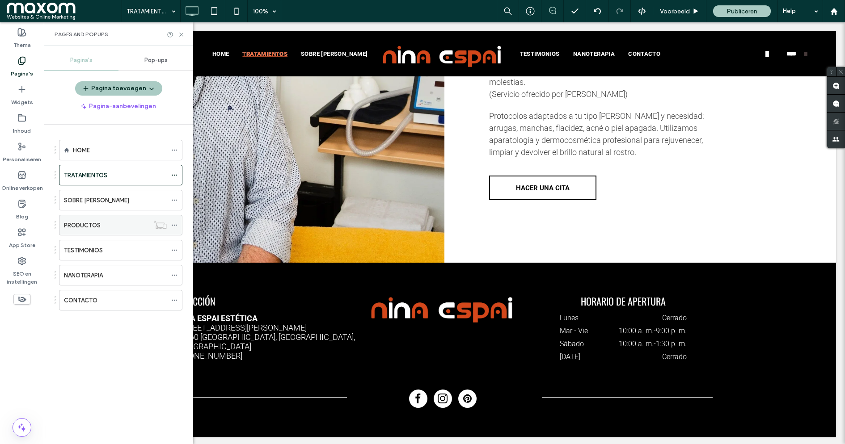
click at [106, 223] on div "PRODUCTOS" at bounding box center [106, 225] width 85 height 9
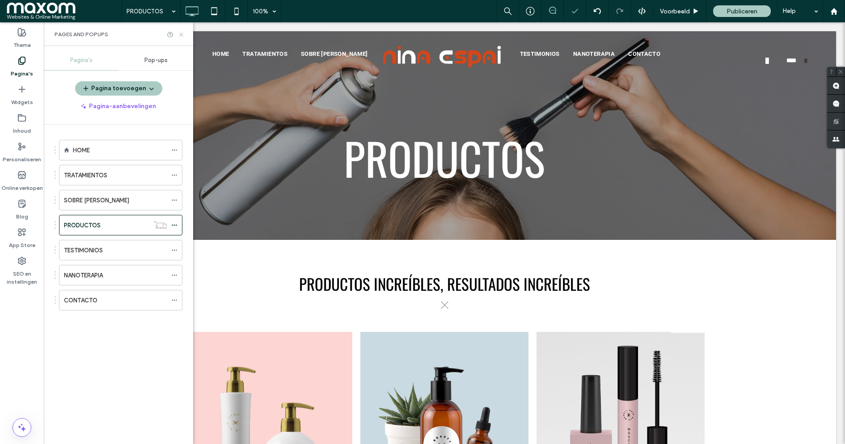
click at [181, 34] on icon at bounding box center [181, 34] width 7 height 7
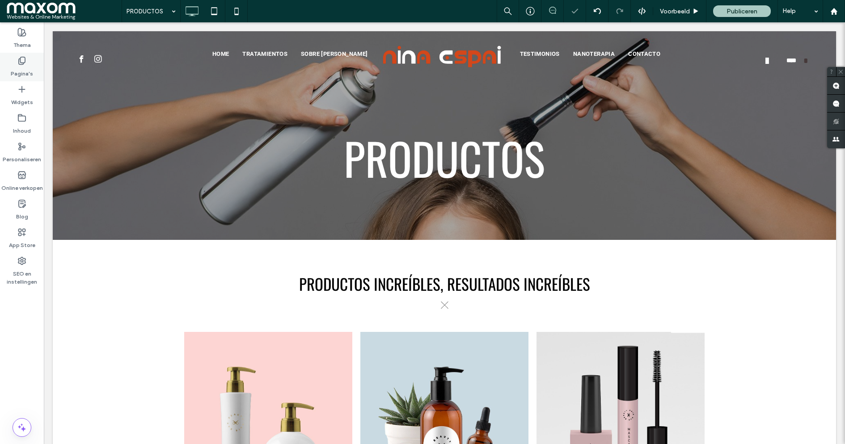
click at [22, 65] on icon at bounding box center [21, 60] width 9 height 9
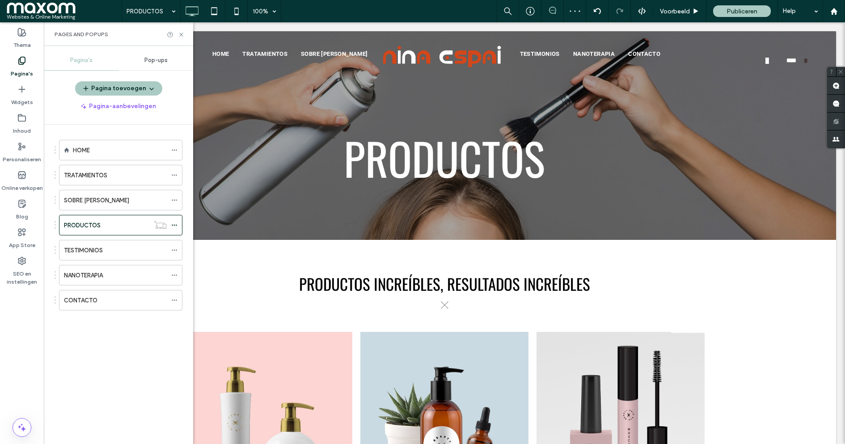
click at [118, 185] on ol "HOME TRATAMIENTOS SOBRE NINA PRODUCTOS TESTIMONIOS NANOTERAPIA CONTACTO" at bounding box center [115, 225] width 135 height 171
click at [116, 176] on div "TRATAMIENTOS" at bounding box center [115, 175] width 103 height 9
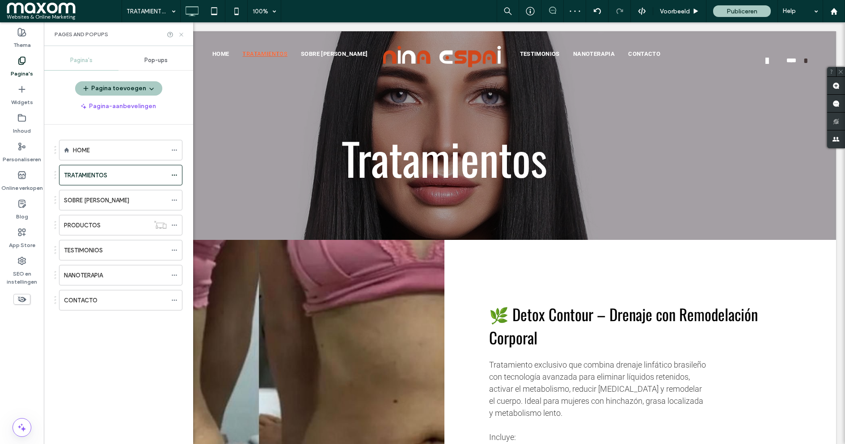
click at [182, 33] on use at bounding box center [181, 35] width 4 height 4
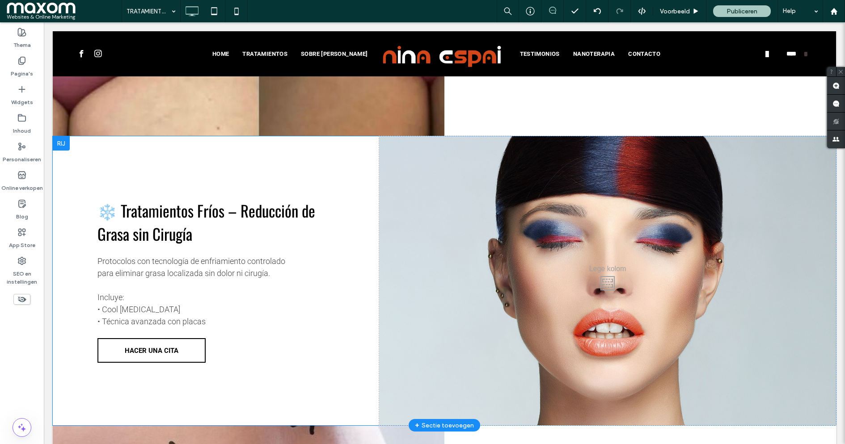
scroll to position [511, 0]
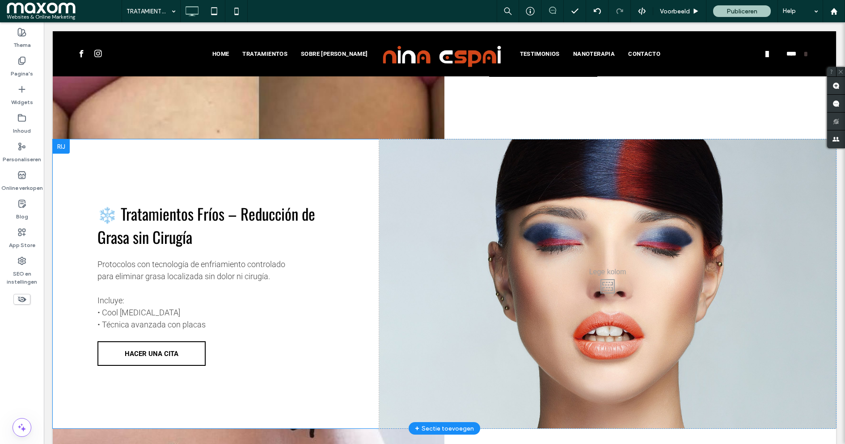
click at [408, 161] on div "Click To Paste" at bounding box center [607, 284] width 457 height 289
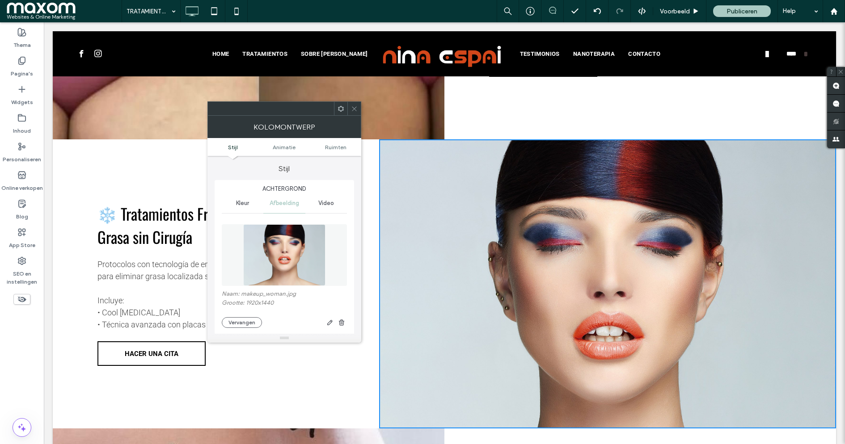
click at [241, 316] on div "Naam: makeup_woman.jpg Grootte: 1920x1440 Vervangen" at bounding box center [284, 310] width 125 height 38
click at [238, 320] on button "Vervangen" at bounding box center [242, 322] width 40 height 11
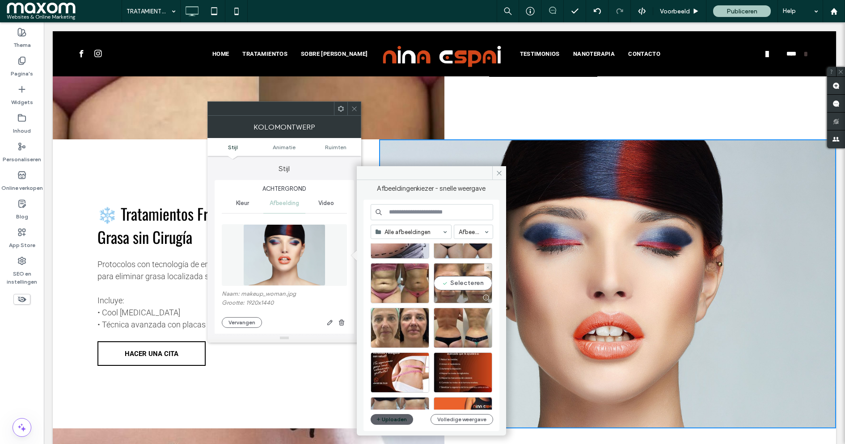
scroll to position [85, 0]
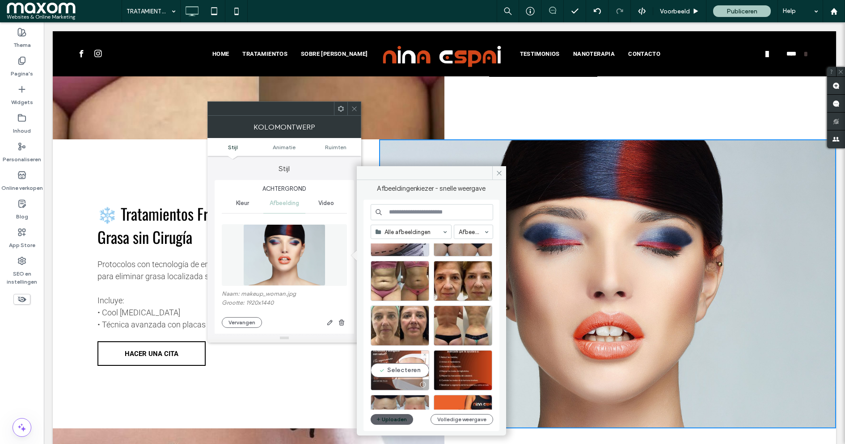
click at [408, 374] on div "Selecteren" at bounding box center [400, 371] width 59 height 40
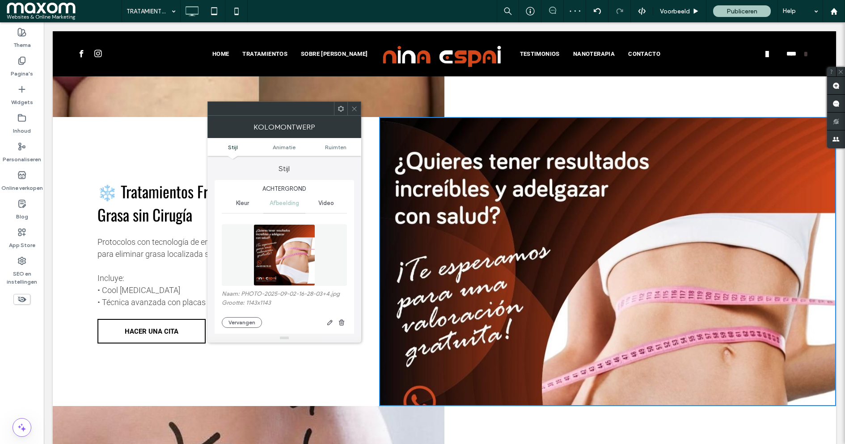
scroll to position [529, 0]
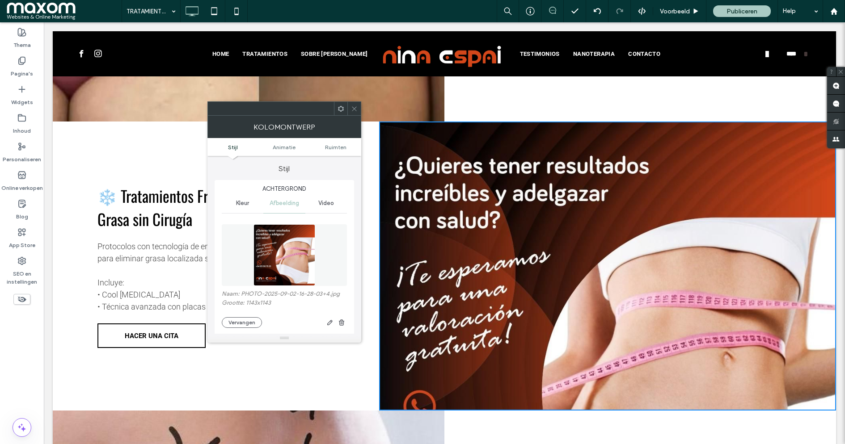
click at [356, 109] on icon at bounding box center [354, 109] width 7 height 7
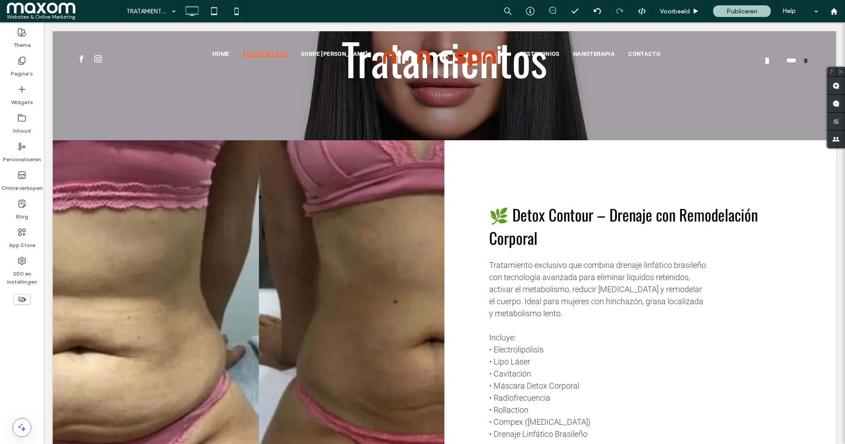
scroll to position [0, 0]
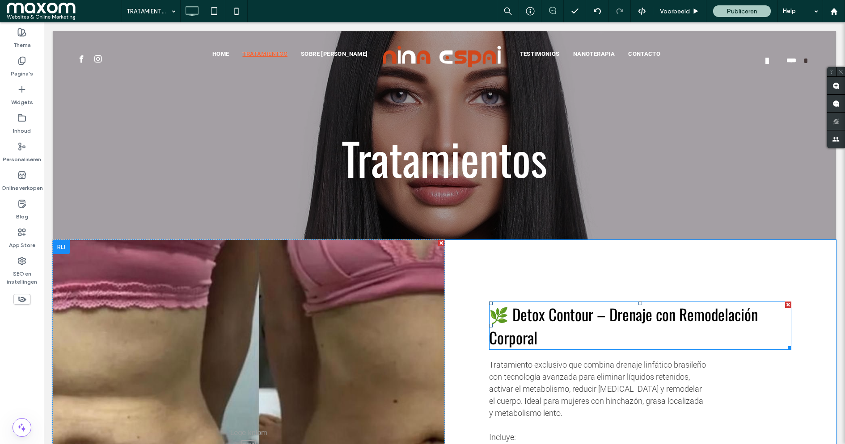
click at [531, 328] on span "🌿 Detox Contour – Drenaje con Remodelación Corporal" at bounding box center [623, 326] width 269 height 47
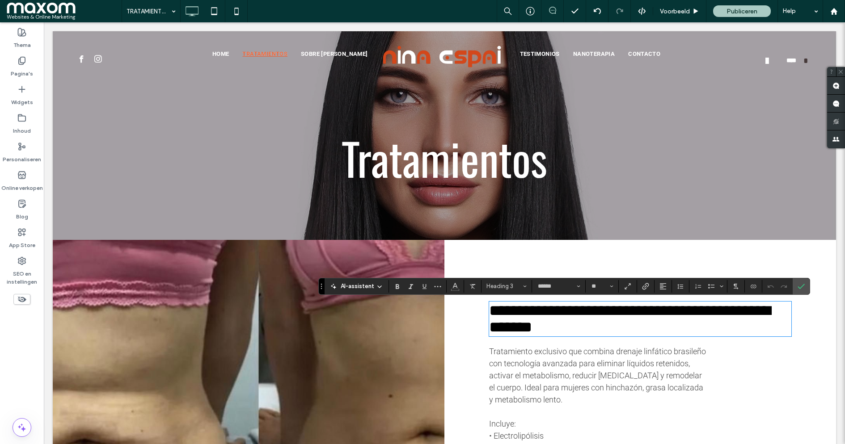
click at [264, 273] on div "Click To Paste" at bounding box center [249, 438] width 392 height 397
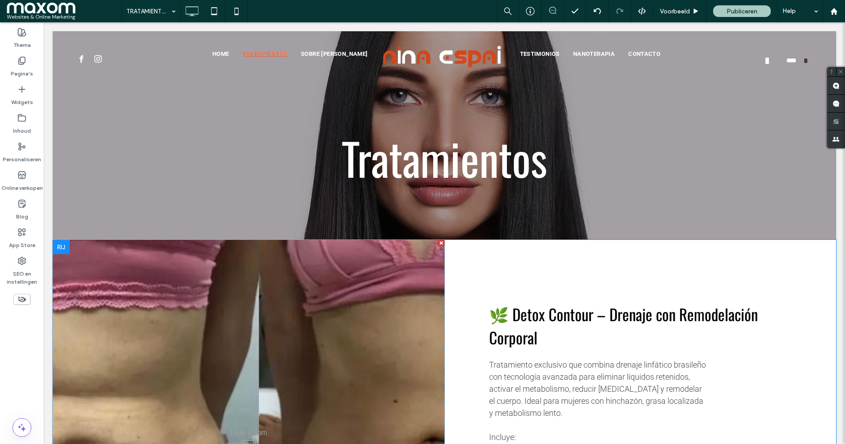
click at [262, 258] on div "Click To Paste" at bounding box center [249, 445] width 392 height 411
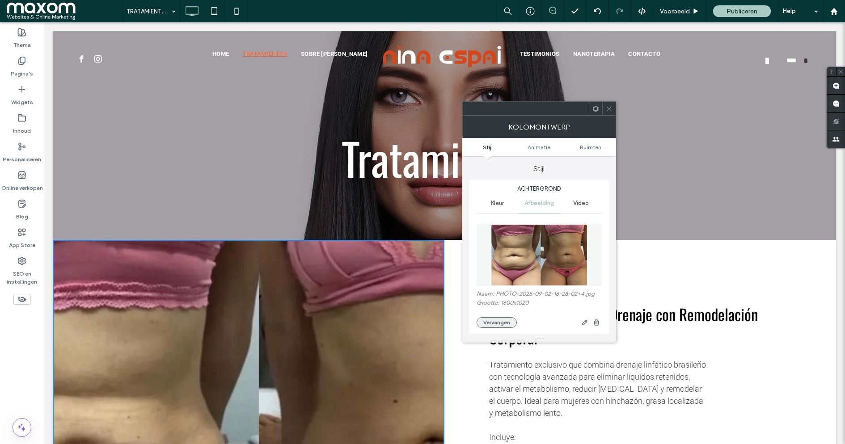
click at [497, 326] on button "Vervangen" at bounding box center [497, 322] width 40 height 11
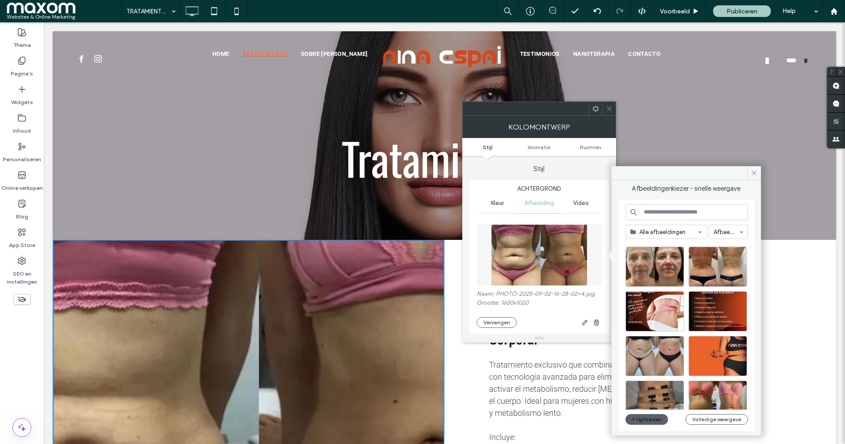
scroll to position [145, 0]
click at [723, 308] on div "Selecteren" at bounding box center [718, 311] width 59 height 40
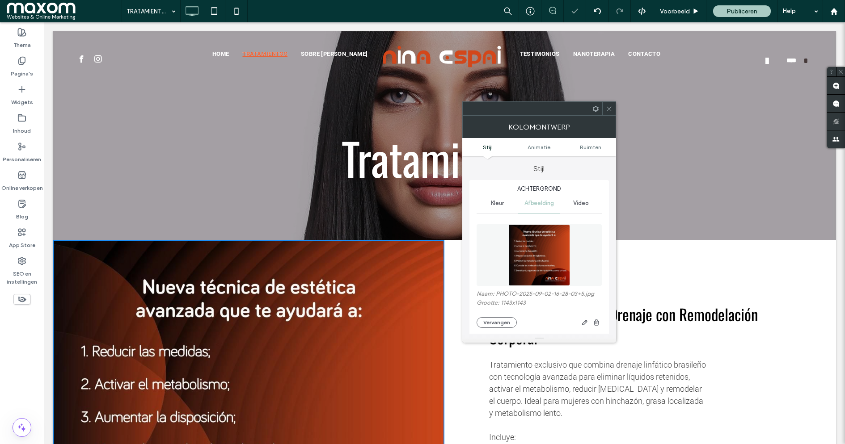
click at [611, 107] on use at bounding box center [609, 108] width 4 height 4
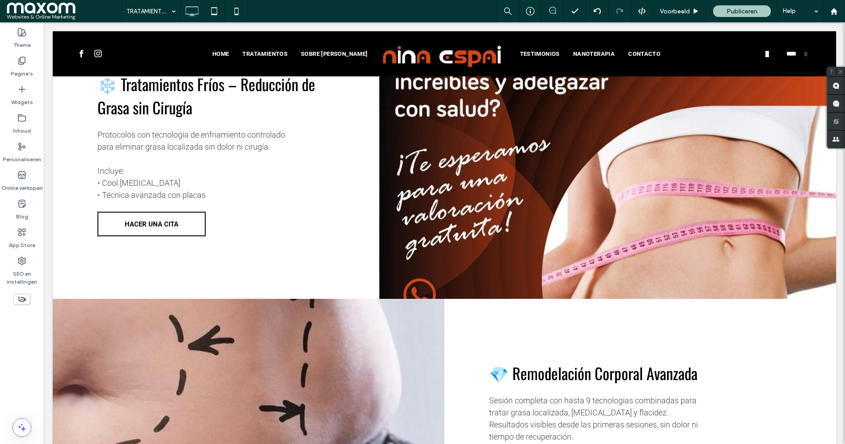
scroll to position [647, 0]
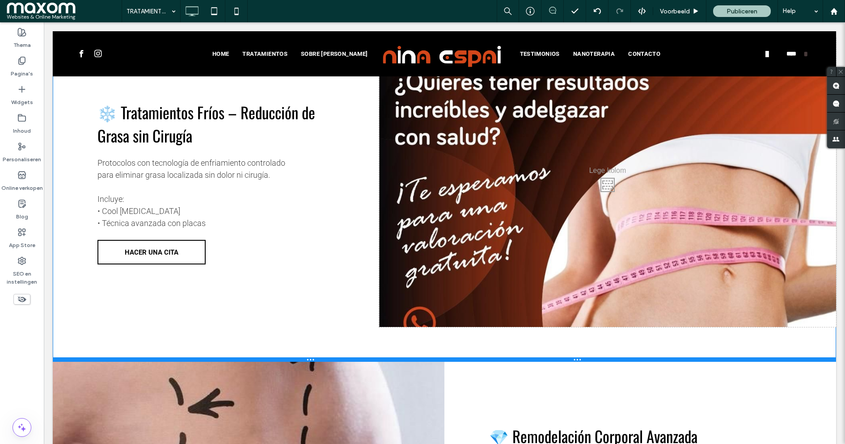
drag, startPoint x: 511, startPoint y: 289, endPoint x: 510, endPoint y: 355, distance: 65.7
click at [510, 358] on div at bounding box center [444, 360] width 783 height 4
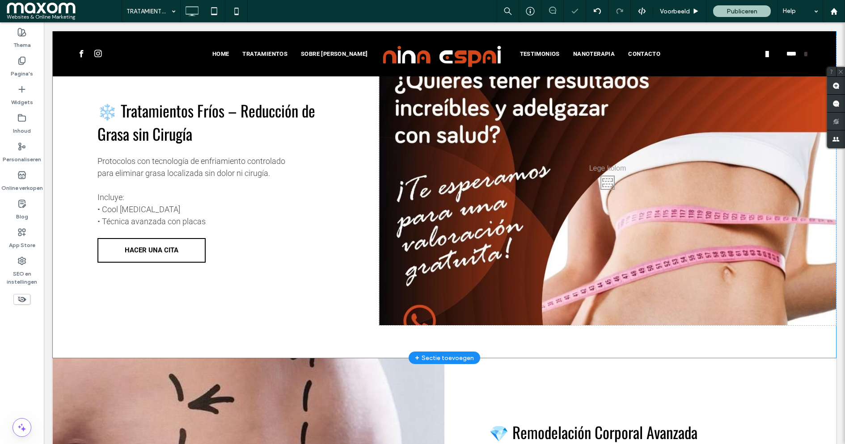
click at [495, 314] on div "Click To Paste" at bounding box center [607, 180] width 457 height 289
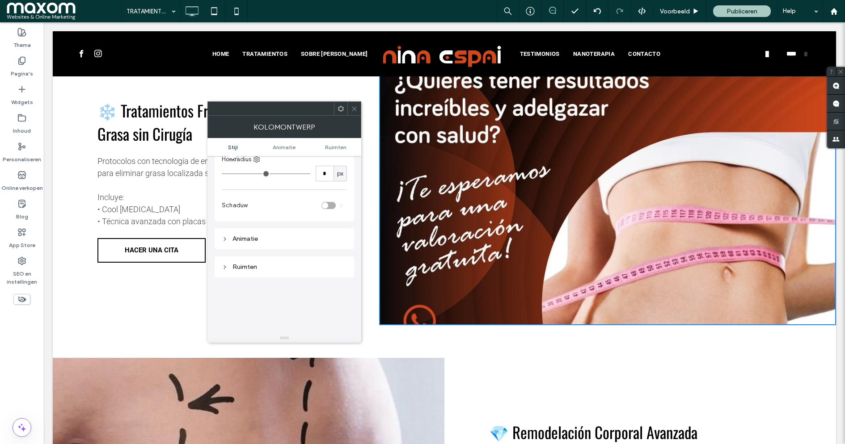
scroll to position [396, 0]
click at [258, 260] on div "Ruimten" at bounding box center [284, 266] width 125 height 12
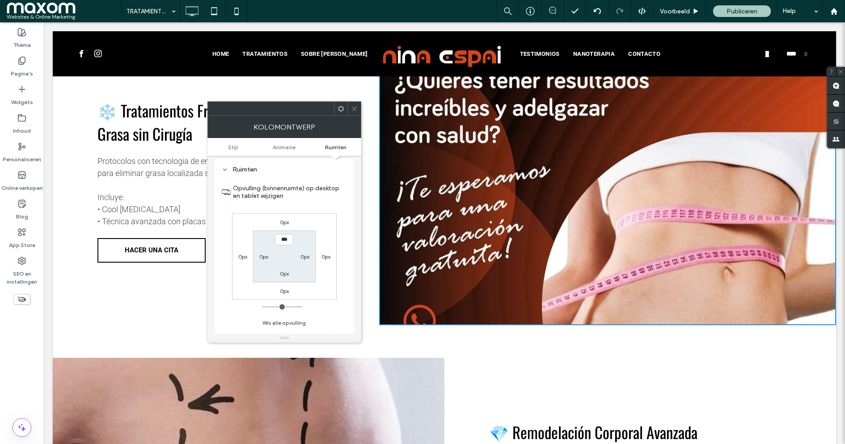
scroll to position [499, 0]
click at [285, 284] on label "0px" at bounding box center [284, 284] width 9 height 7
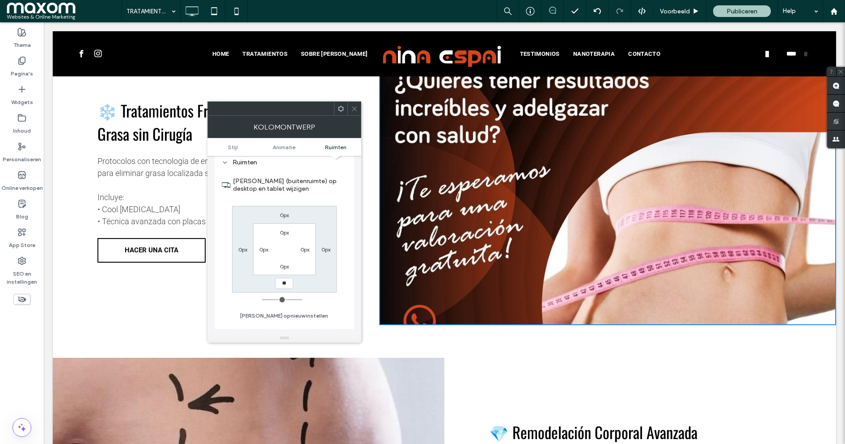
type input "**"
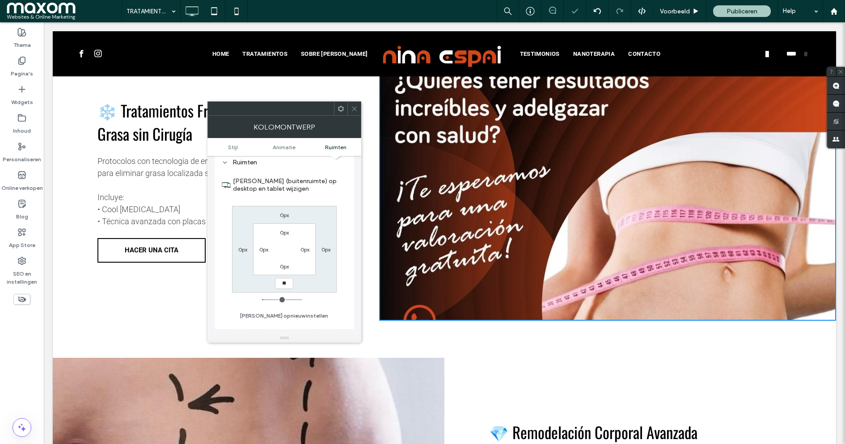
type input "*"
type input "**"
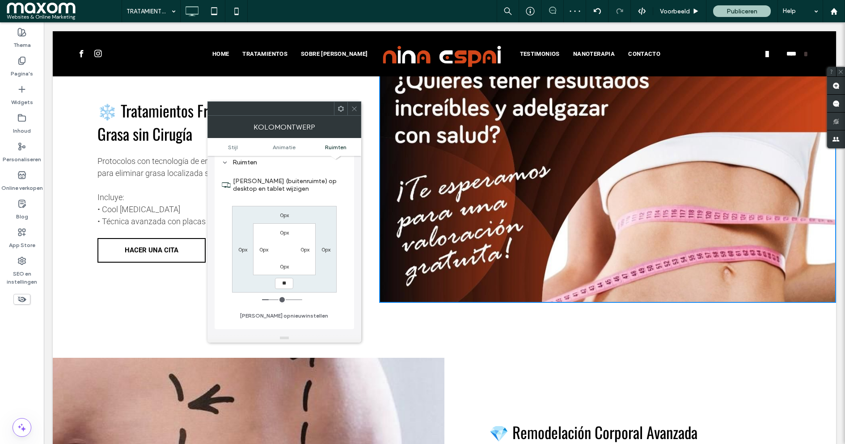
type input "*"
type input "***"
type input "*"
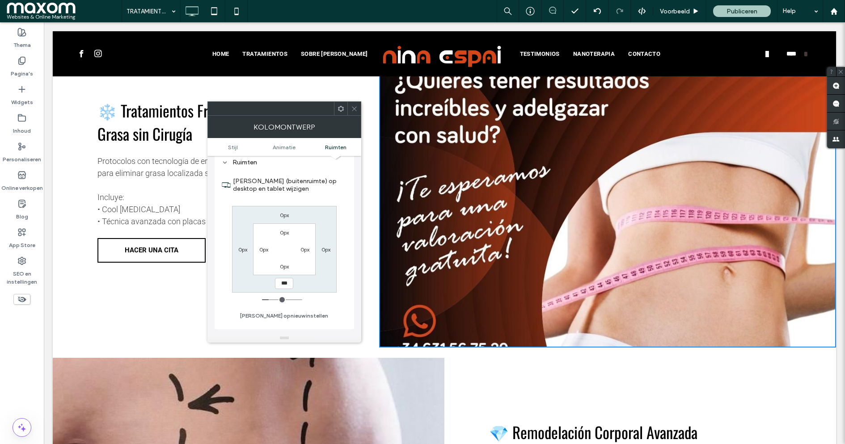
type input "***"
type input "*"
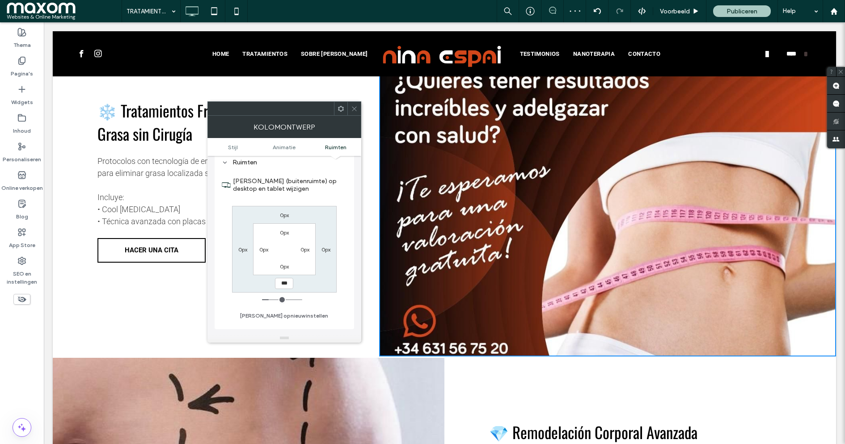
type input "***"
type input "*"
type input "*****"
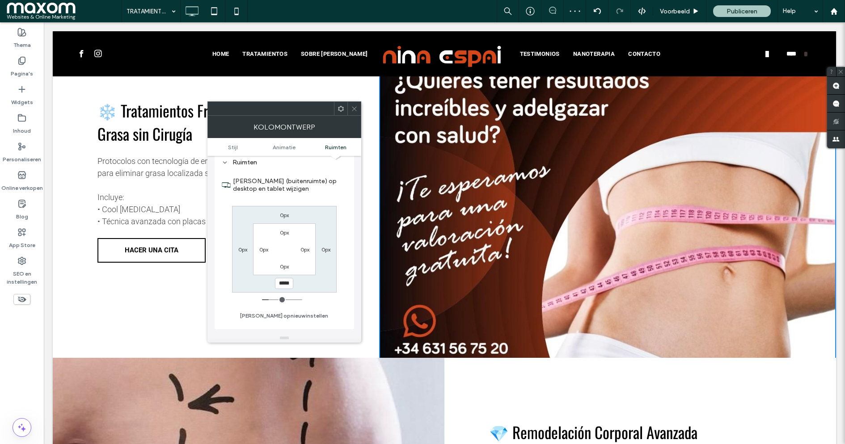
click at [356, 110] on icon at bounding box center [354, 109] width 7 height 7
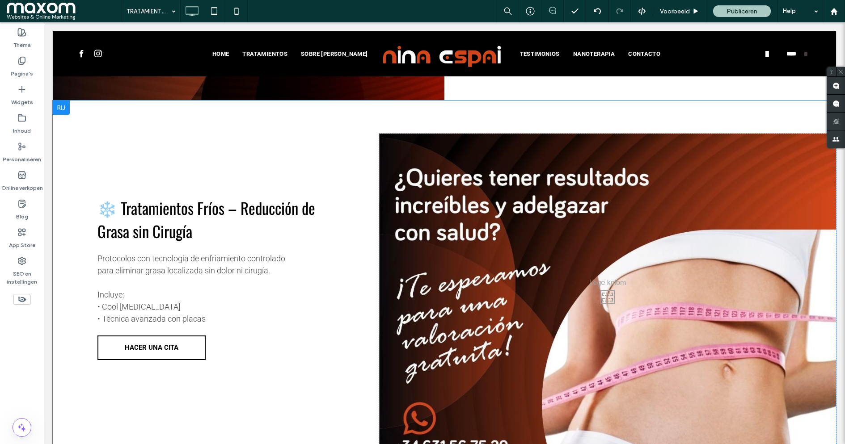
scroll to position [540, 0]
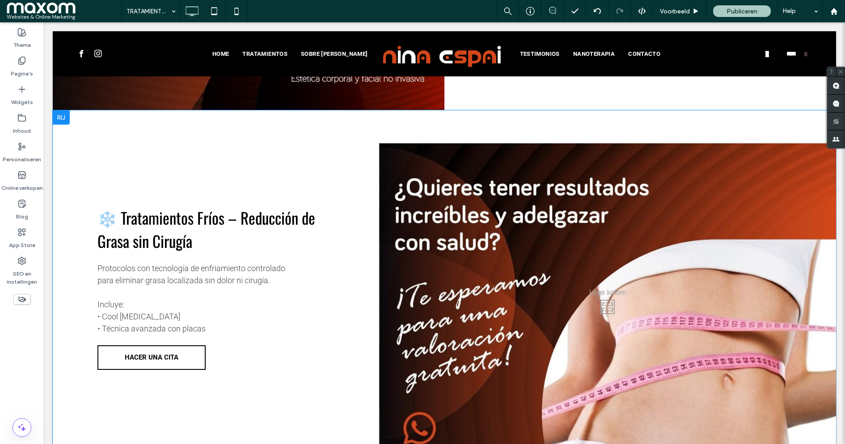
click at [448, 153] on div "Click To Paste" at bounding box center [607, 305] width 457 height 323
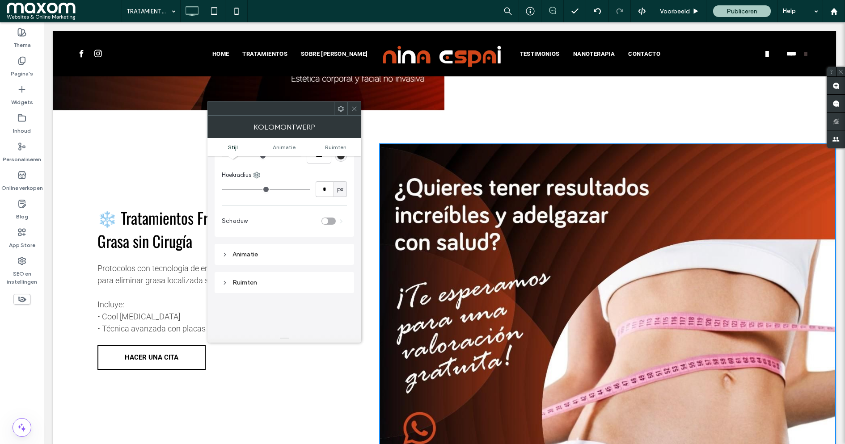
scroll to position [399, 0]
click at [251, 266] on div "Ruimten" at bounding box center [284, 263] width 125 height 12
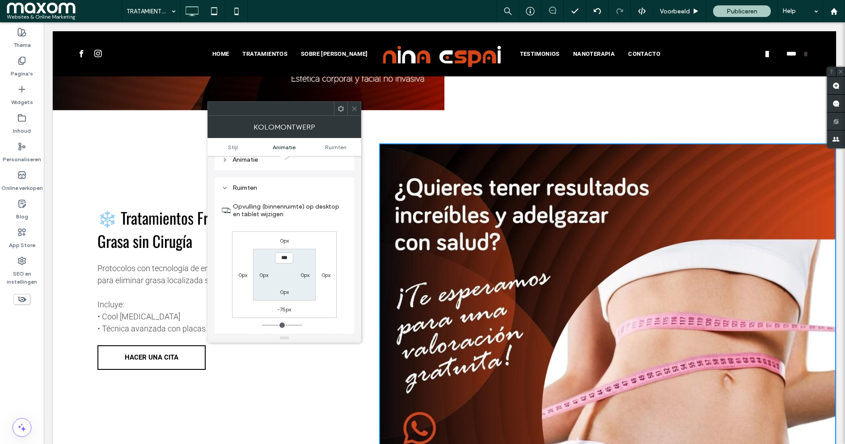
scroll to position [504, 0]
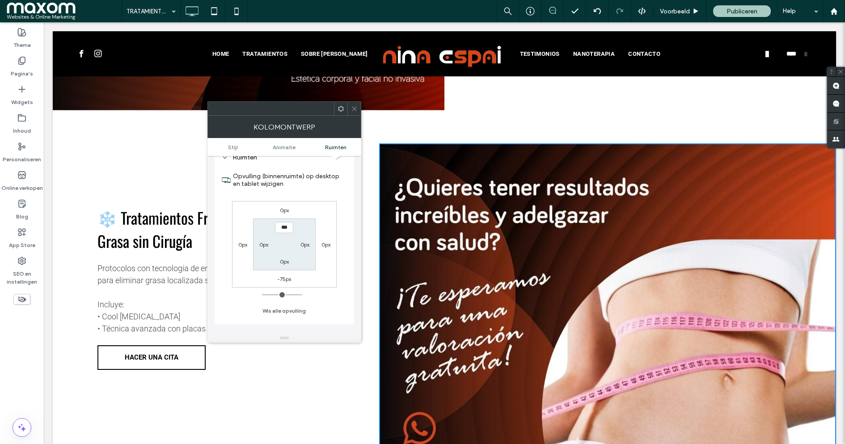
click at [283, 224] on input "***" at bounding box center [284, 227] width 18 height 11
type input "*"
click at [283, 206] on div "0px" at bounding box center [284, 210] width 9 height 9
click at [277, 218] on div "0px 0px -75px 0px 0px 0px 0px" at bounding box center [284, 244] width 105 height 87
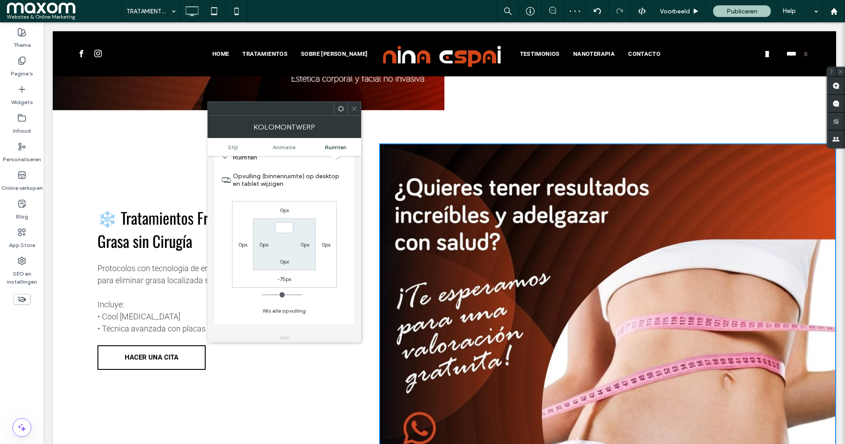
click at [285, 210] on label "0px" at bounding box center [284, 210] width 9 height 7
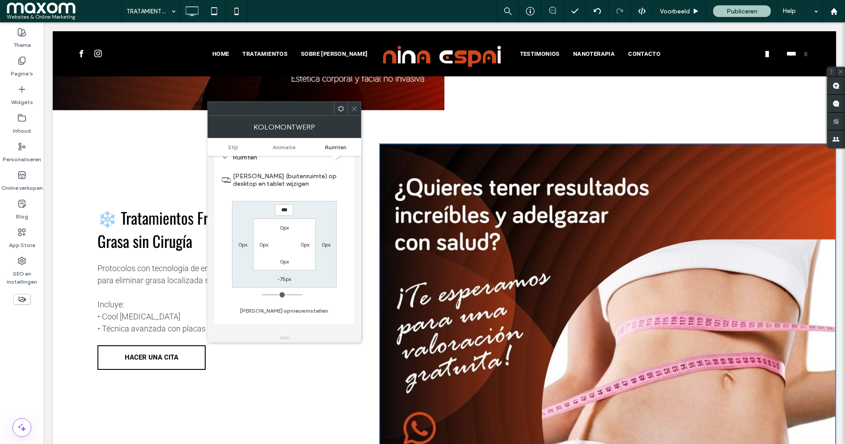
type input "***"
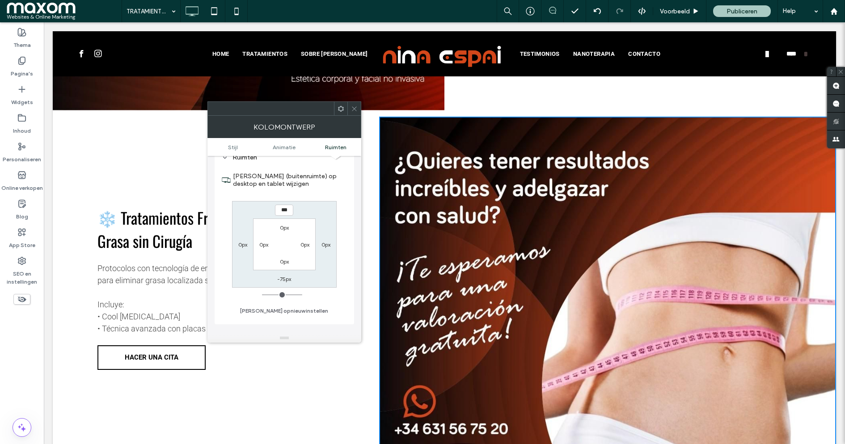
type input "*"
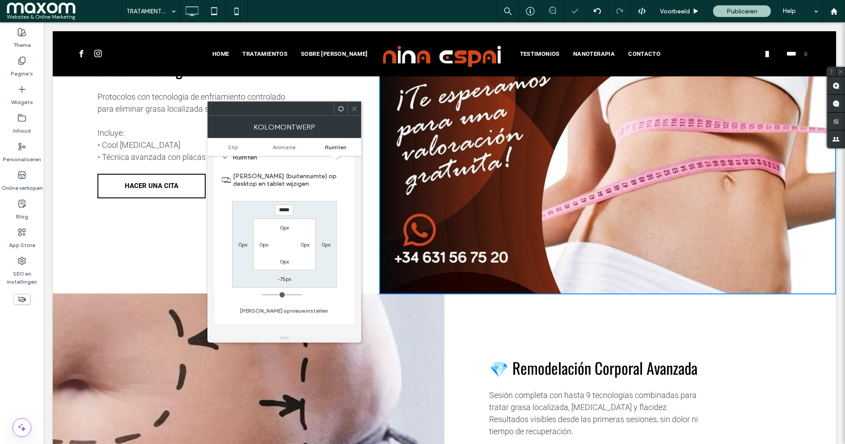
scroll to position [717, 0]
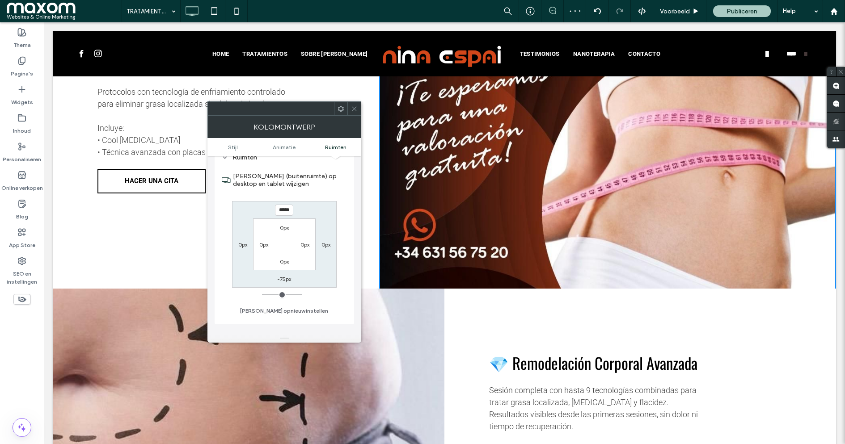
drag, startPoint x: 282, startPoint y: 209, endPoint x: 304, endPoint y: 212, distance: 22.1
click at [304, 212] on div "***** 0px -75px 0px 0px 0px 0px 0px" at bounding box center [284, 244] width 105 height 87
type input "***"
type input "*"
type input "*****"
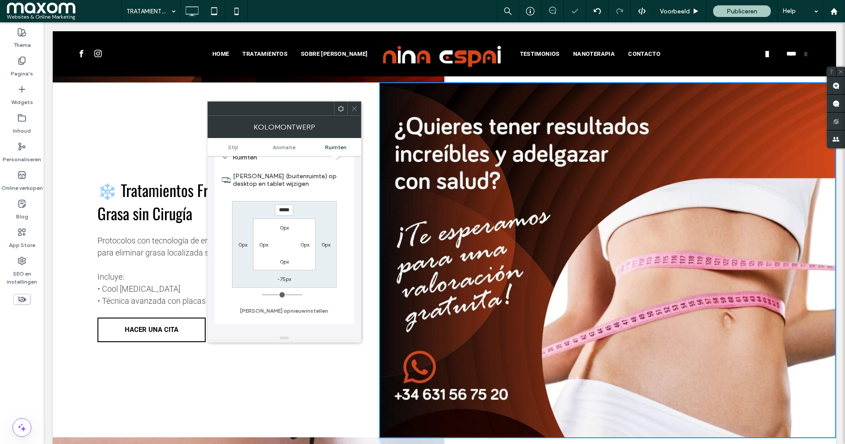
scroll to position [484, 0]
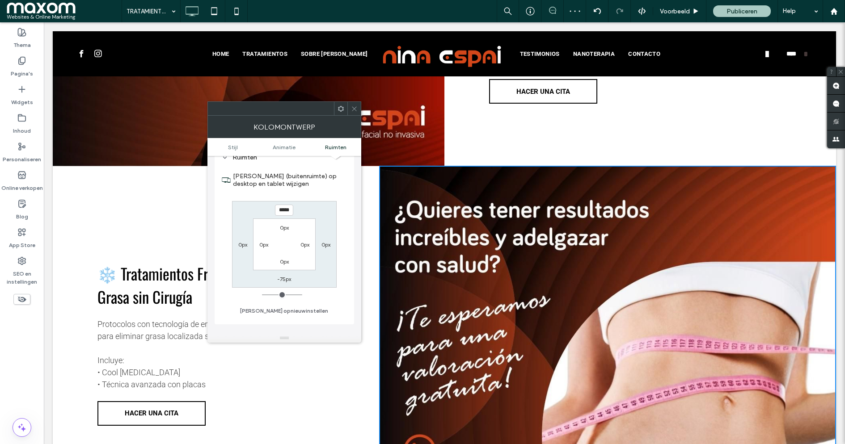
click at [355, 108] on icon at bounding box center [354, 109] width 7 height 7
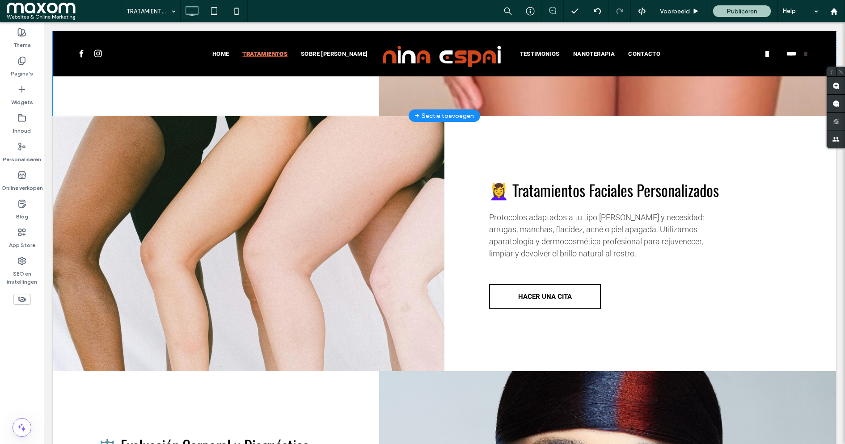
scroll to position [1494, 0]
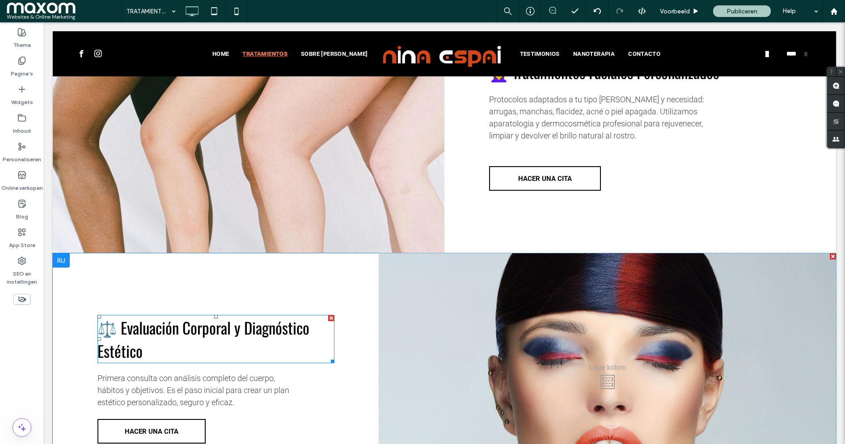
click at [212, 333] on span "⚖️ Evaluación Corporal y Diagnóstico Estético" at bounding box center [203, 339] width 212 height 47
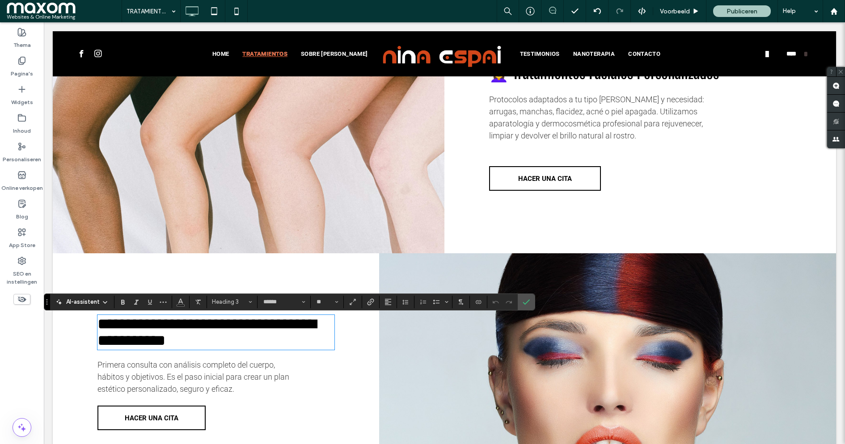
click at [212, 333] on span "**********" at bounding box center [206, 333] width 219 height 32
click at [468, 337] on div "Click To Paste" at bounding box center [607, 374] width 457 height 240
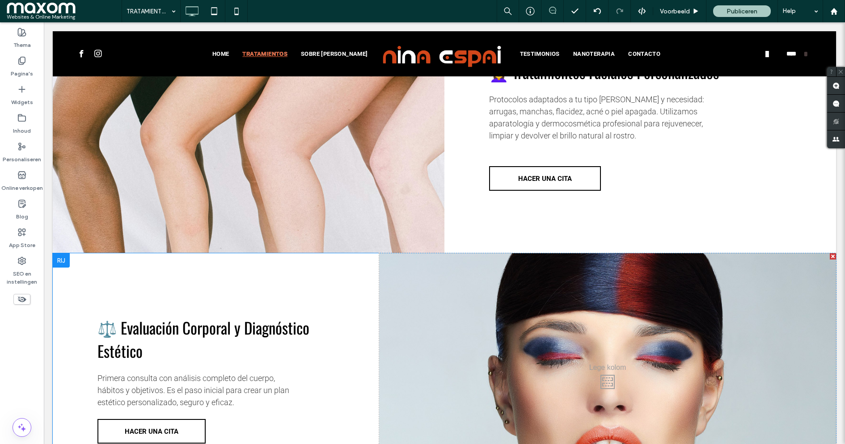
click at [429, 281] on div "Click To Paste" at bounding box center [607, 380] width 457 height 253
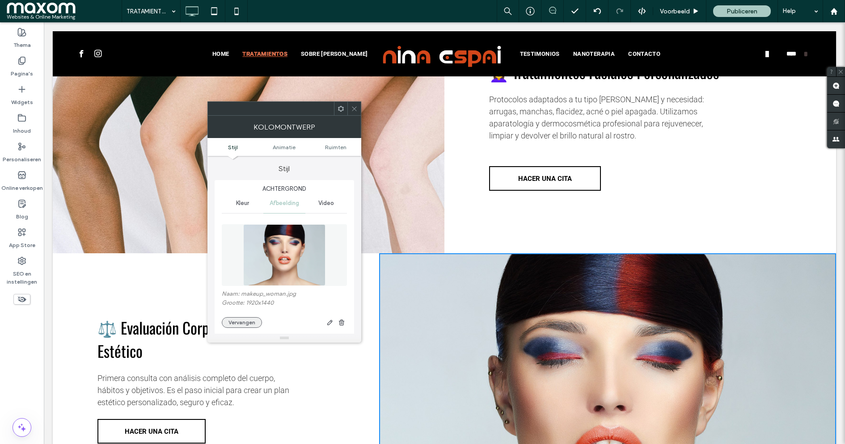
click at [251, 318] on button "Vervangen" at bounding box center [242, 322] width 40 height 11
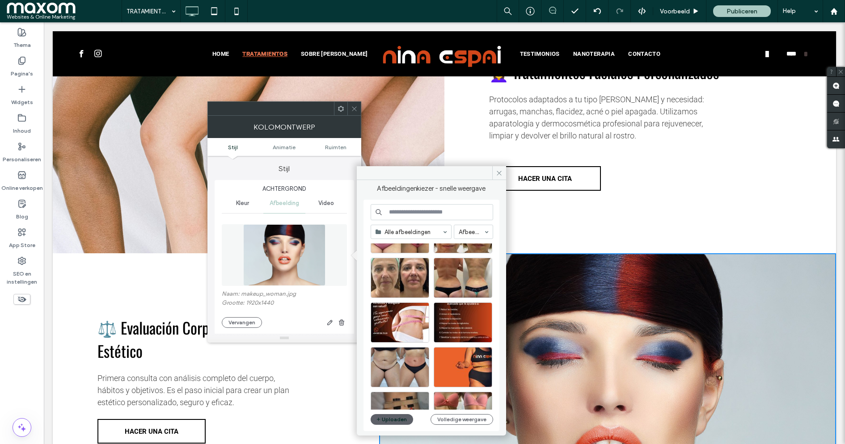
scroll to position [137, 0]
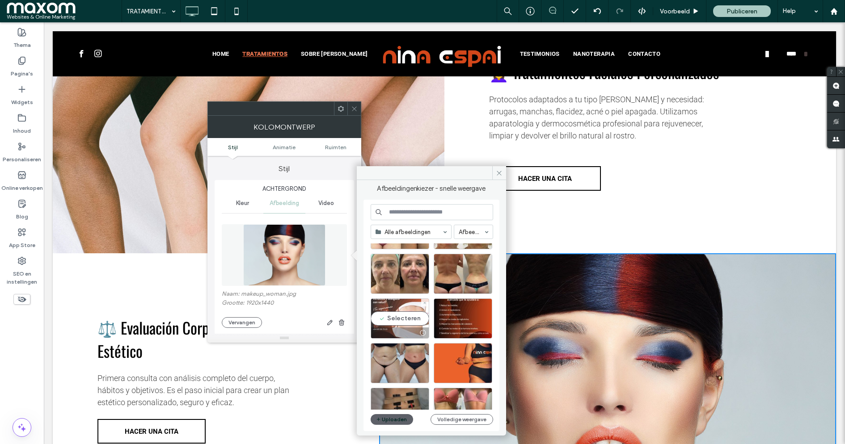
click at [415, 319] on div "Selecteren" at bounding box center [400, 319] width 59 height 40
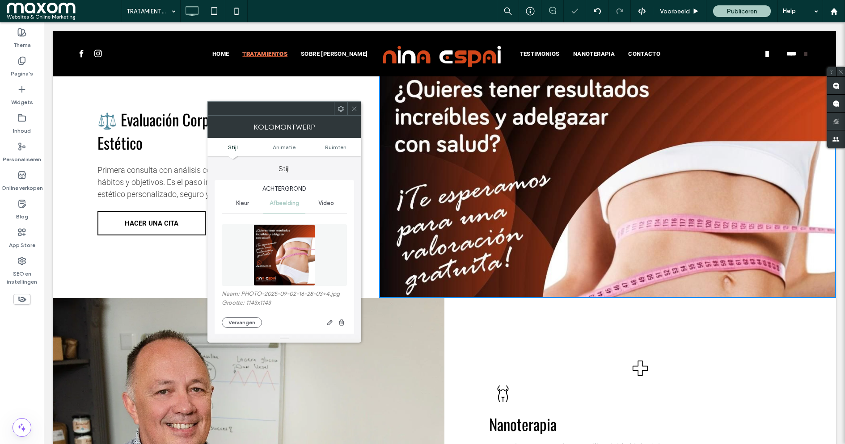
scroll to position [1703, 0]
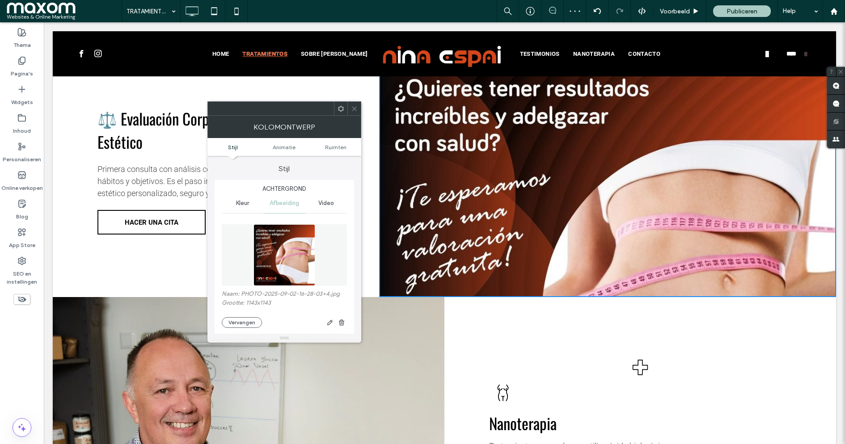
click at [355, 108] on use at bounding box center [354, 108] width 4 height 4
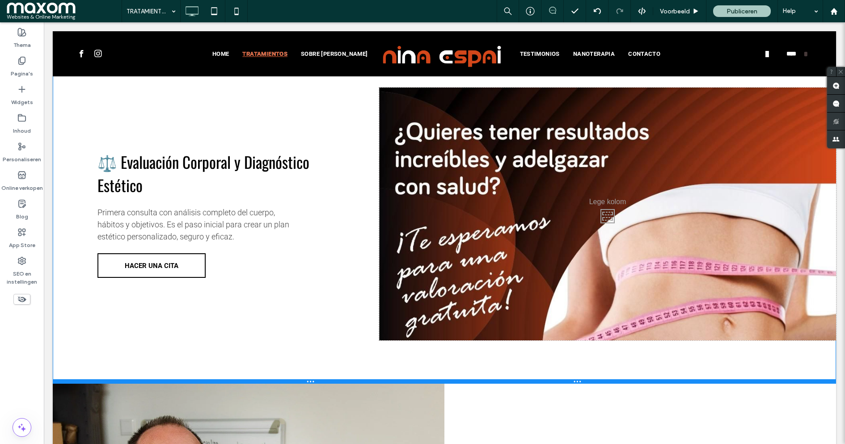
drag, startPoint x: 351, startPoint y: 299, endPoint x: 350, endPoint y: 385, distance: 86.3
click at [350, 384] on div at bounding box center [444, 382] width 783 height 4
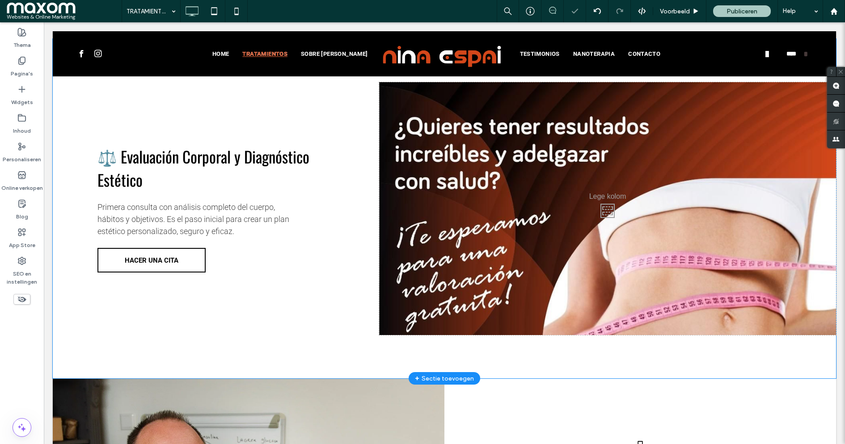
scroll to position [1711, 0]
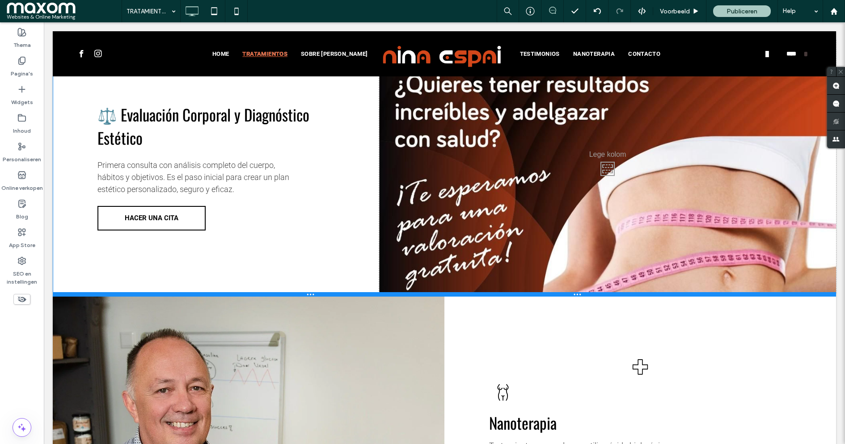
drag, startPoint x: 372, startPoint y: 377, endPoint x: 378, endPoint y: 298, distance: 79.4
click at [378, 297] on div at bounding box center [444, 294] width 783 height 4
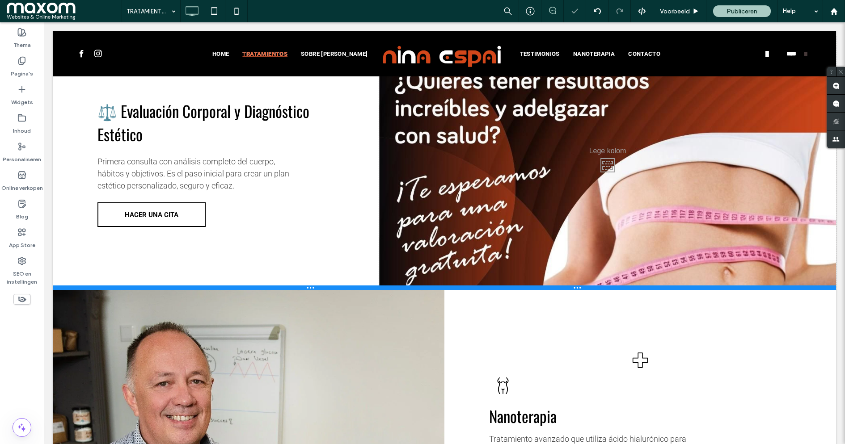
drag, startPoint x: 363, startPoint y: 297, endPoint x: 363, endPoint y: 291, distance: 6.3
click at [363, 290] on div at bounding box center [444, 288] width 783 height 4
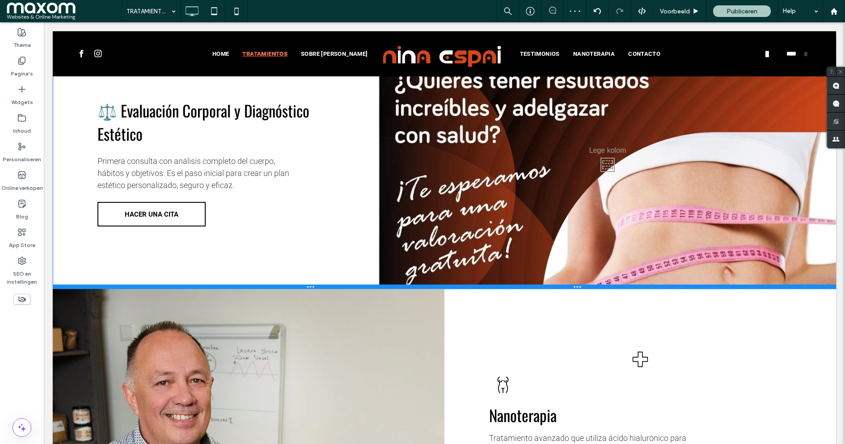
click at [361, 287] on div at bounding box center [444, 287] width 783 height 4
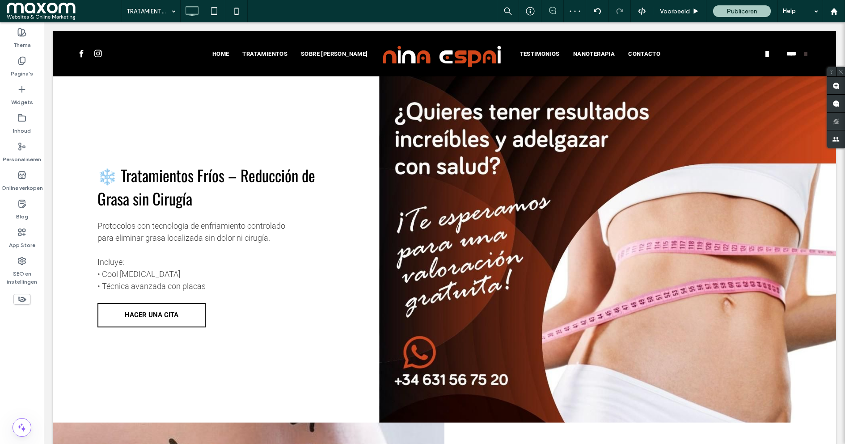
scroll to position [0, 0]
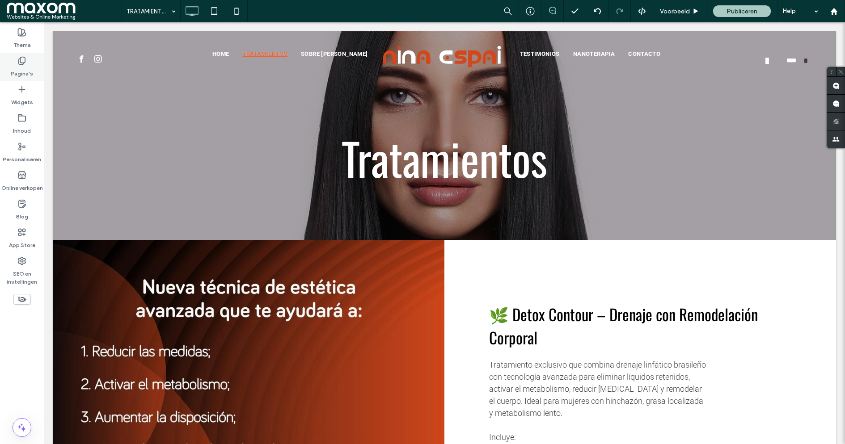
click at [26, 73] on label "Pagina's" at bounding box center [22, 71] width 22 height 13
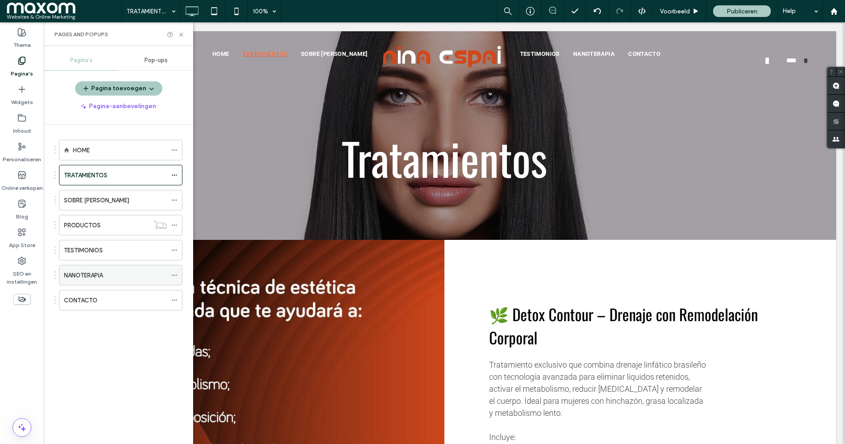
click at [95, 279] on div "NANOTERAPIA" at bounding box center [115, 276] width 103 height 20
click at [95, 300] on label "CONTACTO" at bounding box center [81, 301] width 34 height 16
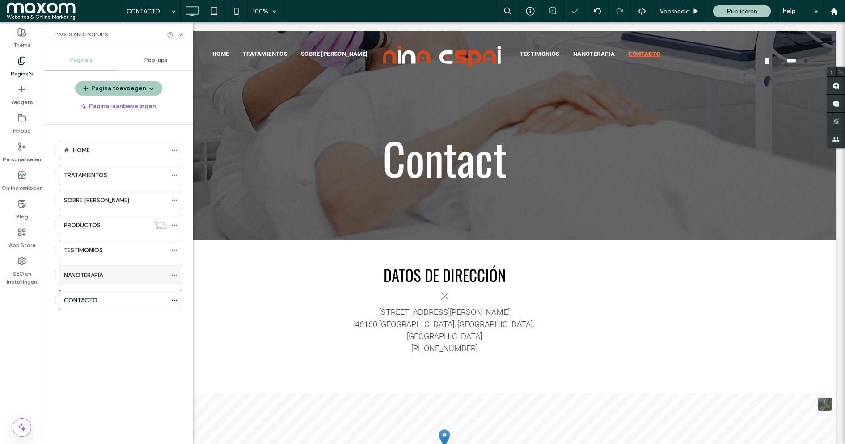
click at [98, 274] on label "NANOTERAPIA" at bounding box center [83, 276] width 39 height 16
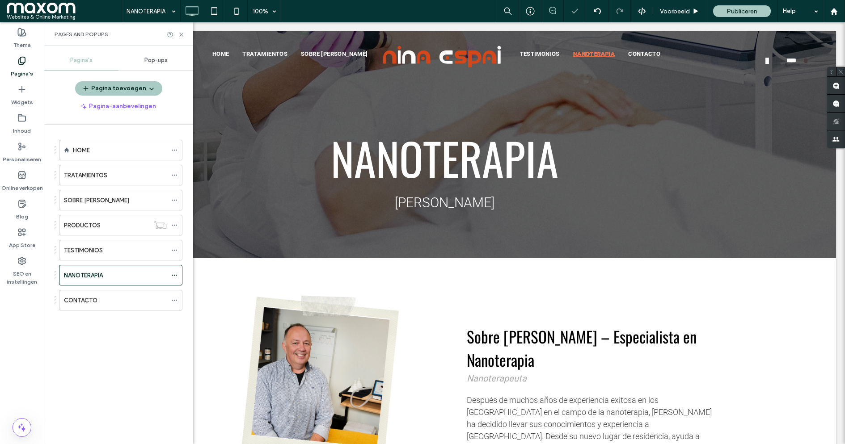
click at [98, 248] on label "TESTIMONIOS" at bounding box center [83, 251] width 39 height 16
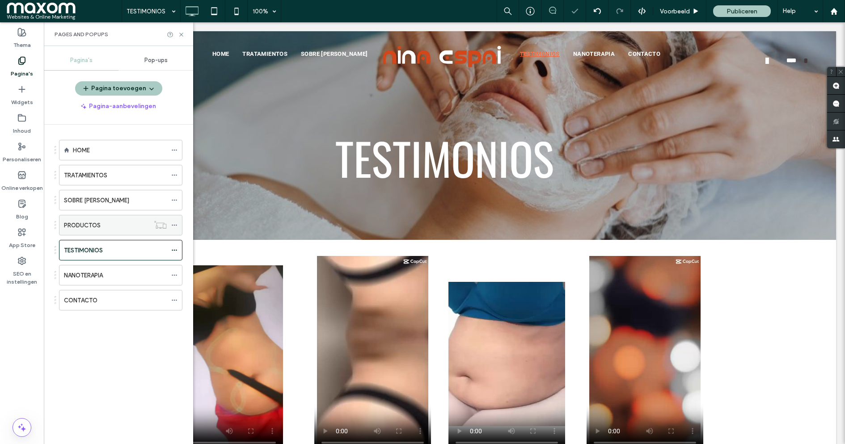
click at [101, 224] on div "PRODUCTOS" at bounding box center [106, 225] width 85 height 9
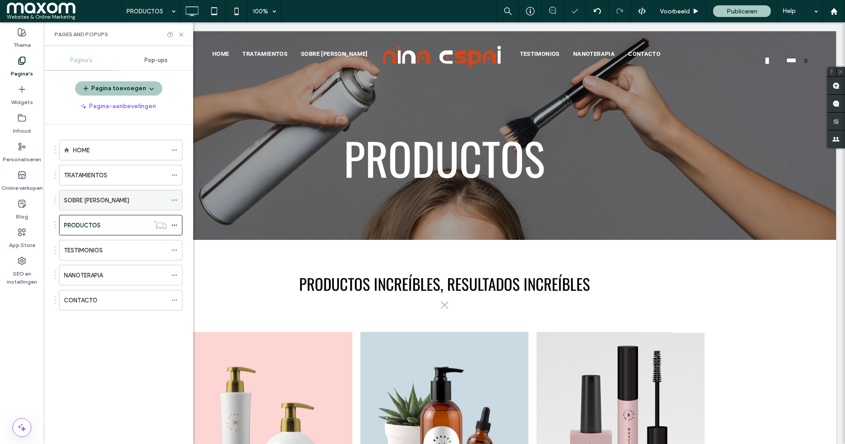
click at [105, 196] on div "SOBRE [PERSON_NAME]" at bounding box center [115, 200] width 103 height 9
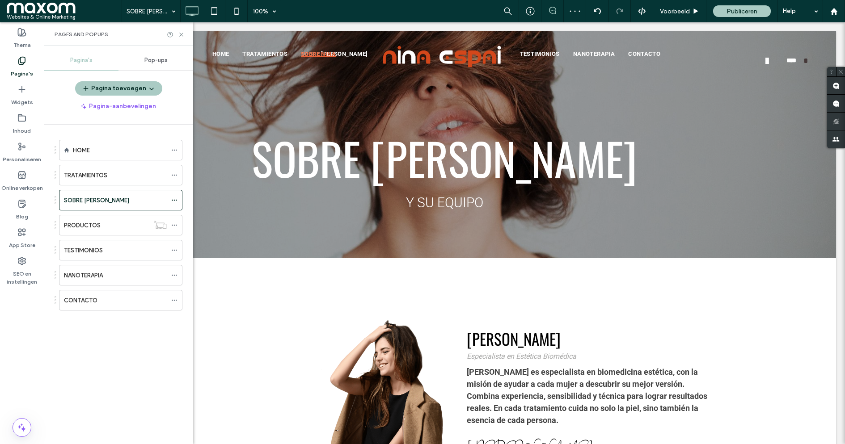
click at [109, 171] on div "TRATAMIENTOS" at bounding box center [115, 175] width 103 height 9
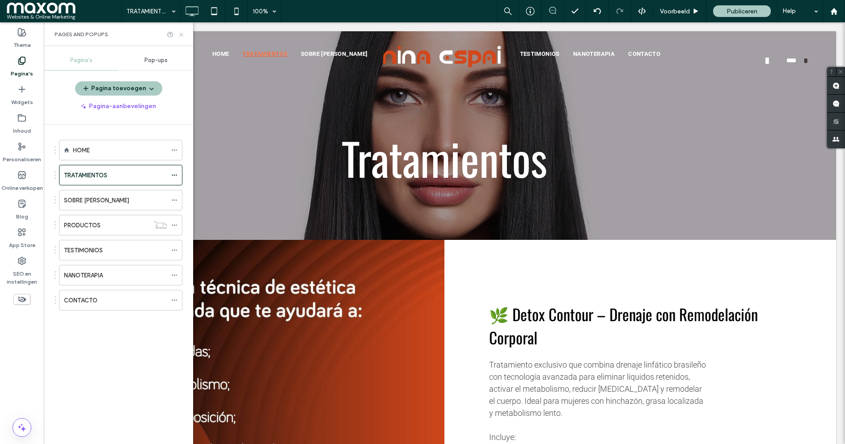
click at [178, 34] on icon at bounding box center [181, 34] width 7 height 7
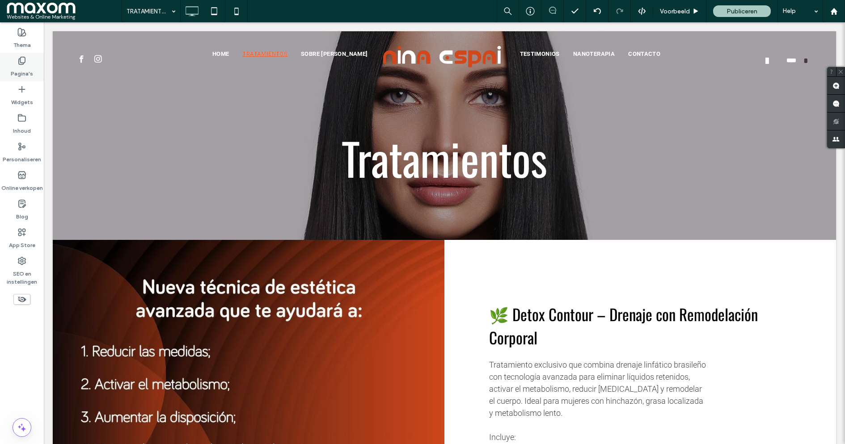
click at [29, 65] on div "Pagina's" at bounding box center [22, 67] width 44 height 29
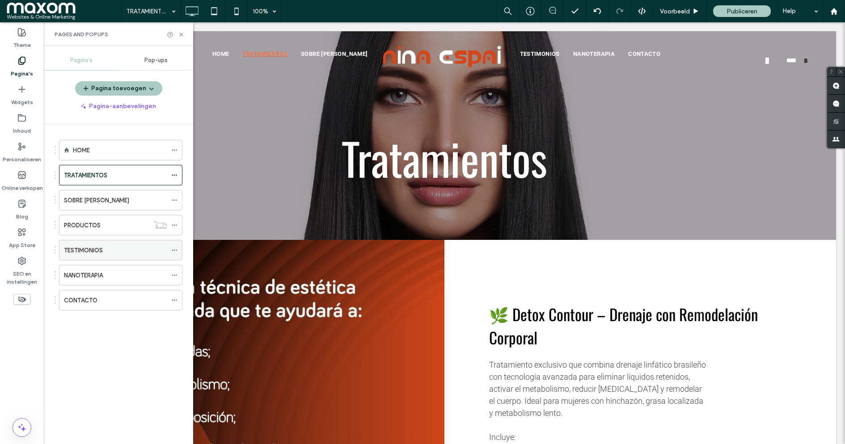
click at [118, 246] on div "TESTIMONIOS" at bounding box center [115, 250] width 103 height 9
click at [181, 34] on use at bounding box center [181, 35] width 4 height 4
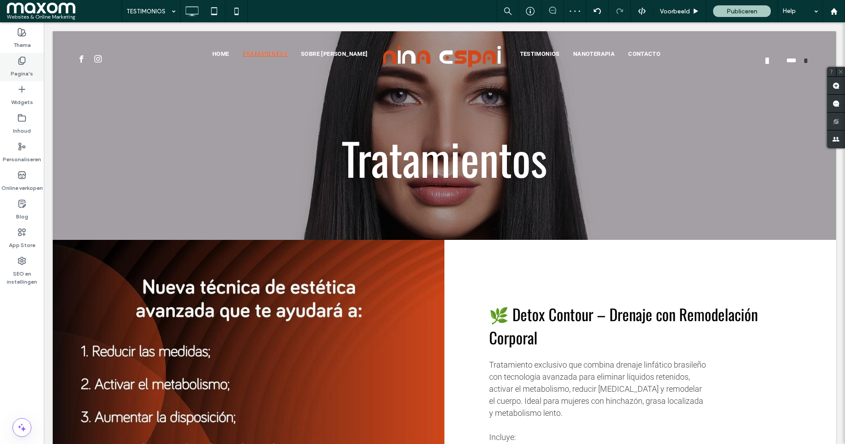
click at [29, 67] on label "Pagina's" at bounding box center [22, 71] width 22 height 13
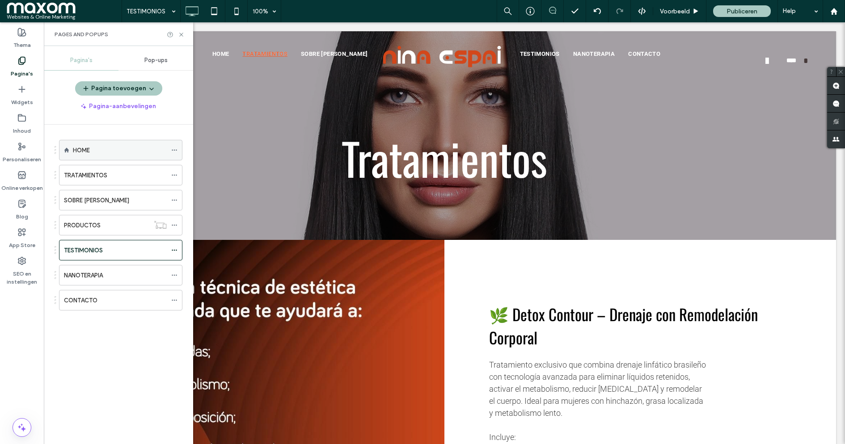
click at [125, 146] on div "HOME" at bounding box center [120, 150] width 94 height 9
click at [182, 36] on icon at bounding box center [181, 34] width 7 height 7
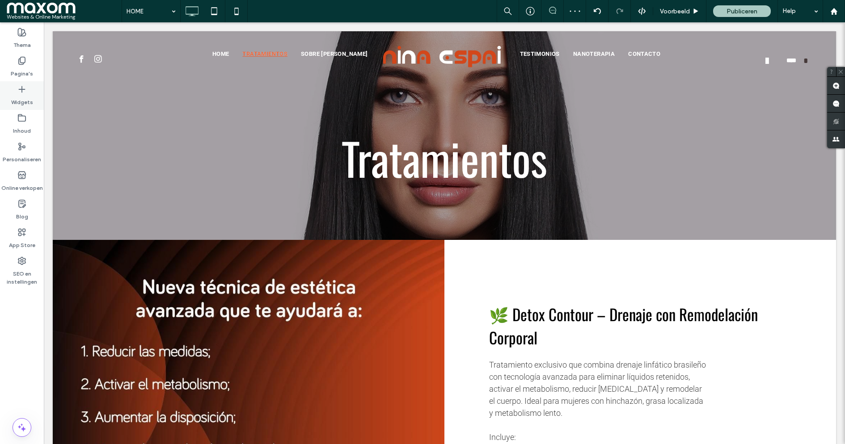
click at [29, 92] on div "Widgets" at bounding box center [22, 95] width 44 height 29
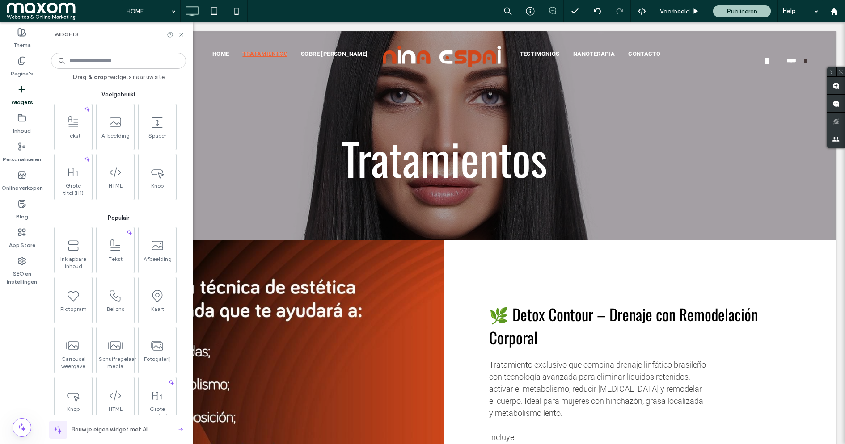
click at [124, 61] on input at bounding box center [118, 61] width 135 height 16
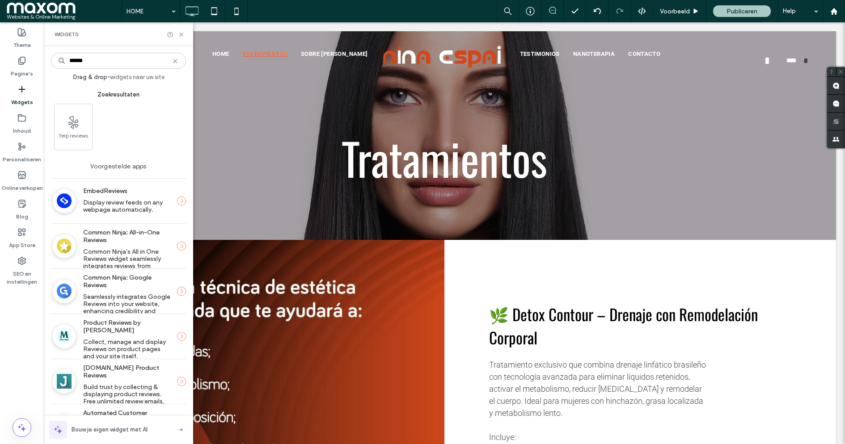
type input "******"
click at [182, 29] on div "Widgets" at bounding box center [118, 34] width 149 height 24
click at [182, 33] on icon at bounding box center [181, 34] width 7 height 7
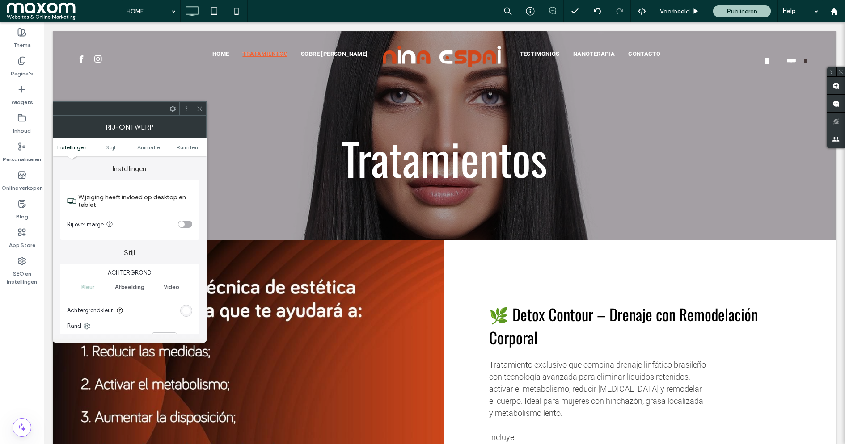
click at [205, 106] on div at bounding box center [199, 108] width 13 height 13
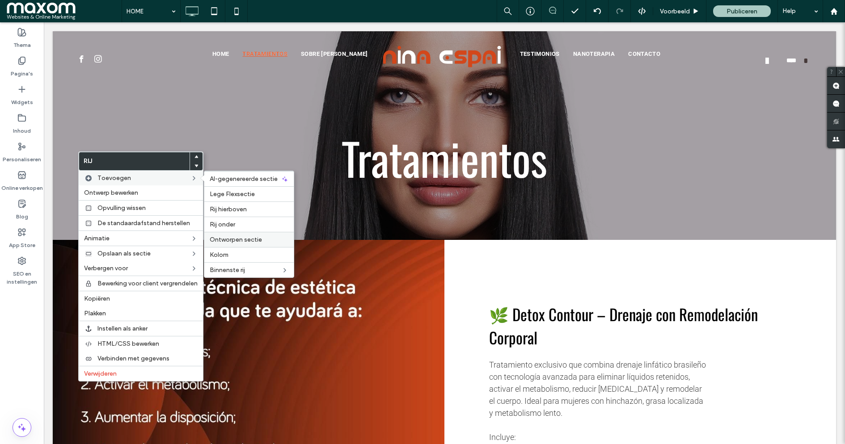
click at [238, 242] on span "Ontworpen sectie" at bounding box center [236, 240] width 52 height 8
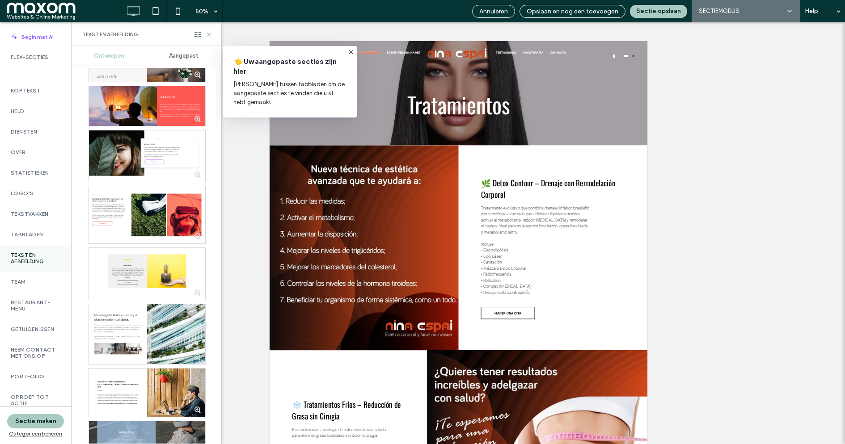
scroll to position [565, 0]
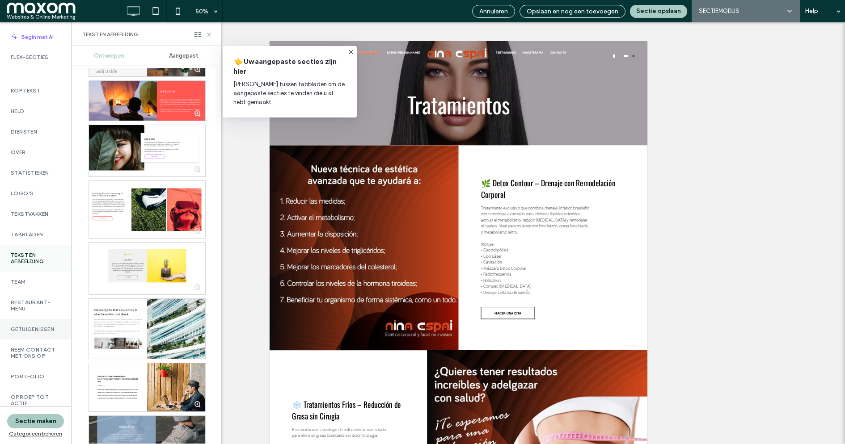
click at [43, 327] on label "Getuigenissen" at bounding box center [36, 329] width 50 height 6
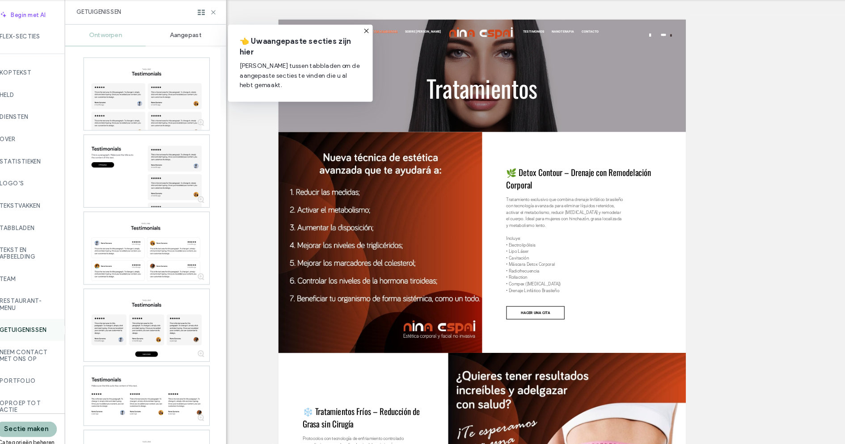
click at [353, 51] on icon at bounding box center [350, 51] width 7 height 7
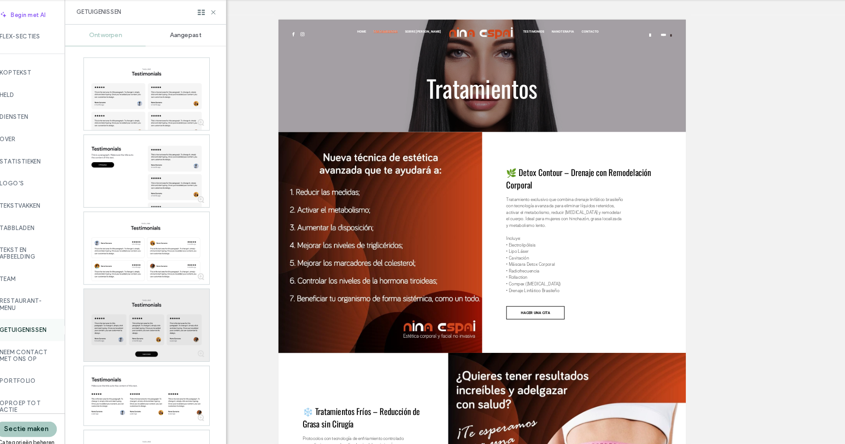
click at [186, 306] on div at bounding box center [147, 325] width 116 height 67
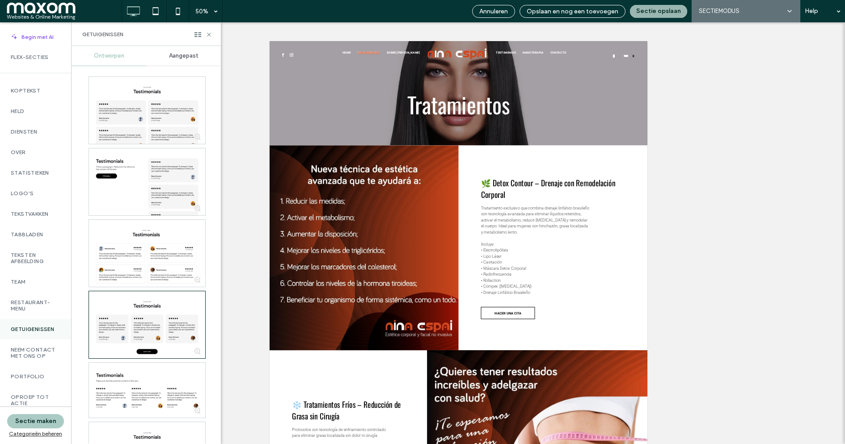
click at [660, 11] on button "Sectie opslaan" at bounding box center [658, 11] width 57 height 13
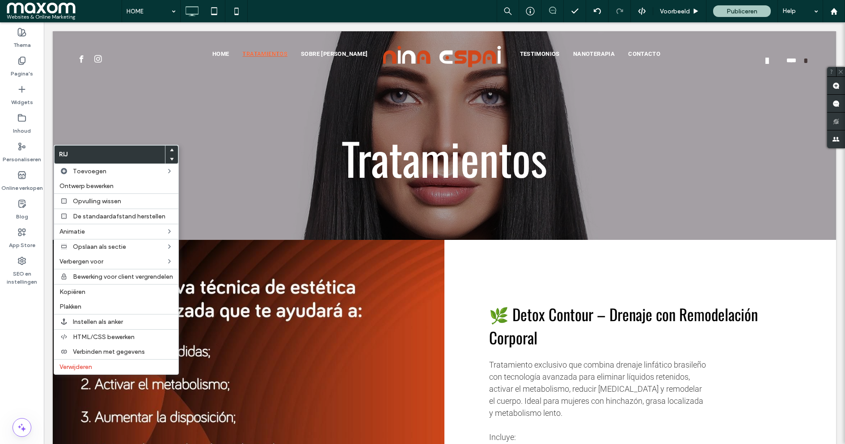
click at [173, 156] on span at bounding box center [172, 159] width 4 height 9
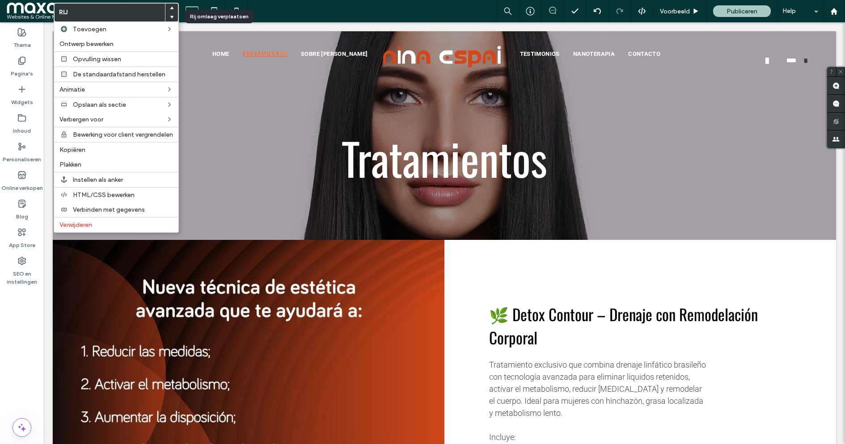
click at [173, 15] on icon at bounding box center [172, 17] width 4 height 4
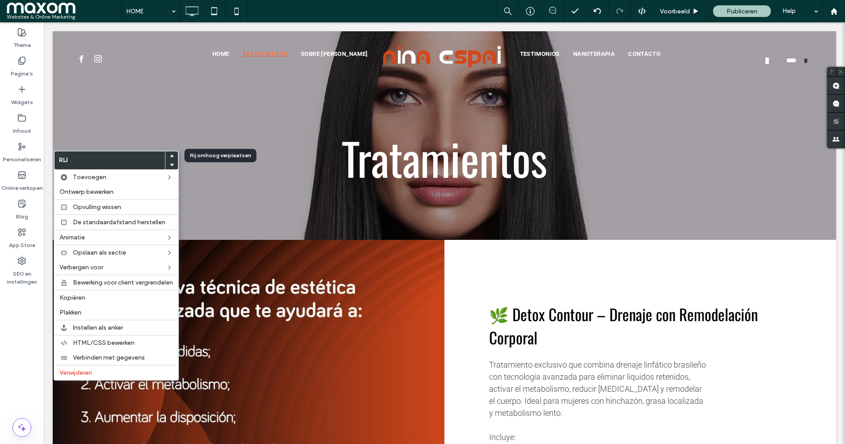
click at [173, 154] on icon at bounding box center [172, 156] width 4 height 4
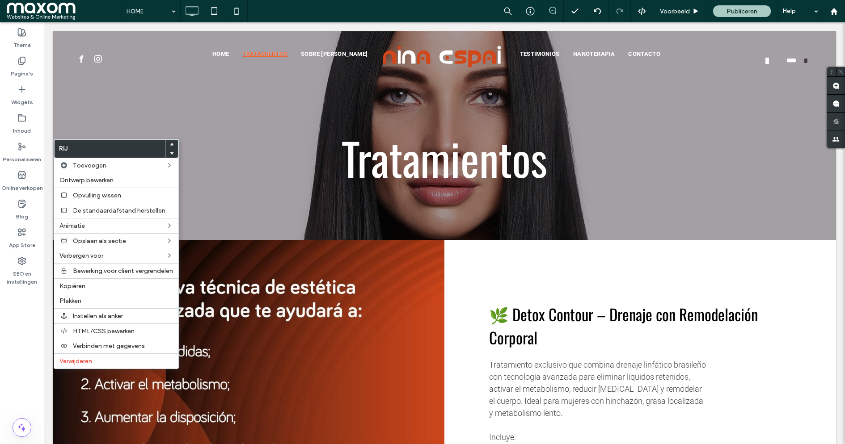
click at [174, 153] on use at bounding box center [172, 153] width 4 height 3
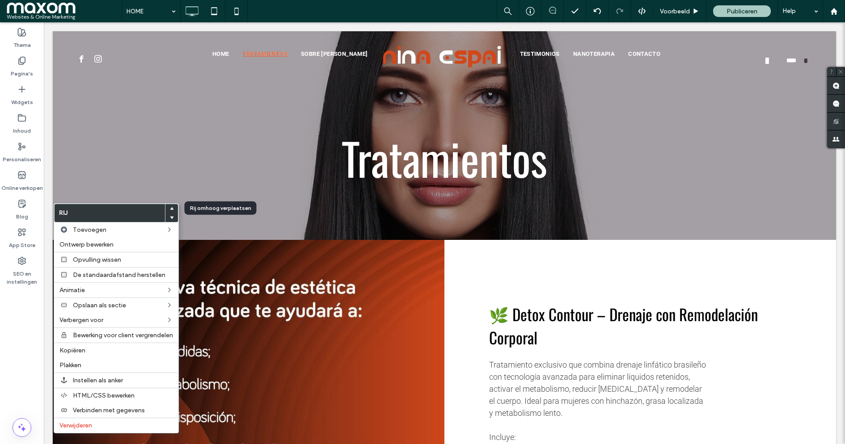
click at [172, 207] on icon at bounding box center [172, 209] width 4 height 4
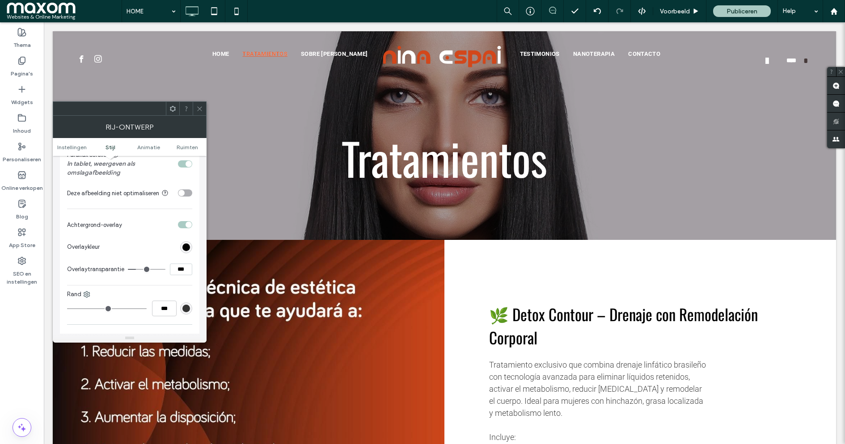
scroll to position [293, 0]
type input "**"
type input "***"
click at [150, 270] on input "range" at bounding box center [147, 270] width 38 height 1
type input "**"
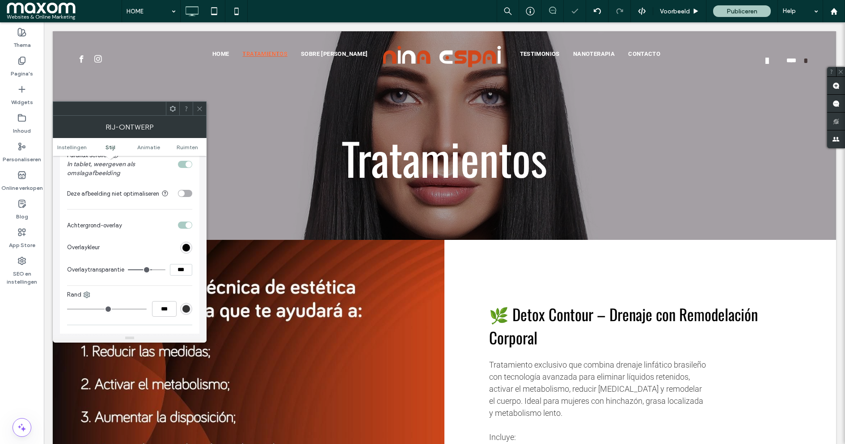
type input "***"
type input "**"
type input "***"
type input "**"
type input "***"
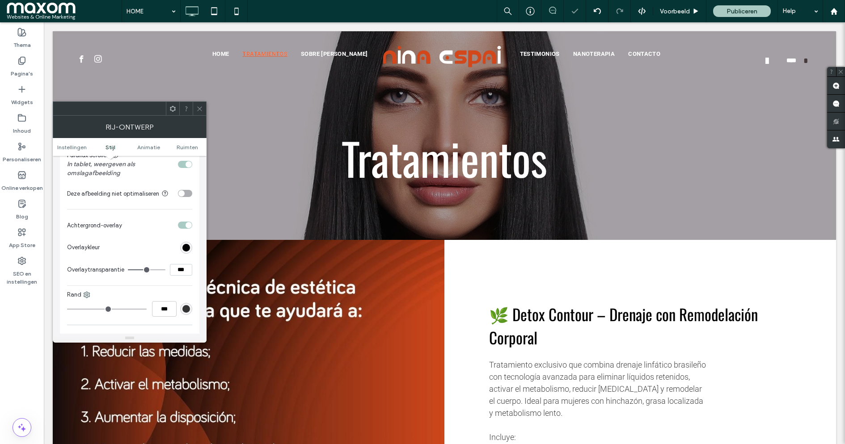
type input "**"
type input "***"
type input "**"
type input "***"
type input "**"
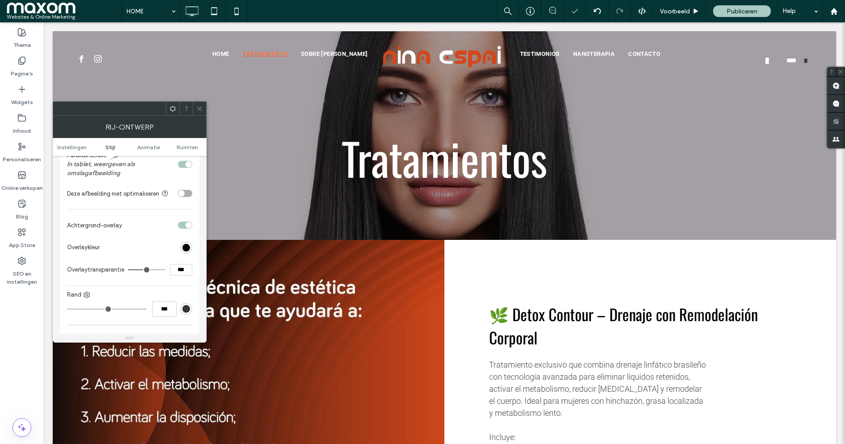
type input "***"
type input "**"
type input "***"
type input "**"
type input "***"
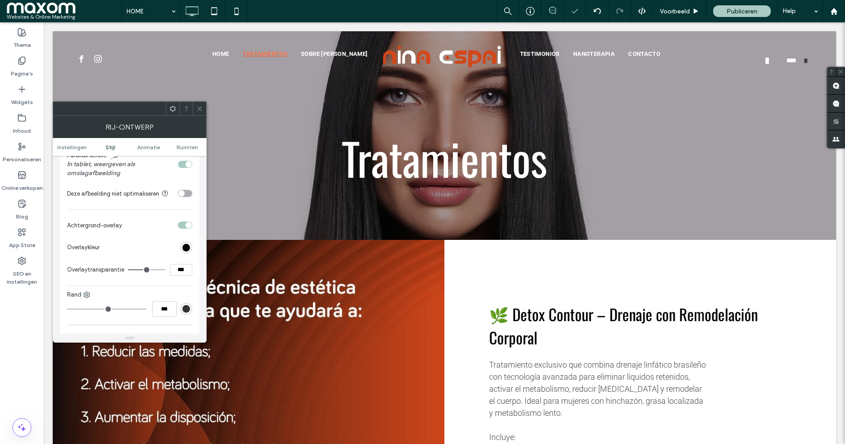
type input "**"
type input "***"
type input "**"
type input "***"
type input "**"
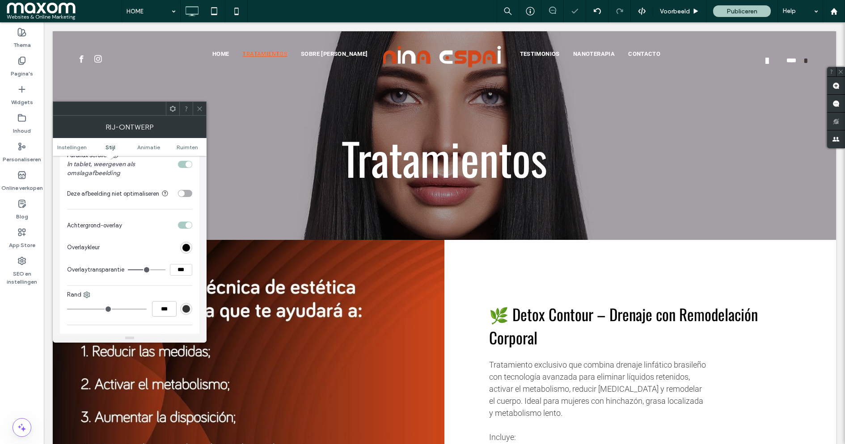
type input "***"
type input "**"
type input "***"
click at [145, 270] on input "range" at bounding box center [147, 270] width 38 height 1
type input "**"
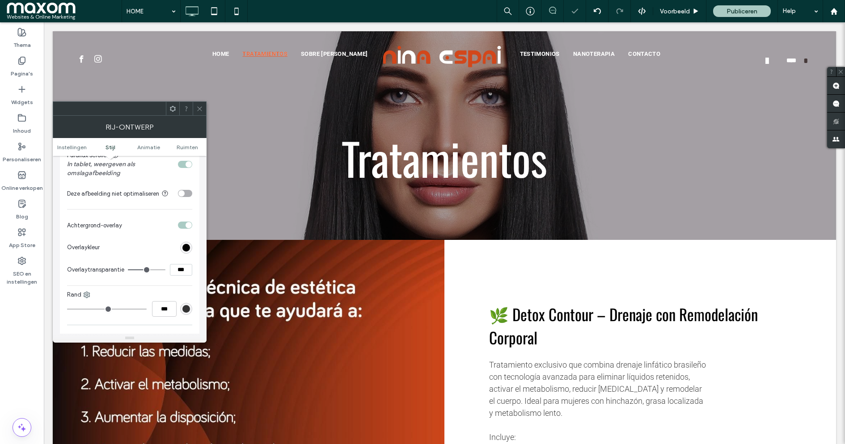
type input "***"
type input "**"
click at [139, 270] on input "range" at bounding box center [147, 270] width 38 height 1
click at [201, 110] on icon at bounding box center [199, 109] width 7 height 7
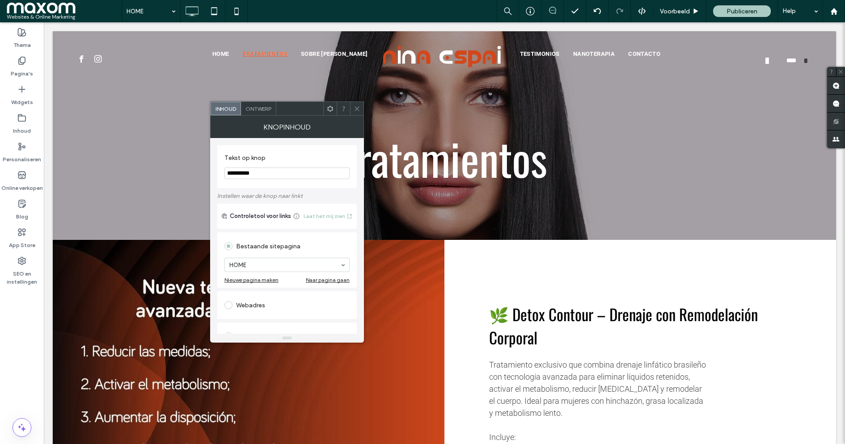
click at [253, 175] on input "**********" at bounding box center [286, 174] width 125 height 12
type input "**********"
click at [357, 106] on icon at bounding box center [357, 109] width 7 height 7
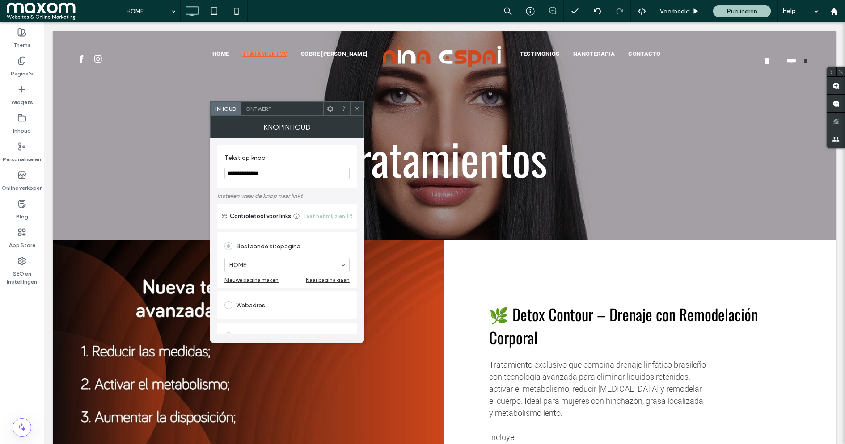
click at [259, 174] on input "**********" at bounding box center [286, 174] width 125 height 12
paste input "*******"
type input "**********"
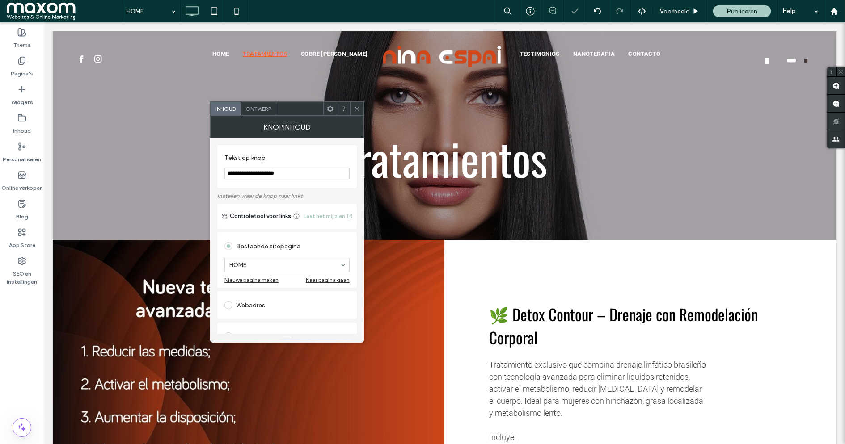
click at [355, 108] on icon at bounding box center [357, 109] width 7 height 7
